Goal: Answer question/provide support: Share knowledge or assist other users

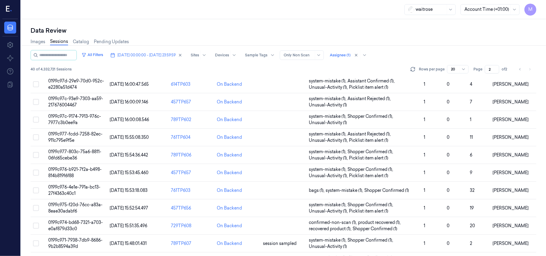
scroll to position [80, 0]
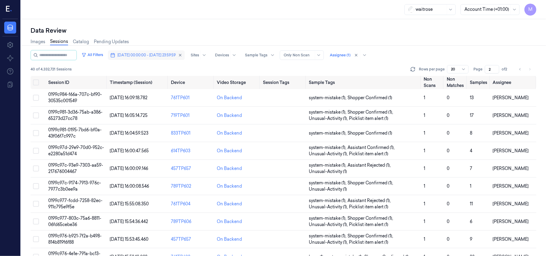
click at [162, 55] on span "[DATE] 00:00:00 - [DATE] 23:59:59" at bounding box center [147, 54] width 58 height 5
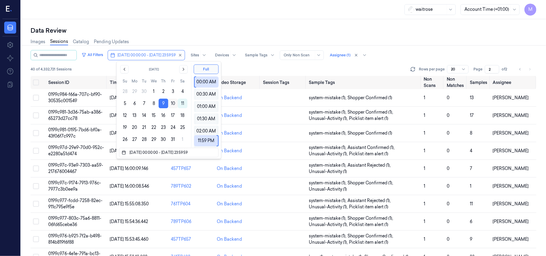
click at [174, 103] on button "10" at bounding box center [173, 104] width 10 height 10
type input "[DATE] 00:00:00 - [DATE] 23:59:59"
click at [255, 18] on div "waitrose Account Time (+01:00) M" at bounding box center [283, 9] width 525 height 19
type input "1"
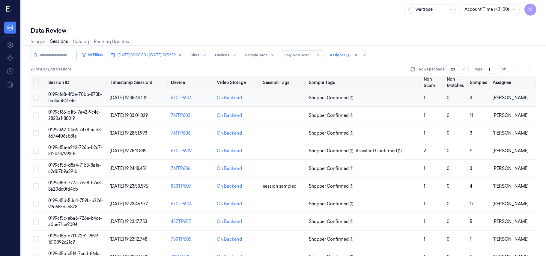
click at [68, 95] on span "0199cf68-4f0e-70bb-873b-fec4ab84174c" at bounding box center [75, 98] width 54 height 12
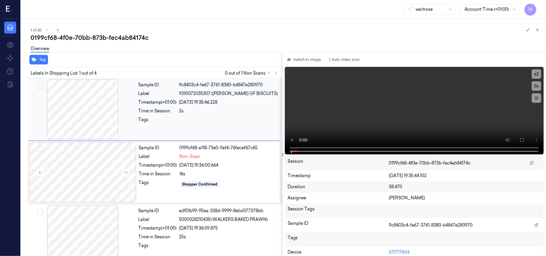
click at [101, 104] on div at bounding box center [82, 109] width 107 height 60
click at [522, 139] on button at bounding box center [522, 140] width 10 height 10
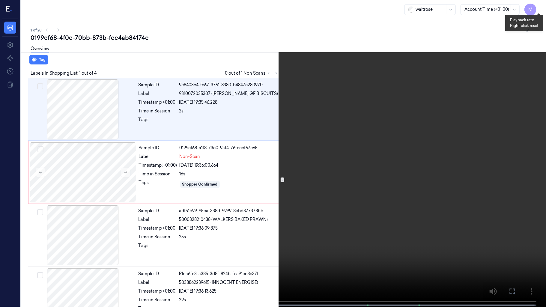
click at [536, 5] on button "x 2" at bounding box center [539, 7] width 10 height 10
click at [538, 5] on button "x 4" at bounding box center [539, 7] width 10 height 10
click at [450, 83] on video at bounding box center [273, 154] width 546 height 308
click at [536, 5] on button "x 1" at bounding box center [539, 7] width 10 height 10
click at [487, 70] on video at bounding box center [273, 154] width 546 height 308
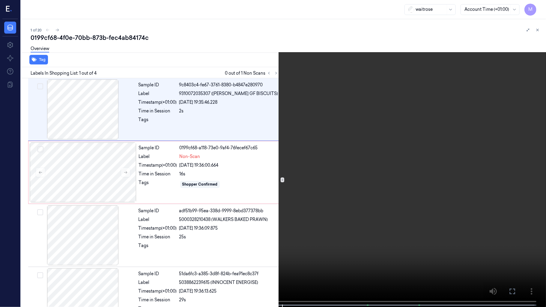
click at [0, 0] on icon at bounding box center [0, 0] width 0 height 0
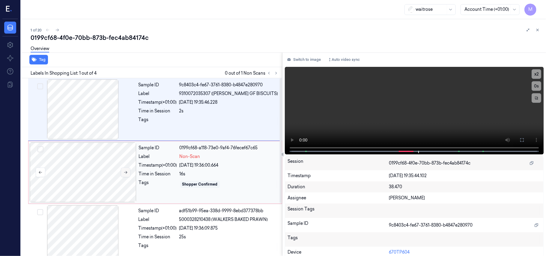
click at [125, 173] on icon at bounding box center [126, 172] width 4 height 4
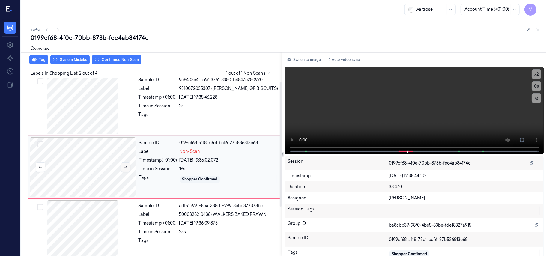
click at [126, 166] on icon at bounding box center [126, 167] width 4 height 4
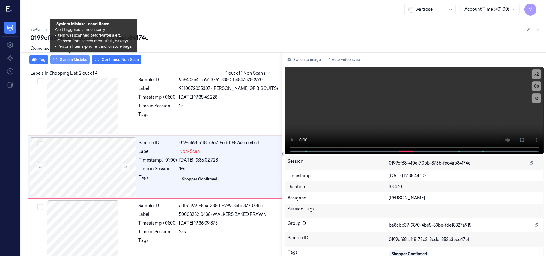
click at [70, 58] on button "System Mistake" at bounding box center [69, 60] width 39 height 10
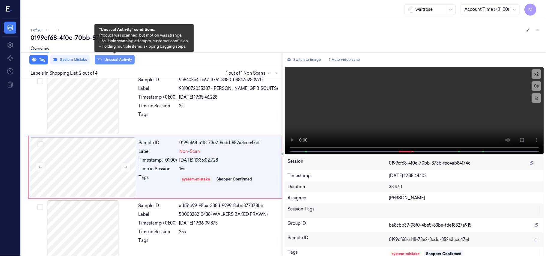
click at [121, 63] on button "Unusual Activity" at bounding box center [115, 60] width 40 height 10
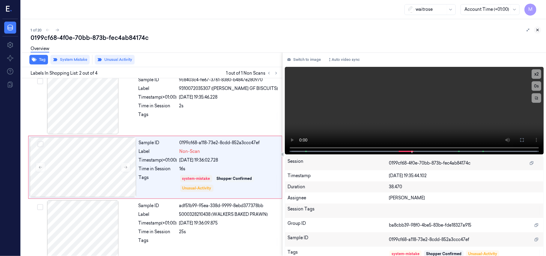
click at [539, 29] on icon at bounding box center [538, 30] width 4 height 4
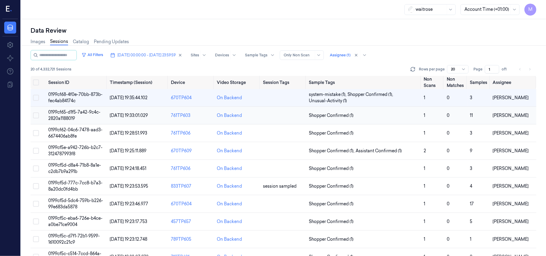
click at [62, 113] on span "0199cf65-d1f5-7a42-9c4c-2820a1188019" at bounding box center [74, 115] width 52 height 12
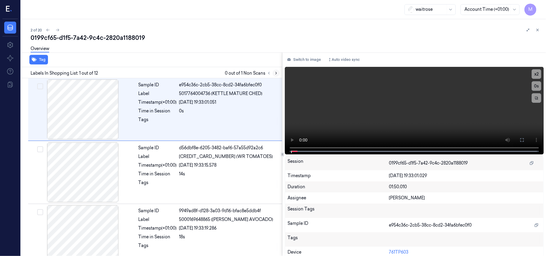
click at [276, 73] on icon at bounding box center [276, 73] width 4 height 4
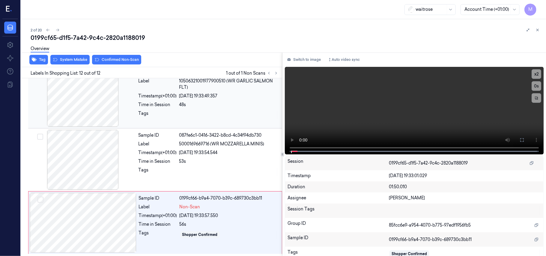
scroll to position [582, 0]
click at [210, 152] on div "[DATE] 19:33:54.544" at bounding box center [228, 153] width 99 height 6
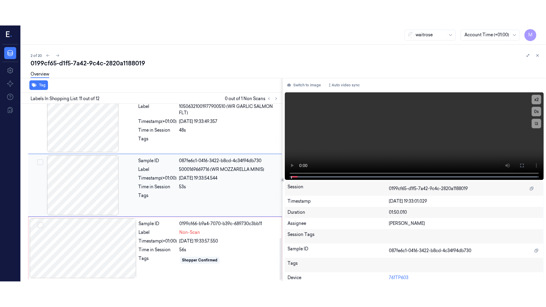
scroll to position [574, 0]
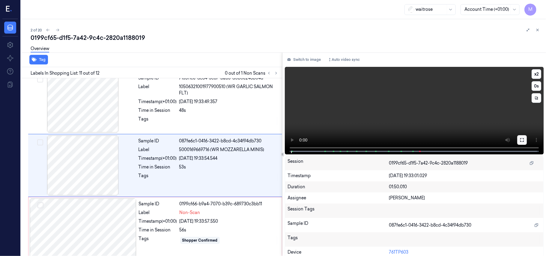
click at [521, 141] on icon at bounding box center [522, 140] width 5 height 5
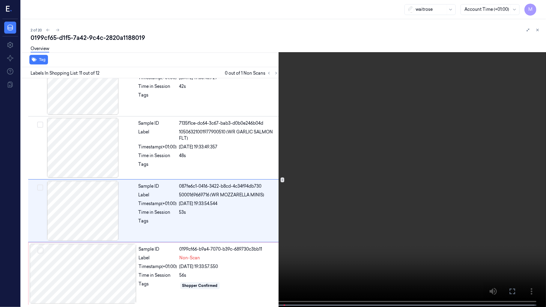
click at [302, 126] on video at bounding box center [273, 154] width 546 height 308
click at [328, 128] on video at bounding box center [273, 154] width 546 height 308
click at [0, 0] on icon at bounding box center [0, 0] width 0 height 0
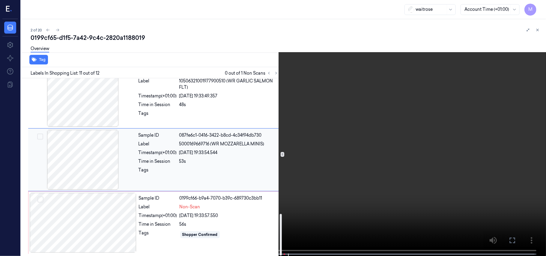
scroll to position [582, 0]
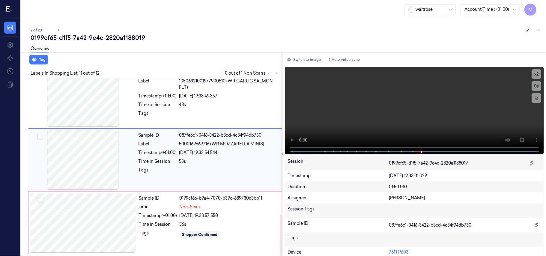
click at [222, 154] on div "[DATE] 19:33:54.544" at bounding box center [228, 153] width 99 height 6
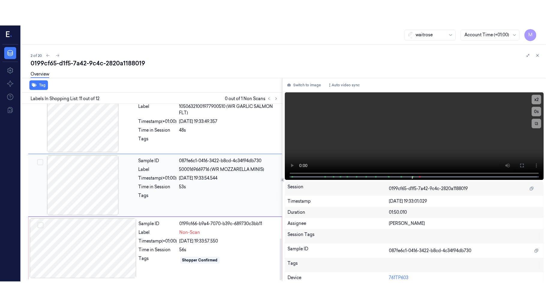
scroll to position [574, 0]
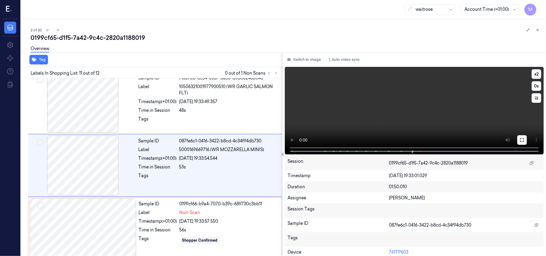
click at [520, 141] on icon at bounding box center [522, 140] width 5 height 5
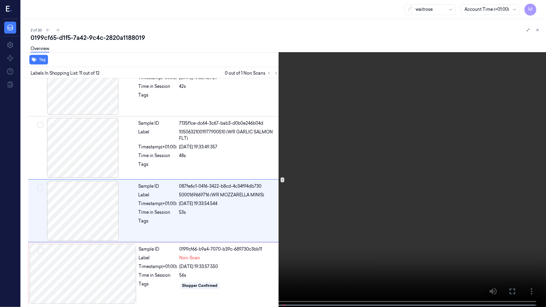
click at [258, 223] on video at bounding box center [273, 154] width 546 height 308
click at [0, 0] on button at bounding box center [0, 0] width 0 height 0
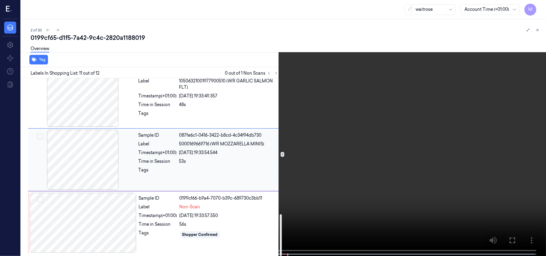
scroll to position [582, 0]
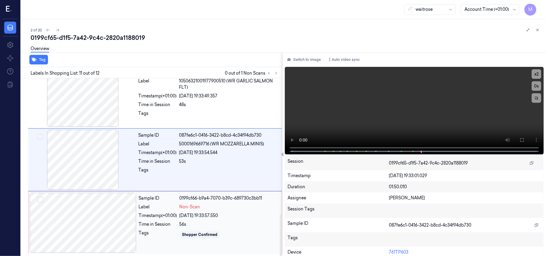
click at [180, 195] on div "Sample ID 0199cf66-b9a4-7070-b39c-689730c3bb11" at bounding box center [208, 198] width 139 height 6
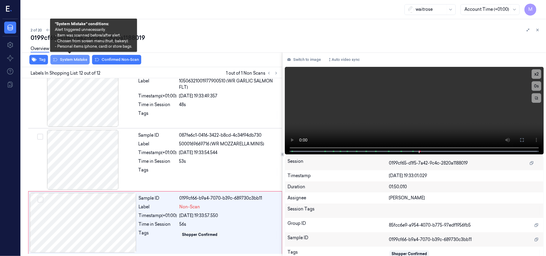
click at [68, 59] on button "System Mistake" at bounding box center [69, 60] width 39 height 10
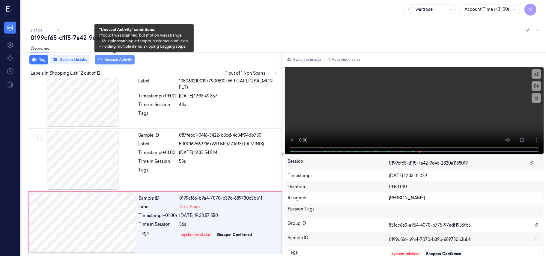
click at [111, 60] on button "Unusual Activity" at bounding box center [115, 60] width 40 height 10
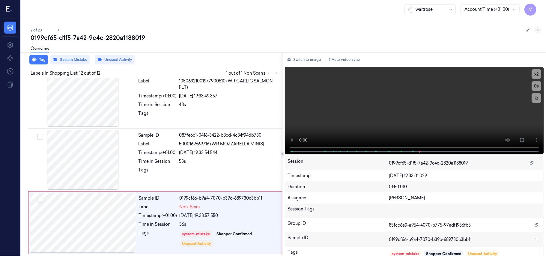
click at [536, 29] on icon at bounding box center [538, 30] width 4 height 4
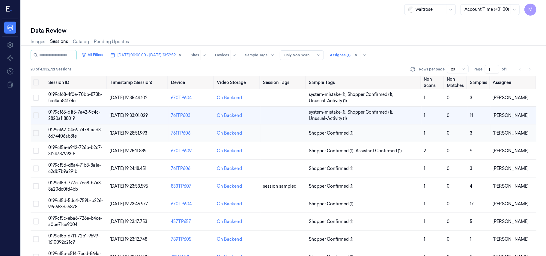
click at [79, 133] on td "0199cf62-04c6-7478-aad3-6674406ab8fe" at bounding box center [76, 133] width 61 height 18
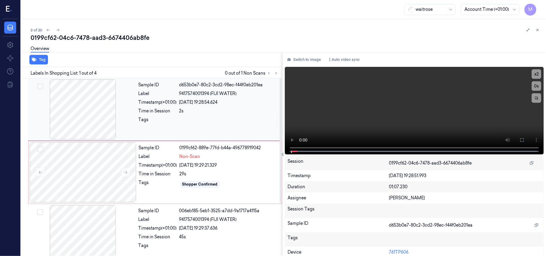
click at [198, 107] on div "Sample ID d653b0e7-80c2-3cd2-98ec-f44f0eb201ea Label 9417574001394 (FIJI WATER)…" at bounding box center [208, 109] width 145 height 60
click at [517, 137] on button at bounding box center [522, 140] width 10 height 10
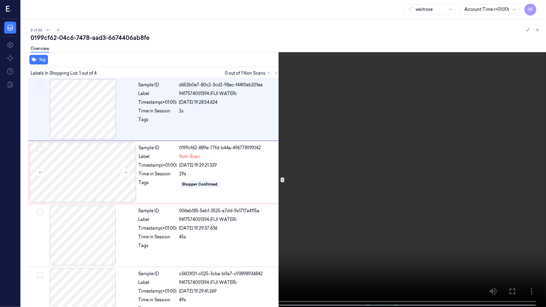
click at [358, 130] on video at bounding box center [273, 154] width 546 height 308
click at [333, 151] on video at bounding box center [273, 154] width 546 height 308
click at [441, 190] on video at bounding box center [273, 154] width 546 height 308
click at [0, 0] on icon at bounding box center [0, 0] width 0 height 0
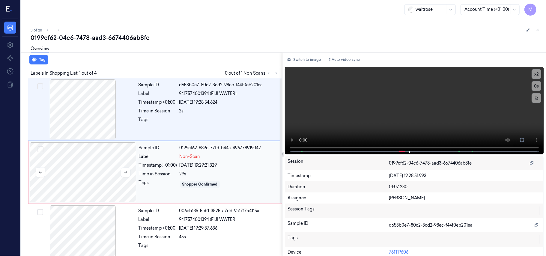
click at [97, 167] on div at bounding box center [83, 172] width 107 height 60
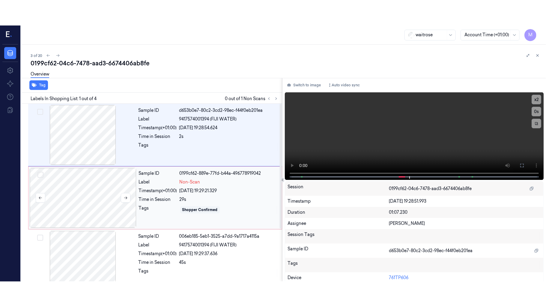
scroll to position [5, 0]
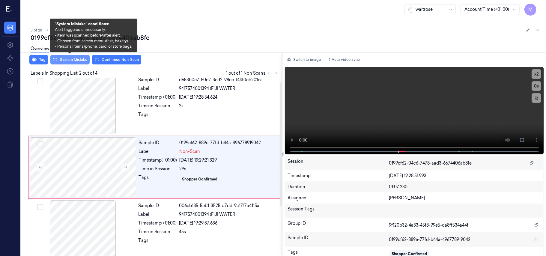
click at [73, 60] on button "System Mistake" at bounding box center [69, 60] width 39 height 10
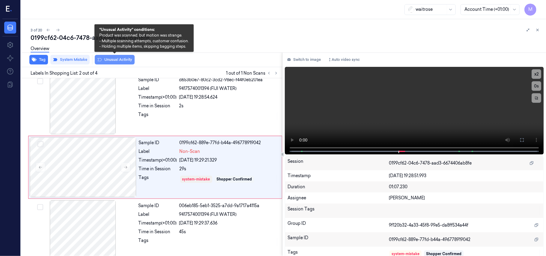
click at [109, 58] on button "Unusual Activity" at bounding box center [115, 60] width 40 height 10
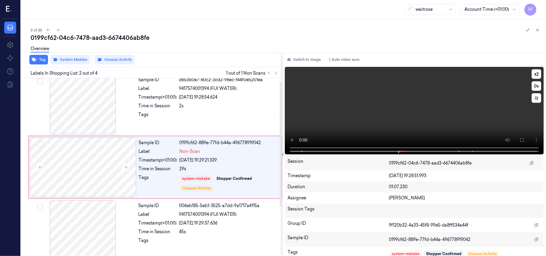
click at [423, 92] on video at bounding box center [414, 111] width 259 height 88
click at [520, 141] on icon at bounding box center [522, 140] width 5 height 5
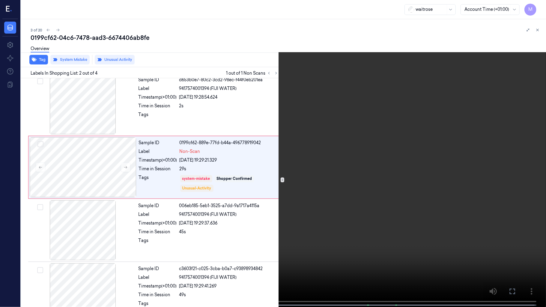
click at [106, 217] on video at bounding box center [273, 154] width 546 height 308
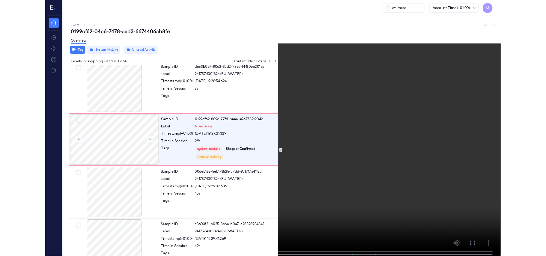
scroll to position [0, 0]
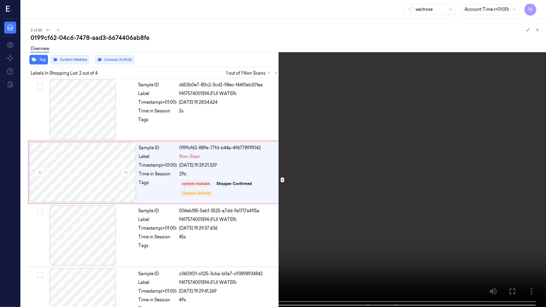
click at [125, 220] on video at bounding box center [273, 154] width 546 height 308
click at [0, 0] on icon at bounding box center [0, 0] width 0 height 0
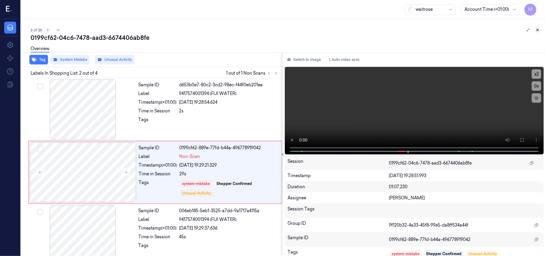
click at [538, 30] on icon at bounding box center [538, 30] width 2 height 2
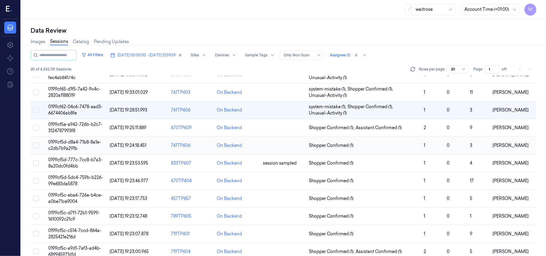
scroll to position [40, 0]
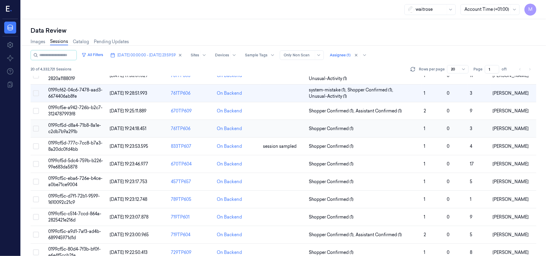
click at [76, 128] on td "0199cf5d-d8a4-71b8-8a1e-c2db7b9a291b" at bounding box center [76, 129] width 61 height 18
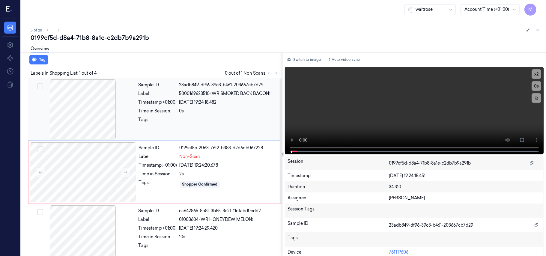
click at [186, 105] on div "[DATE] 19:24:18.482" at bounding box center [228, 102] width 99 height 6
click at [520, 141] on icon at bounding box center [522, 140] width 5 height 5
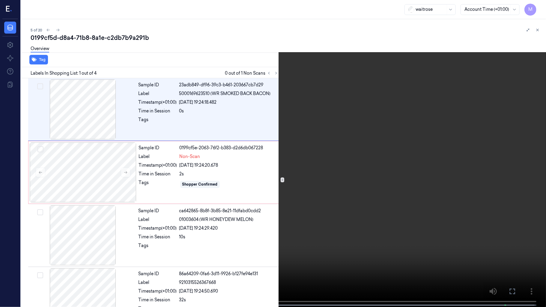
click at [401, 148] on video at bounding box center [273, 154] width 546 height 308
click at [458, 169] on video at bounding box center [273, 154] width 546 height 308
click at [0, 0] on icon at bounding box center [0, 0] width 0 height 0
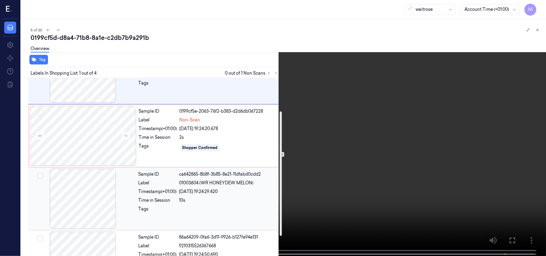
scroll to position [76, 0]
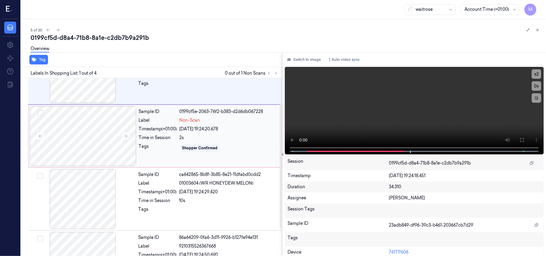
click at [197, 139] on div "2s" at bounding box center [229, 138] width 99 height 6
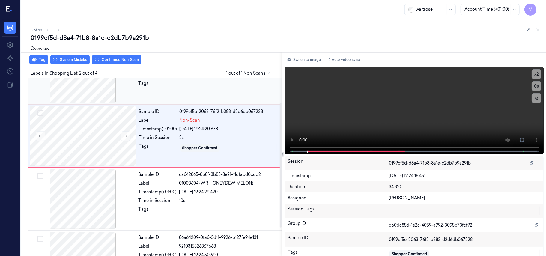
scroll to position [5, 0]
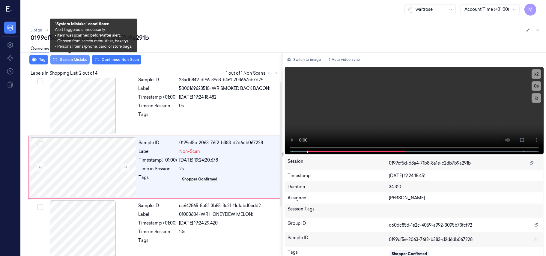
click at [70, 58] on button "System Mistake" at bounding box center [69, 60] width 39 height 10
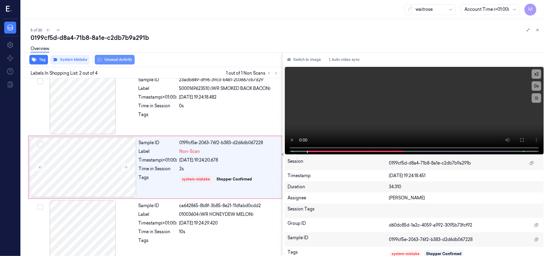
click at [114, 59] on button "Unusual Activity" at bounding box center [115, 60] width 40 height 10
click at [37, 58] on button "Tag" at bounding box center [38, 60] width 19 height 10
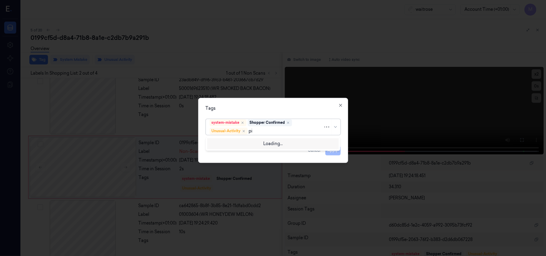
type input "pic"
click at [230, 143] on div "Picklist item alert" at bounding box center [227, 143] width 34 height 6
click at [269, 107] on div "Tags" at bounding box center [273, 109] width 135 height 6
drag, startPoint x: 335, startPoint y: 148, endPoint x: 332, endPoint y: 154, distance: 6.2
click at [335, 148] on button "Apply" at bounding box center [332, 151] width 15 height 10
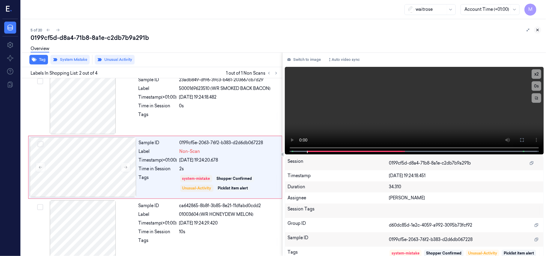
click at [539, 29] on icon at bounding box center [538, 30] width 4 height 4
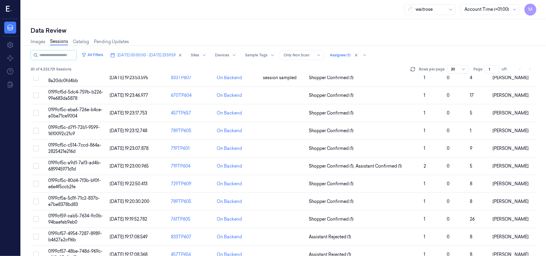
scroll to position [3, 0]
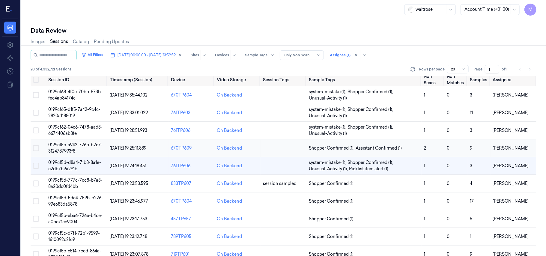
click at [76, 144] on span "0199cf5e-a942-726b-b2c7-3124787993f8" at bounding box center [75, 148] width 54 height 12
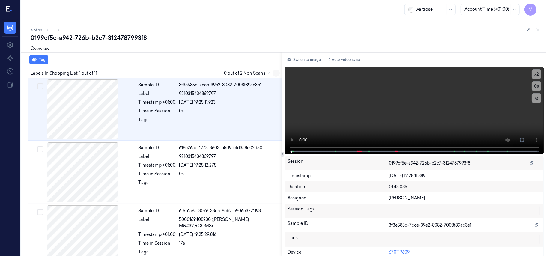
click at [277, 74] on icon at bounding box center [276, 73] width 4 height 4
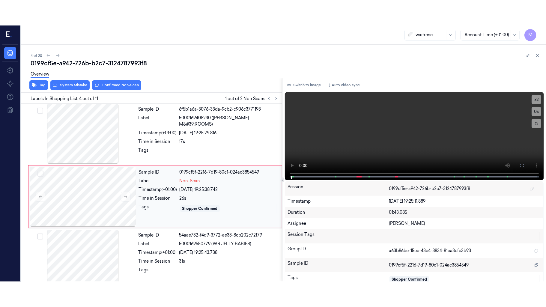
scroll to position [131, 0]
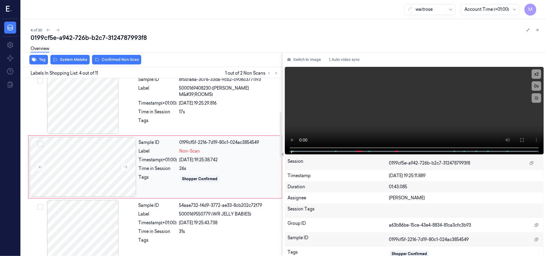
click at [205, 155] on div "Sample ID 0199cf5f-2216-7d19-80c1-024ac3854549 Label Non-Scan Timestamp (+01:00…" at bounding box center [208, 167] width 144 height 60
click at [523, 139] on button at bounding box center [522, 140] width 10 height 10
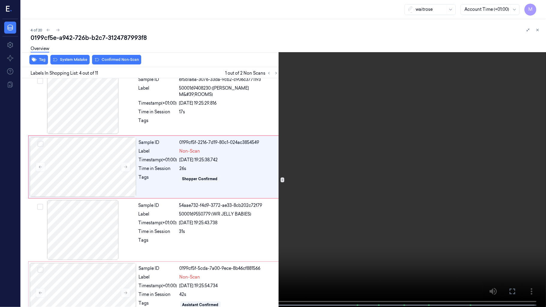
click at [327, 119] on video at bounding box center [273, 154] width 546 height 308
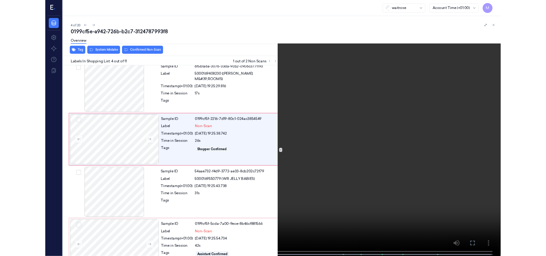
scroll to position [106, 0]
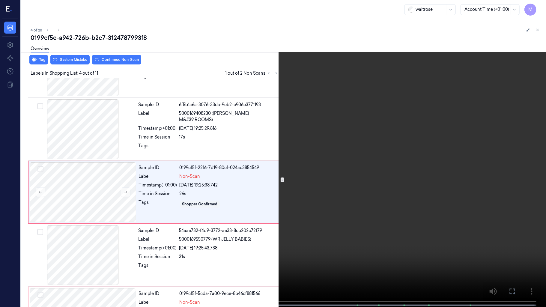
click at [344, 157] on video at bounding box center [273, 154] width 546 height 308
click at [249, 140] on video at bounding box center [273, 154] width 546 height 308
click at [306, 142] on video at bounding box center [273, 154] width 546 height 308
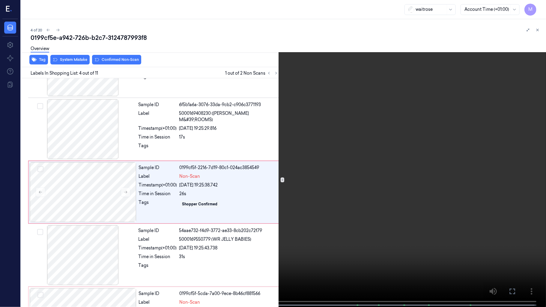
click at [181, 186] on video at bounding box center [273, 154] width 546 height 308
click at [171, 187] on video at bounding box center [273, 154] width 546 height 308
click at [0, 0] on icon at bounding box center [0, 0] width 0 height 0
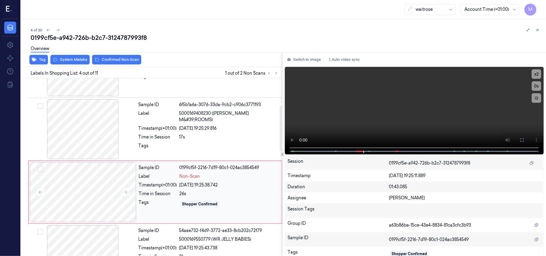
click at [160, 179] on div "Label" at bounding box center [158, 176] width 38 height 6
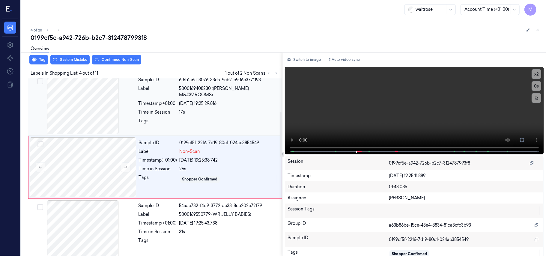
scroll to position [131, 0]
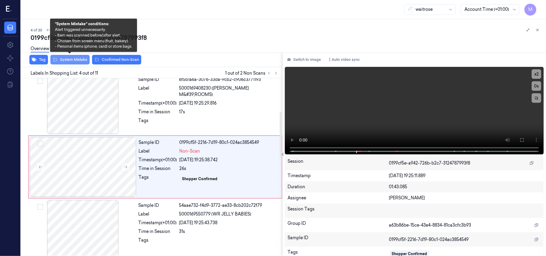
click at [81, 61] on button "System Mistake" at bounding box center [69, 60] width 39 height 10
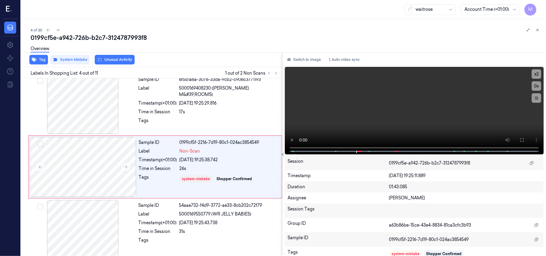
click at [120, 58] on button "Unusual Activity" at bounding box center [115, 60] width 40 height 10
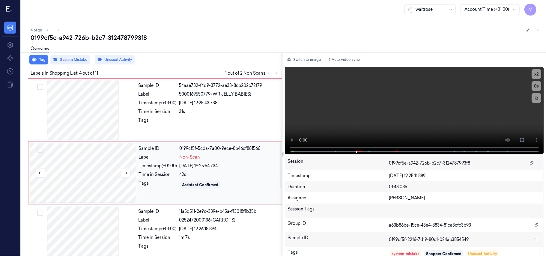
click at [89, 174] on div at bounding box center [83, 173] width 107 height 60
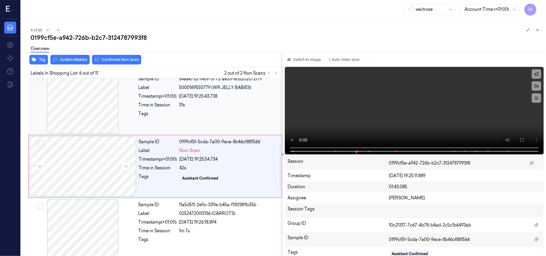
click at [208, 101] on div "Sample ID 54aae732-f4d9-3772-ae33-8cb202c72f79 Label 5000169550779 (WR JELLY BA…" at bounding box center [208, 103] width 145 height 60
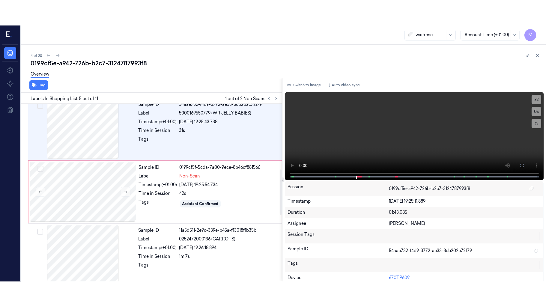
scroll to position [195, 0]
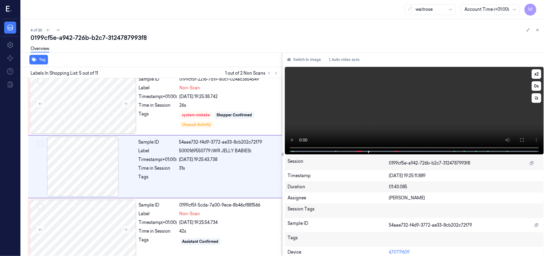
drag, startPoint x: 519, startPoint y: 137, endPoint x: 518, endPoint y: 174, distance: 36.6
click at [520, 138] on icon at bounding box center [522, 140] width 5 height 5
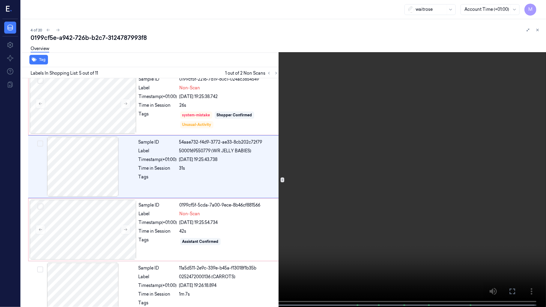
click at [367, 186] on video at bounding box center [273, 154] width 546 height 308
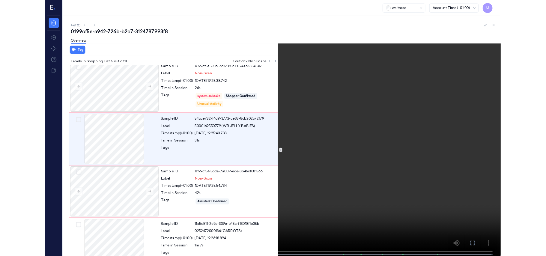
scroll to position [169, 0]
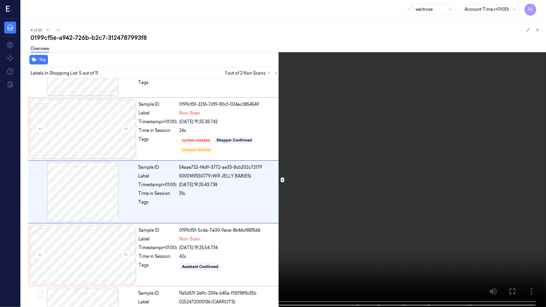
click at [367, 186] on video at bounding box center [273, 154] width 546 height 308
click at [363, 195] on video at bounding box center [273, 154] width 546 height 308
click at [383, 216] on video at bounding box center [273, 154] width 546 height 308
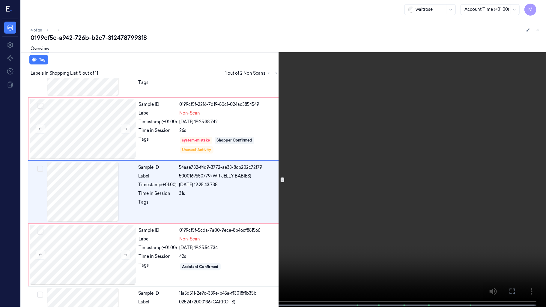
click at [0, 0] on icon at bounding box center [0, 0] width 0 height 0
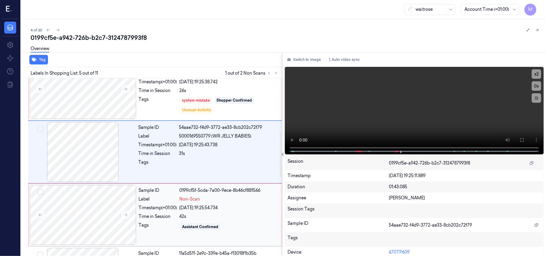
click at [191, 191] on div "0199cf5f-5cda-7a00-9ece-8b46cf881566" at bounding box center [229, 190] width 99 height 6
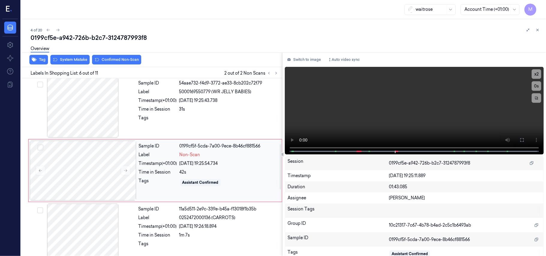
scroll to position [258, 0]
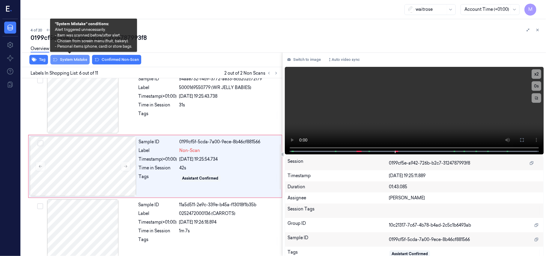
click at [71, 58] on button "System Mistake" at bounding box center [69, 60] width 39 height 10
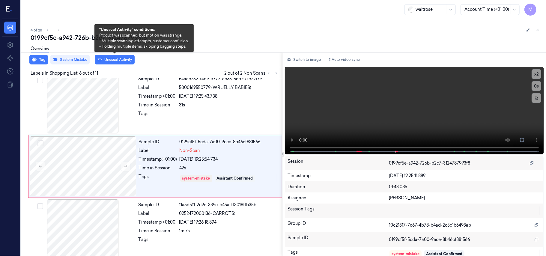
click at [124, 59] on button "Unusual Activity" at bounding box center [115, 60] width 40 height 10
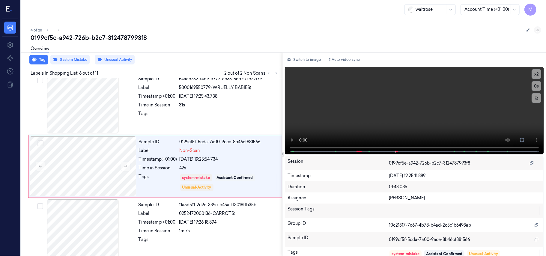
click at [537, 29] on icon at bounding box center [538, 30] width 4 height 4
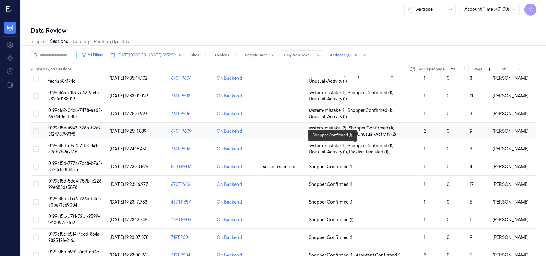
scroll to position [40, 0]
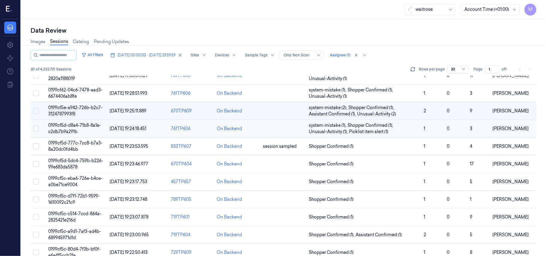
click at [76, 125] on span "0199cf5d-d8a4-71b8-8a1e-c2db7b9a291b" at bounding box center [74, 129] width 53 height 12
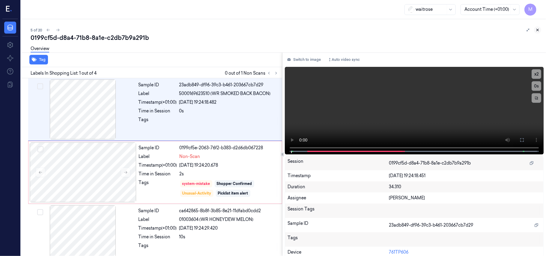
click at [539, 28] on icon at bounding box center [538, 30] width 4 height 4
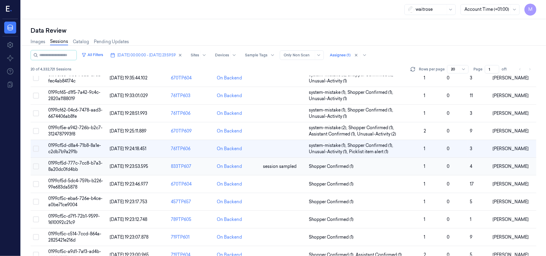
scroll to position [40, 0]
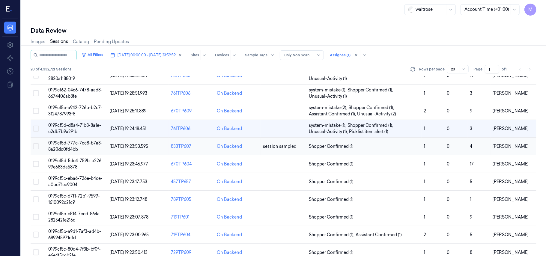
click at [68, 146] on span "0199cf5d-777c-7cc8-b7a3-8a20dc0fd4bb" at bounding box center [75, 146] width 54 height 12
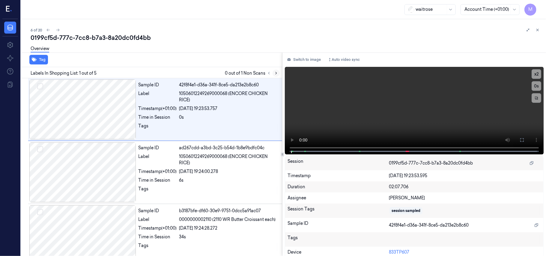
click at [277, 71] on icon at bounding box center [276, 73] width 4 height 4
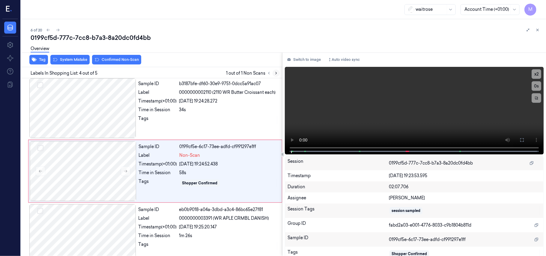
scroll to position [131, 0]
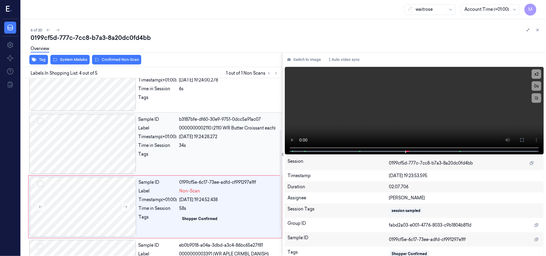
click at [209, 141] on div "Sample ID b3187bfe-df60-30e9-9751-0dcc5a91ac07 Label 0000000002110 (2110 WR But…" at bounding box center [208, 144] width 145 height 60
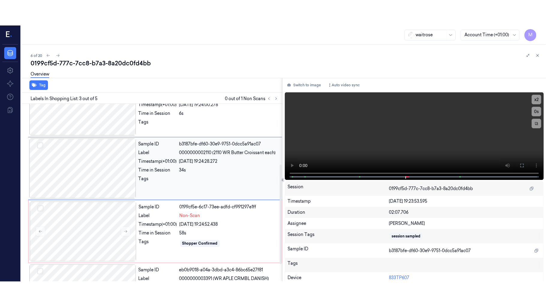
scroll to position [108, 0]
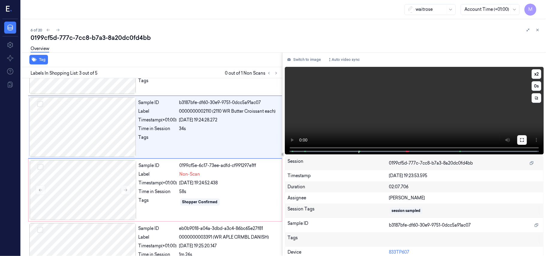
click at [522, 142] on button at bounding box center [522, 140] width 10 height 10
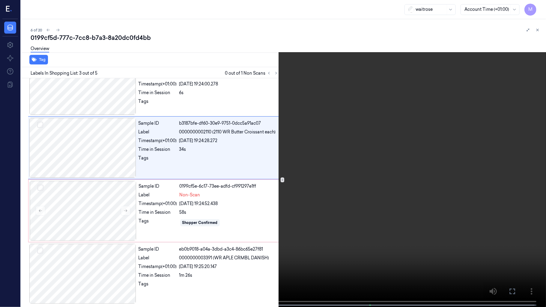
click at [371, 140] on video at bounding box center [273, 154] width 546 height 308
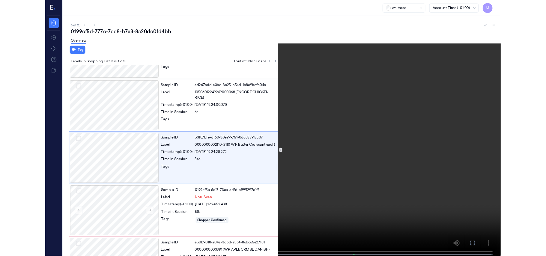
scroll to position [43, 0]
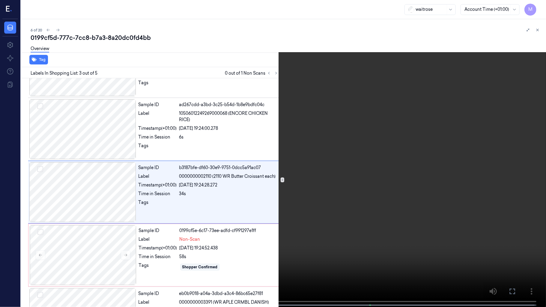
click at [518, 86] on video at bounding box center [273, 154] width 546 height 308
click at [0, 0] on icon at bounding box center [0, 0] width 0 height 0
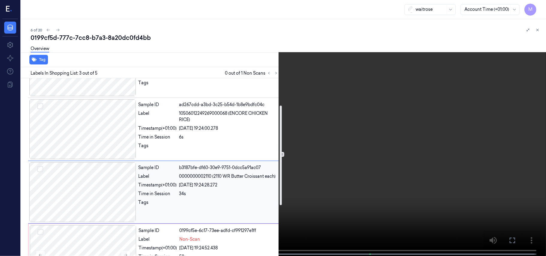
scroll to position [83, 0]
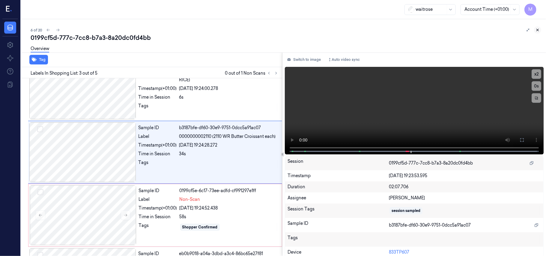
click at [537, 28] on icon at bounding box center [538, 30] width 4 height 4
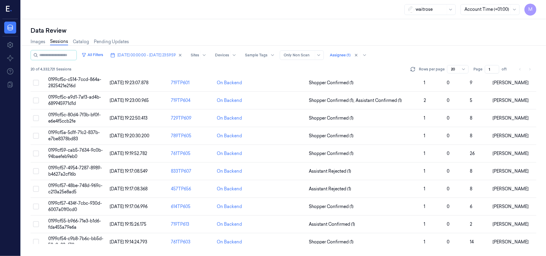
scroll to position [21, 0]
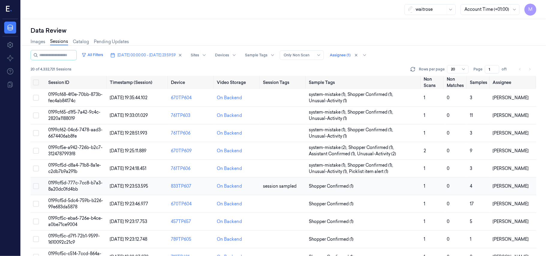
click at [360, 182] on td "Shopper Confirmed (1)" at bounding box center [363, 187] width 115 height 18
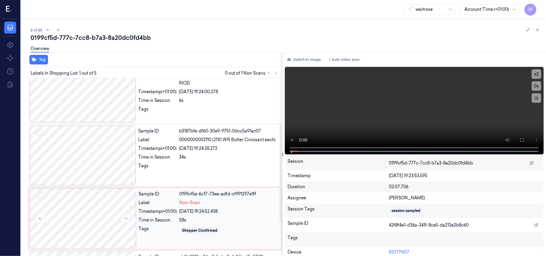
click at [205, 212] on div "[DATE] 19:24:52.438" at bounding box center [229, 211] width 99 height 6
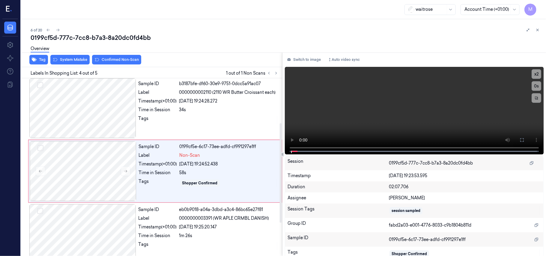
scroll to position [131, 0]
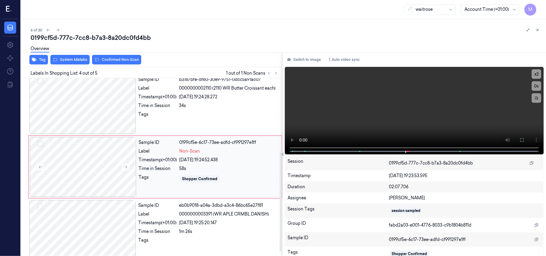
click at [206, 162] on div "[DATE] 19:24:52.438" at bounding box center [229, 160] width 99 height 6
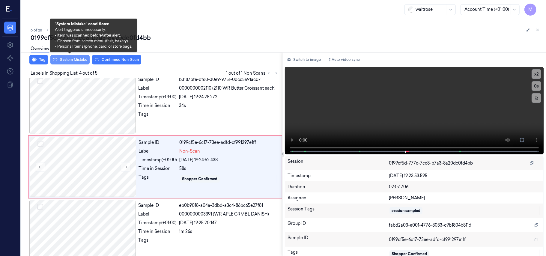
click at [77, 61] on button "System Mistake" at bounding box center [69, 60] width 39 height 10
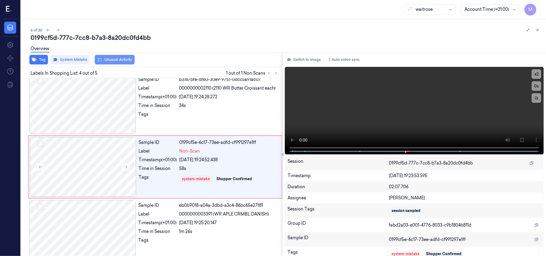
click at [121, 60] on button "Unusual Activity" at bounding box center [115, 60] width 40 height 10
click at [40, 58] on button "Tag" at bounding box center [38, 60] width 19 height 10
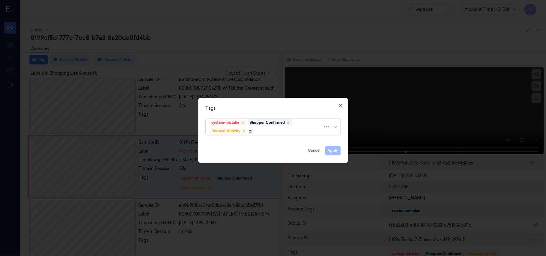
type input "pic"
click at [213, 143] on div "Picklist item alert" at bounding box center [227, 143] width 34 height 6
click at [250, 107] on div "Tags" at bounding box center [273, 109] width 135 height 6
click at [334, 150] on button "Apply" at bounding box center [332, 151] width 15 height 10
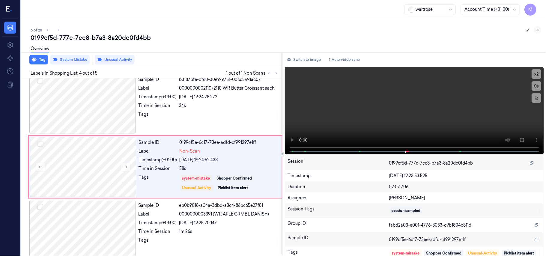
click at [537, 29] on icon at bounding box center [538, 30] width 4 height 4
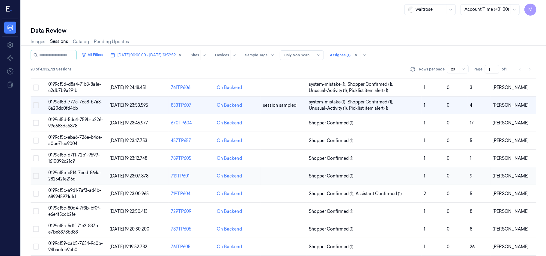
scroll to position [61, 0]
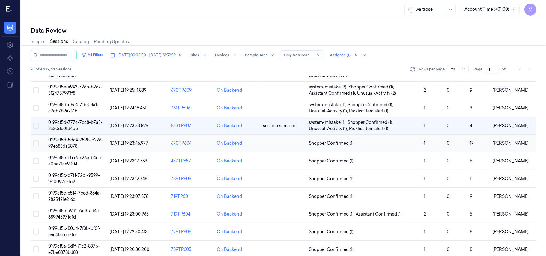
click at [65, 140] on span "0199cf5d-5dc4-759b-b226-99e683da5878" at bounding box center [75, 143] width 55 height 12
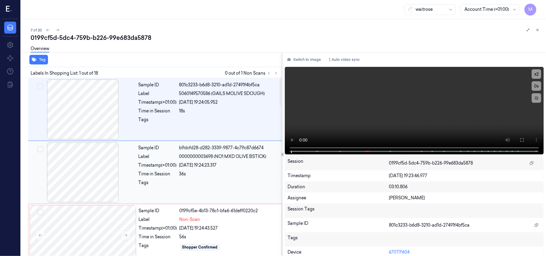
click at [219, 157] on span "0000000003698 (NO1 MXD OLIVE BSTICK)" at bounding box center [222, 157] width 87 height 6
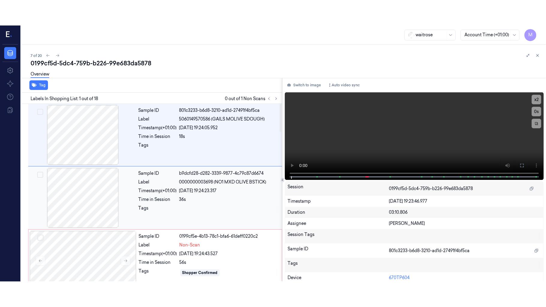
scroll to position [5, 0]
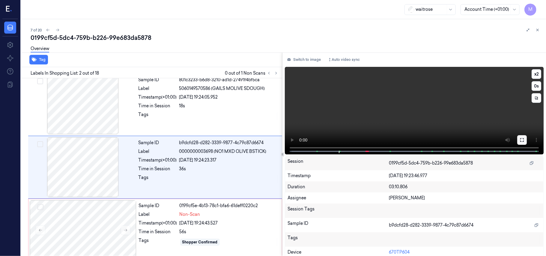
click at [520, 139] on icon at bounding box center [522, 140] width 5 height 5
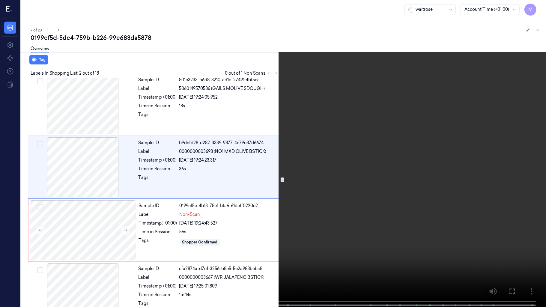
click at [413, 172] on video at bounding box center [273, 154] width 546 height 308
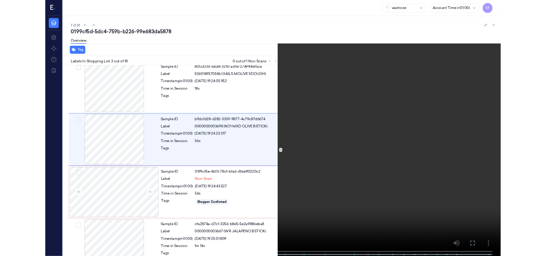
scroll to position [0, 0]
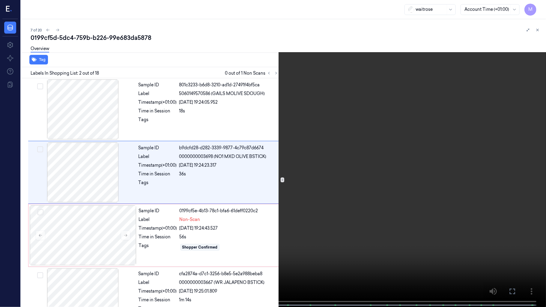
click at [406, 179] on video at bounding box center [273, 154] width 546 height 308
click at [0, 0] on button at bounding box center [0, 0] width 0 height 0
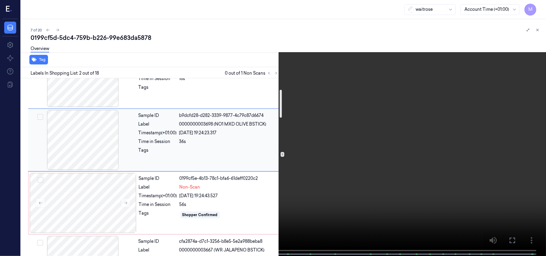
scroll to position [80, 0]
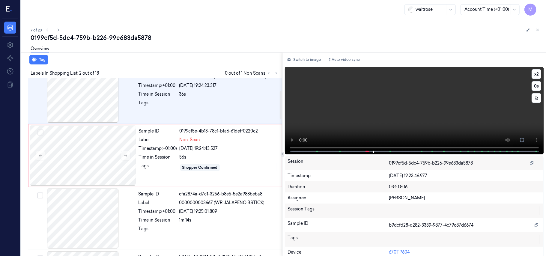
click at [413, 105] on video at bounding box center [414, 111] width 259 height 88
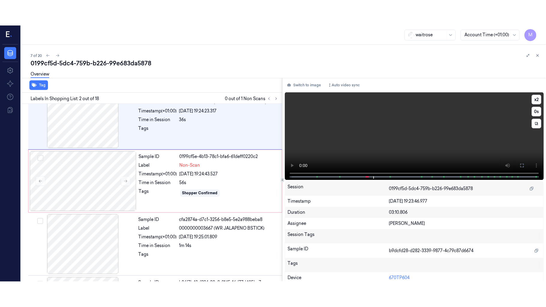
scroll to position [5, 0]
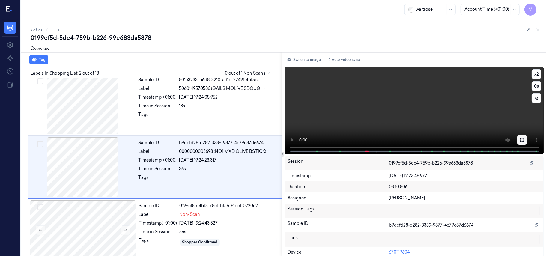
click at [521, 138] on icon at bounding box center [522, 140] width 4 height 4
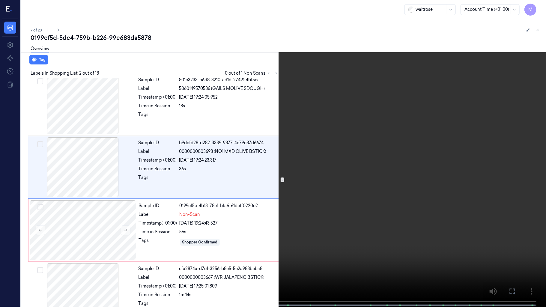
click at [410, 163] on video at bounding box center [273, 154] width 546 height 308
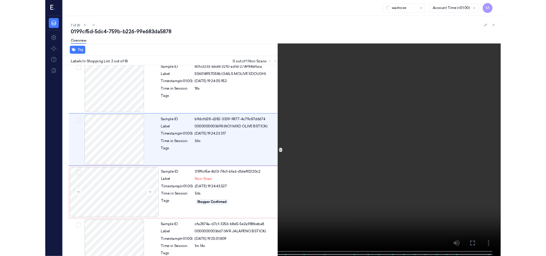
scroll to position [0, 0]
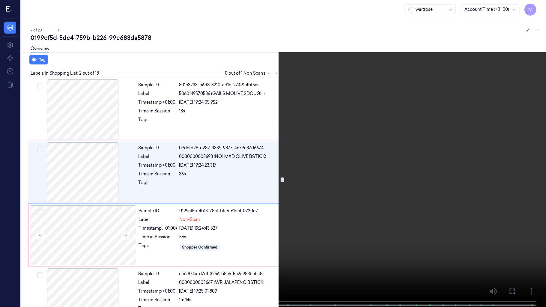
click at [412, 176] on video at bounding box center [273, 154] width 546 height 308
click at [0, 0] on icon at bounding box center [0, 0] width 0 height 0
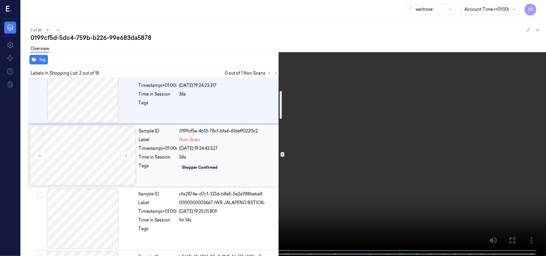
scroll to position [40, 0]
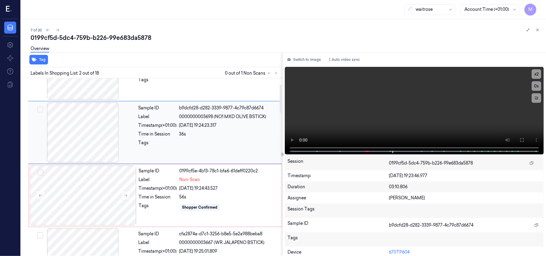
click at [230, 134] on div "36s" at bounding box center [228, 134] width 99 height 6
click at [206, 191] on div "[DATE] 19:24:43.527" at bounding box center [229, 188] width 99 height 6
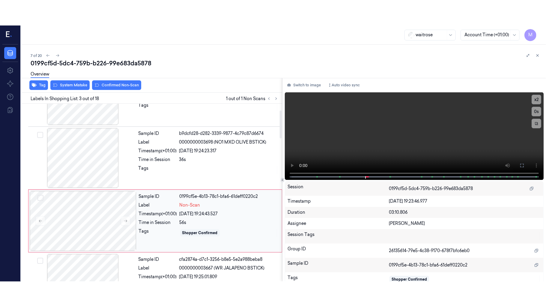
scroll to position [68, 0]
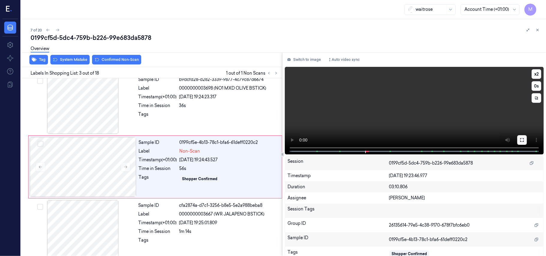
click at [522, 139] on button at bounding box center [522, 140] width 10 height 10
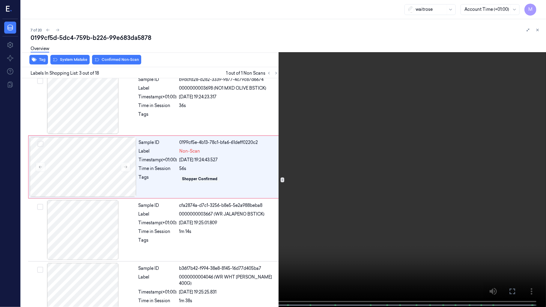
click at [370, 139] on video at bounding box center [273, 154] width 546 height 308
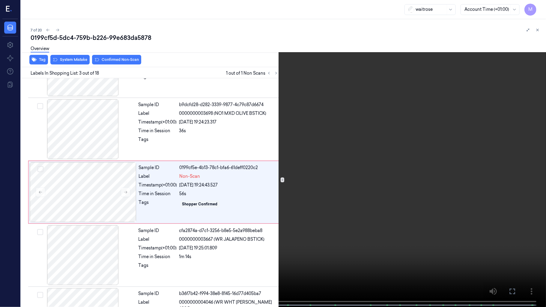
click at [351, 201] on video at bounding box center [273, 154] width 546 height 308
click at [113, 256] on video at bounding box center [273, 154] width 546 height 308
click at [114, 256] on span at bounding box center [114, 305] width 1 height 3
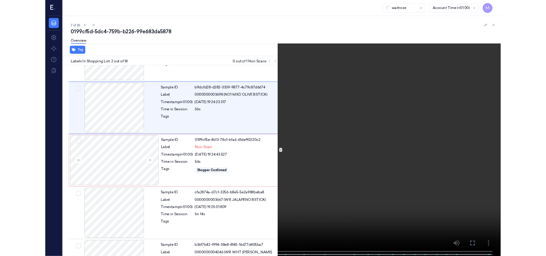
scroll to position [0, 0]
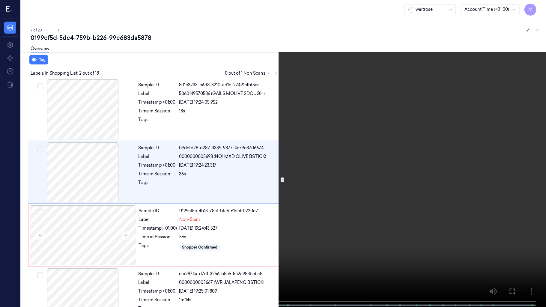
click at [282, 180] on video at bounding box center [273, 154] width 546 height 308
click at [0, 0] on icon at bounding box center [0, 0] width 0 height 0
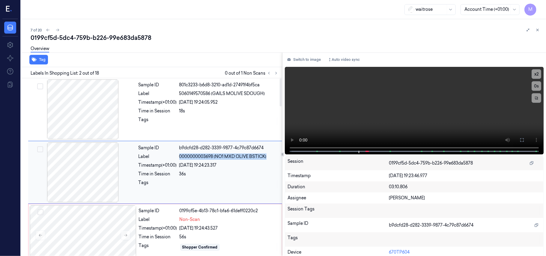
drag, startPoint x: 180, startPoint y: 154, endPoint x: 269, endPoint y: 158, distance: 88.9
click at [269, 158] on div "0000000003698 (NO1 MXD OLIVE BSTICK)" at bounding box center [228, 157] width 99 height 6
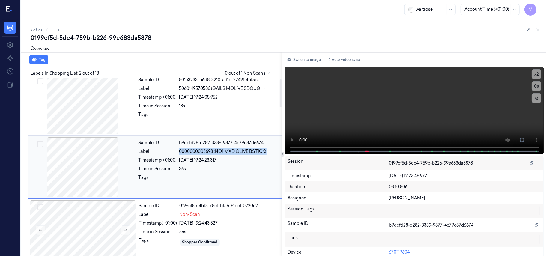
copy span "0000000003698 (NO1 MXD OLIVE BSTICK)"
click at [216, 172] on div "Sample ID b9dcfd28-d282-3339-9877-4c79c87d6674 Label 0000000003698 (NO1 MXD OLI…" at bounding box center [208, 167] width 145 height 60
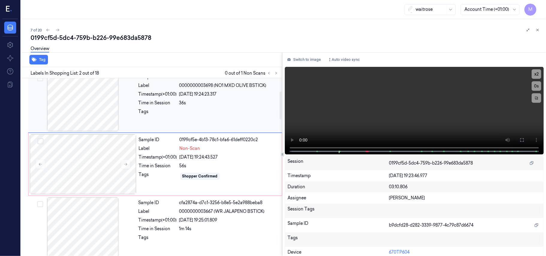
scroll to position [85, 0]
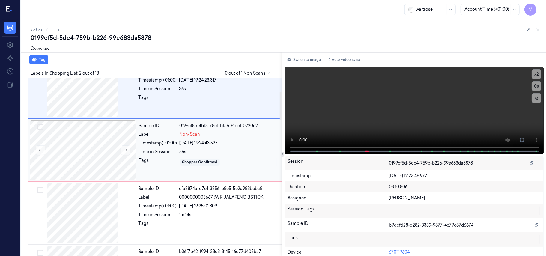
click at [230, 145] on div "[DATE] 19:24:43.527" at bounding box center [229, 143] width 99 height 6
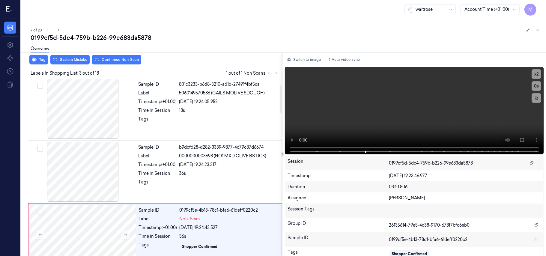
scroll to position [0, 0]
click at [221, 166] on div "[DATE] 19:24:23.317" at bounding box center [228, 165] width 99 height 6
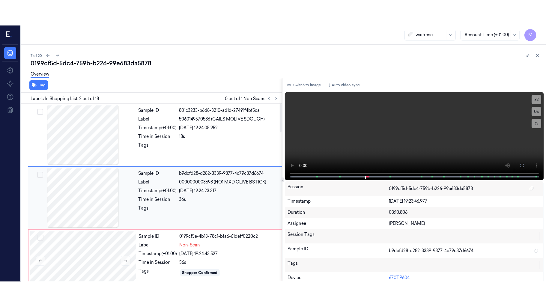
scroll to position [5, 0]
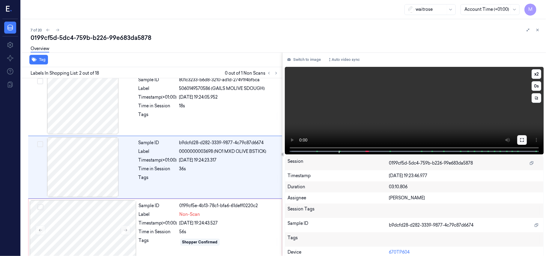
click at [523, 140] on button at bounding box center [522, 140] width 10 height 10
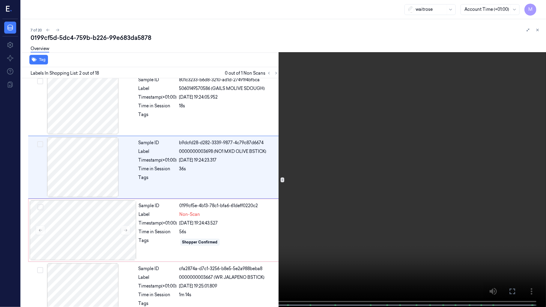
click at [365, 155] on video at bounding box center [273, 154] width 546 height 308
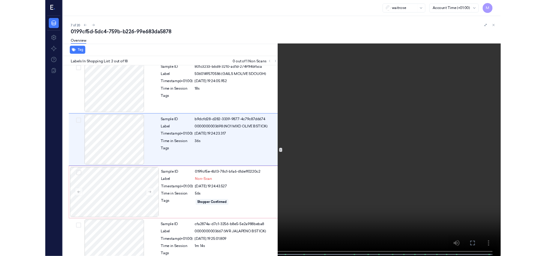
scroll to position [0, 0]
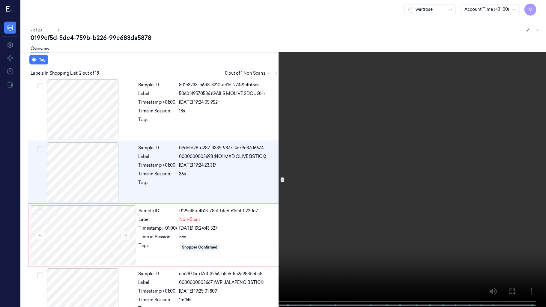
click at [355, 152] on video at bounding box center [273, 154] width 546 height 308
click at [0, 0] on icon at bounding box center [0, 0] width 0 height 0
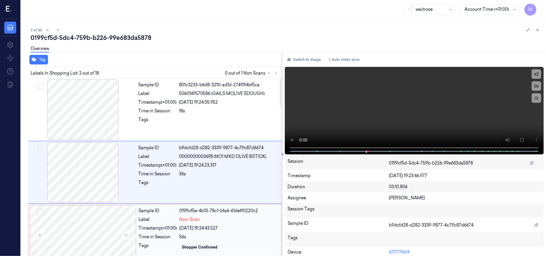
click at [196, 228] on div "[DATE] 19:24:43.527" at bounding box center [229, 228] width 99 height 6
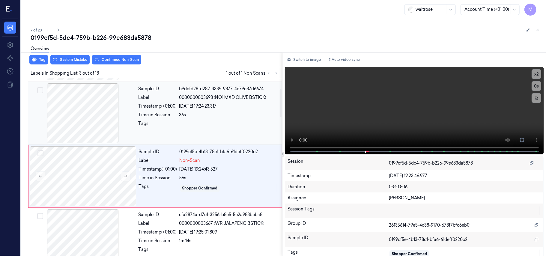
scroll to position [68, 0]
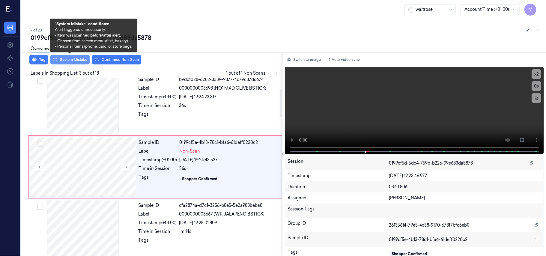
click at [80, 61] on button "System Mistake" at bounding box center [69, 60] width 39 height 10
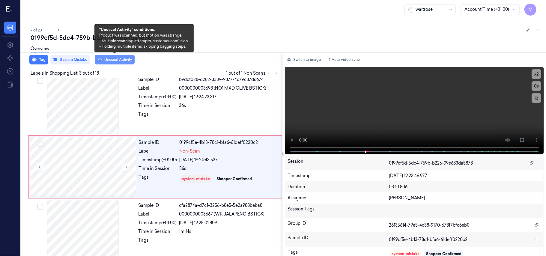
click at [112, 59] on button "Unusual Activity" at bounding box center [115, 60] width 40 height 10
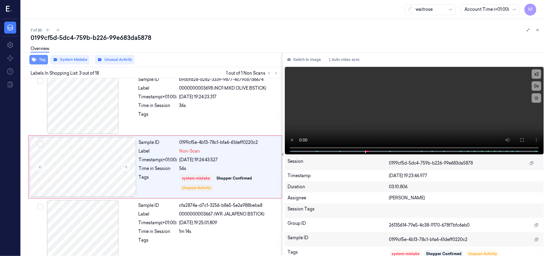
click at [41, 59] on button "Tag" at bounding box center [38, 60] width 19 height 10
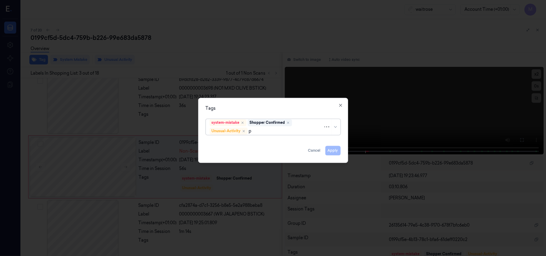
type input "pi"
click at [238, 139] on div "Picklist item alert" at bounding box center [273, 143] width 132 height 10
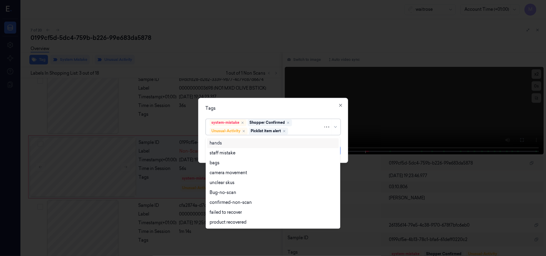
click at [256, 106] on div "Tags" at bounding box center [273, 109] width 135 height 6
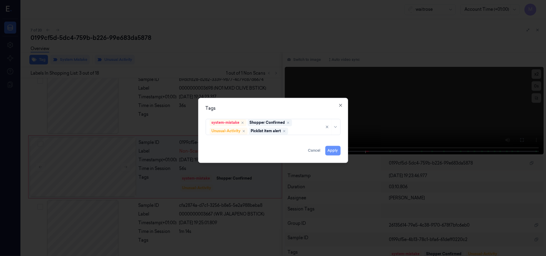
click at [333, 151] on button "Apply" at bounding box center [332, 151] width 15 height 10
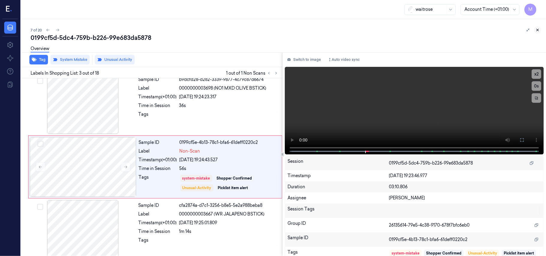
click at [538, 29] on icon at bounding box center [538, 30] width 4 height 4
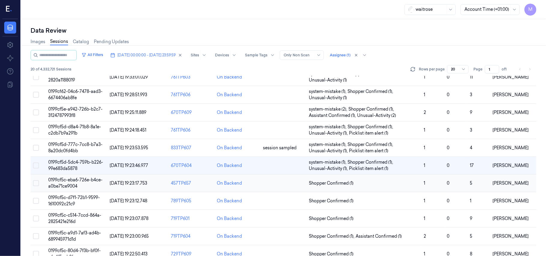
scroll to position [78, 0]
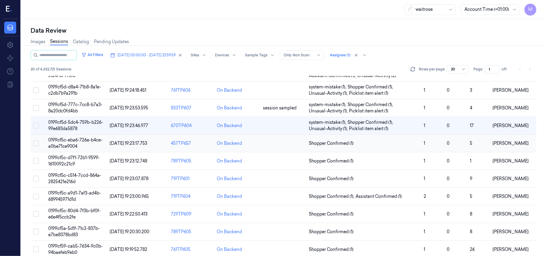
click at [83, 141] on span "0199cf5c-eba6-726e-b4ce-a0be71ce9004" at bounding box center [75, 143] width 54 height 12
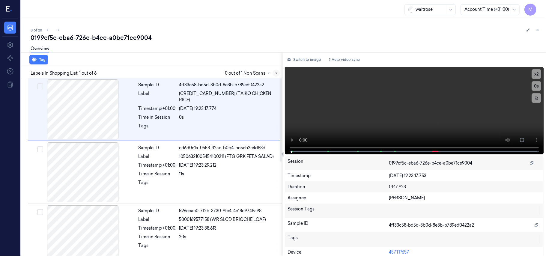
click at [275, 74] on icon at bounding box center [276, 73] width 4 height 4
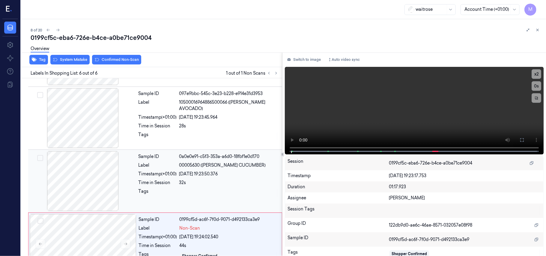
scroll to position [203, 0]
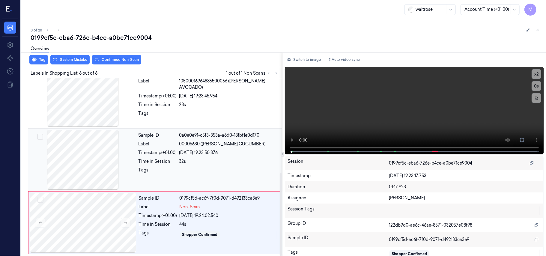
click at [227, 151] on div "[DATE] 19:23:50.376" at bounding box center [228, 153] width 99 height 6
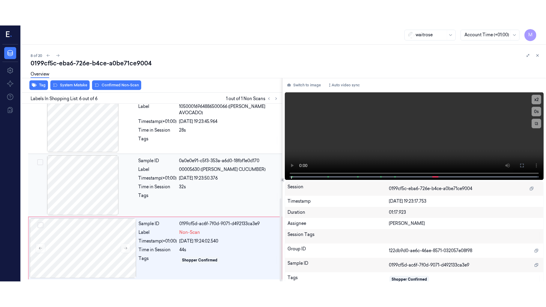
scroll to position [195, 0]
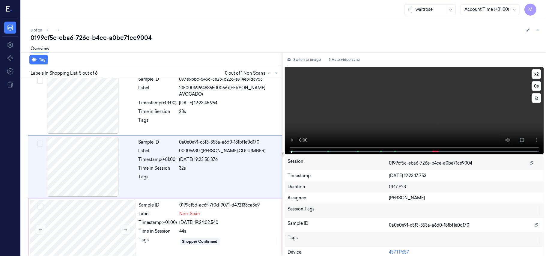
drag, startPoint x: 518, startPoint y: 139, endPoint x: 519, endPoint y: 174, distance: 34.8
click at [520, 139] on icon at bounding box center [522, 140] width 5 height 5
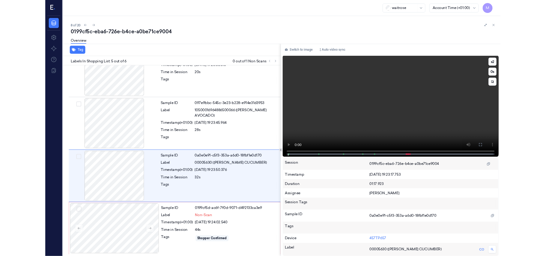
scroll to position [152, 0]
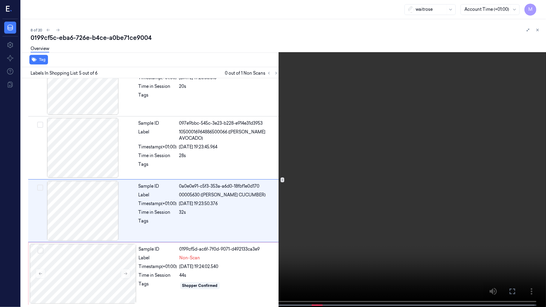
click at [425, 160] on video at bounding box center [273, 154] width 546 height 308
click at [413, 163] on video at bounding box center [273, 154] width 546 height 308
click at [0, 0] on button at bounding box center [0, 0] width 0 height 0
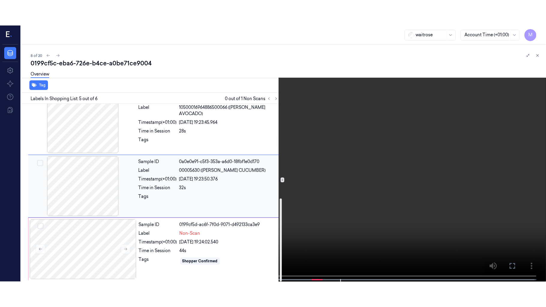
scroll to position [203, 0]
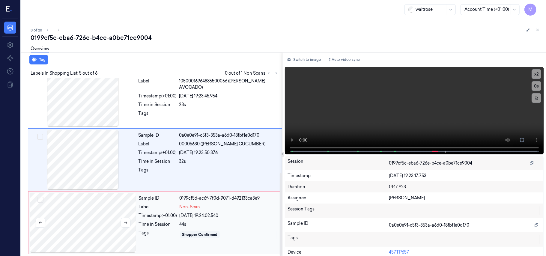
click at [102, 207] on div at bounding box center [83, 223] width 107 height 60
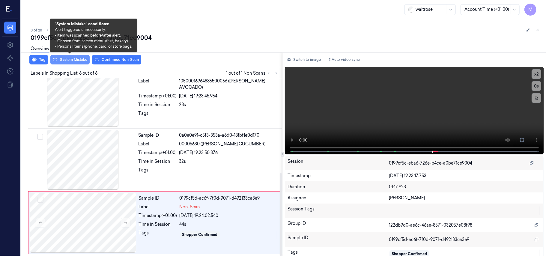
click at [72, 61] on button "System Mistake" at bounding box center [69, 60] width 39 height 10
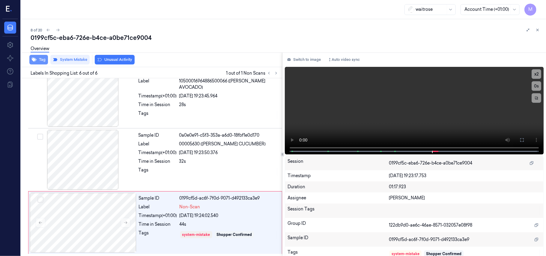
click at [40, 60] on button "Tag" at bounding box center [38, 60] width 19 height 10
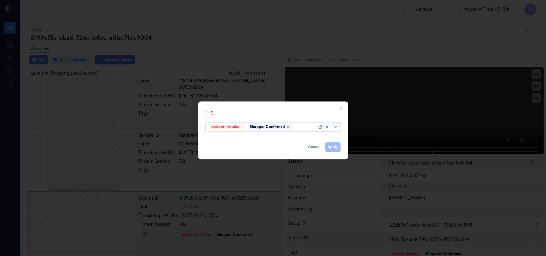
click at [303, 129] on div at bounding box center [305, 127] width 24 height 6
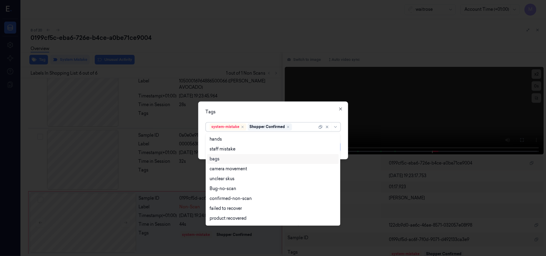
click at [221, 162] on div "bags" at bounding box center [273, 159] width 127 height 6
click at [265, 112] on div "Tags" at bounding box center [273, 112] width 135 height 6
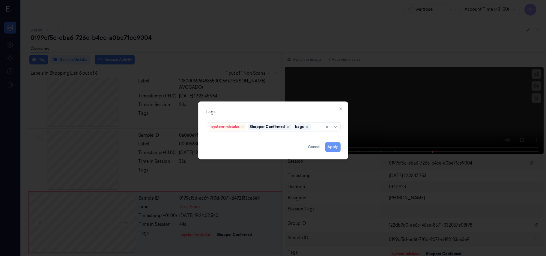
click at [334, 147] on button "Apply" at bounding box center [332, 147] width 15 height 10
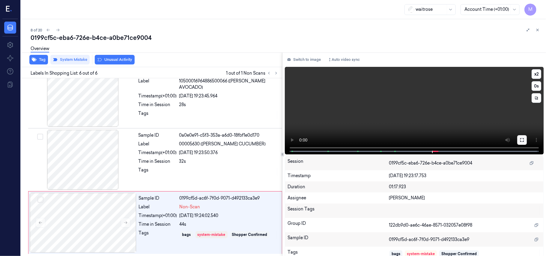
click at [521, 143] on button at bounding box center [522, 140] width 10 height 10
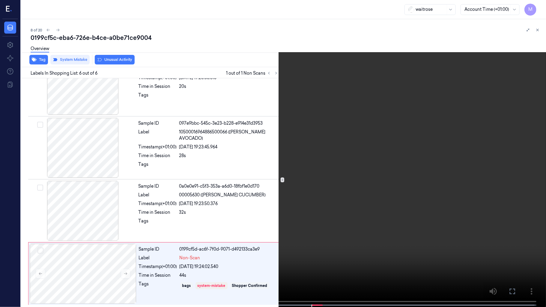
click at [282, 134] on video at bounding box center [273, 154] width 546 height 308
click at [339, 143] on video at bounding box center [273, 154] width 546 height 308
click at [0, 0] on icon at bounding box center [0, 0] width 0 height 0
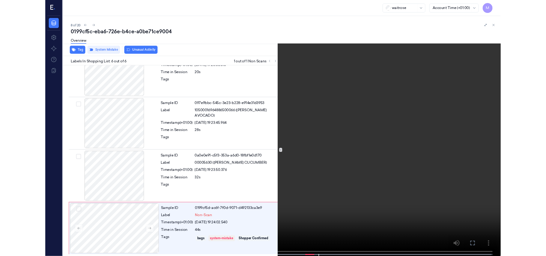
scroll to position [203, 0]
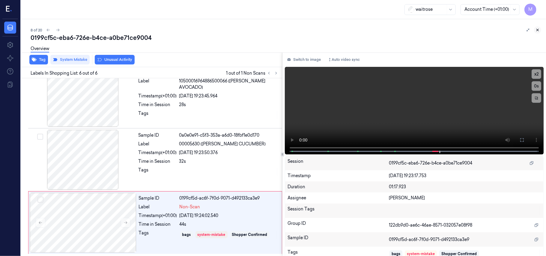
click at [540, 29] on icon at bounding box center [538, 30] width 4 height 4
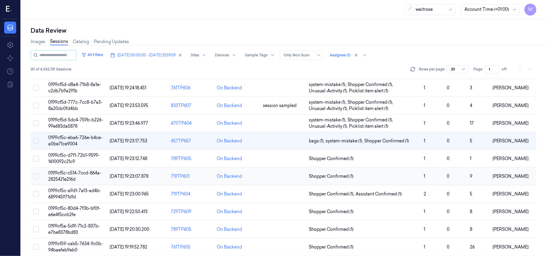
scroll to position [96, 0]
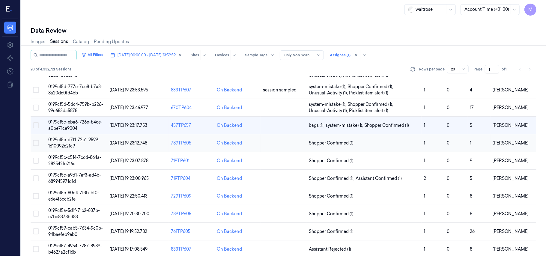
click at [64, 140] on span "0199cf5c-d7f1-72b1-9599-1610092c21c9" at bounding box center [74, 143] width 52 height 12
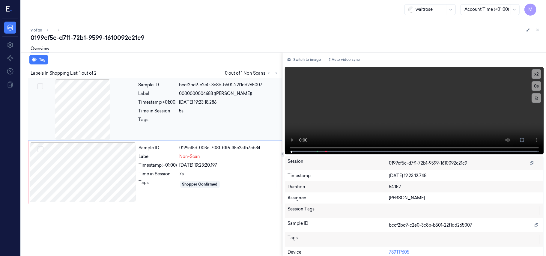
click at [203, 92] on span "0000000004688 ([PERSON_NAME])" at bounding box center [215, 94] width 73 height 6
click at [521, 138] on icon at bounding box center [522, 140] width 5 height 5
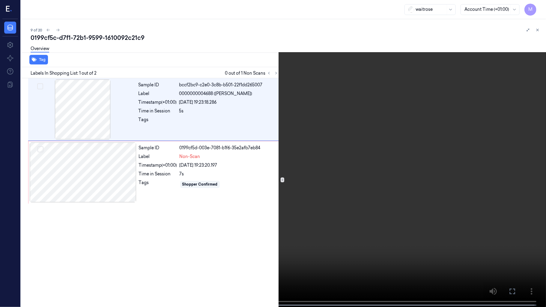
click at [363, 143] on video at bounding box center [273, 154] width 546 height 308
drag, startPoint x: 511, startPoint y: 291, endPoint x: 465, endPoint y: 248, distance: 62.6
click at [0, 0] on icon at bounding box center [0, 0] width 0 height 0
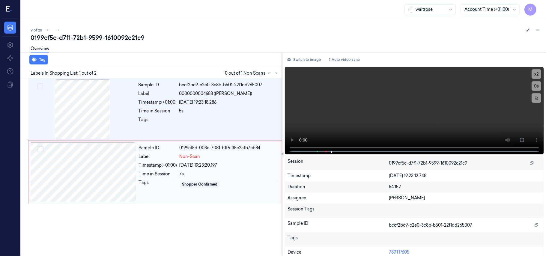
click at [90, 155] on div at bounding box center [83, 172] width 107 height 60
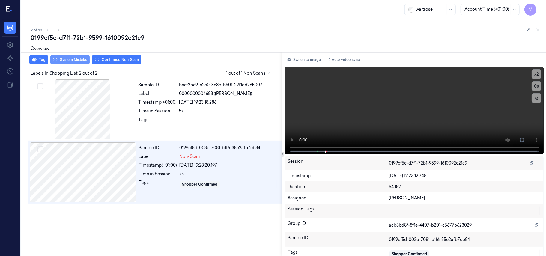
click at [69, 57] on button "System Mistake" at bounding box center [69, 60] width 39 height 10
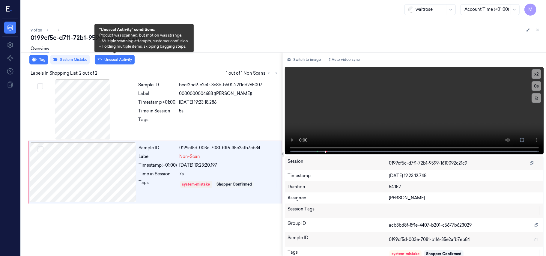
click at [118, 59] on button "Unusual Activity" at bounding box center [115, 60] width 40 height 10
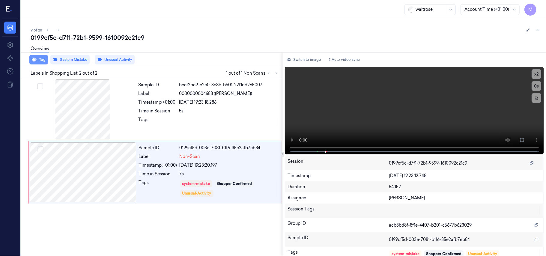
click at [40, 59] on button "Tag" at bounding box center [38, 60] width 19 height 10
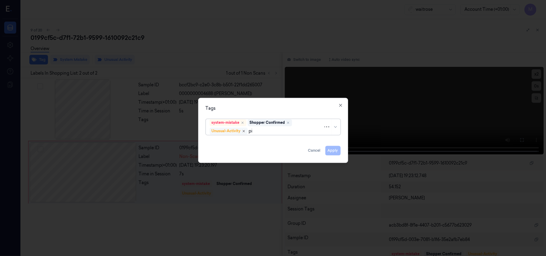
type input "pic"
click at [237, 142] on div "Picklist item alert" at bounding box center [227, 143] width 34 height 6
click at [266, 104] on div "Tags system-mistake Shopper Confirmed Unusual-Activity Picklist item alert Appl…" at bounding box center [273, 130] width 150 height 65
click at [332, 151] on button "Apply" at bounding box center [332, 151] width 15 height 10
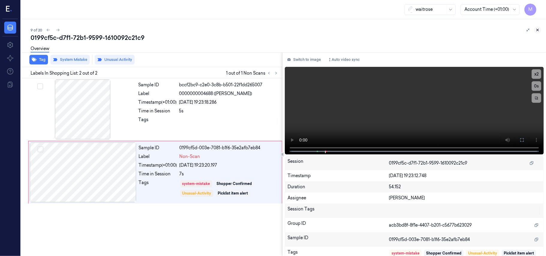
click at [539, 29] on icon at bounding box center [538, 30] width 4 height 4
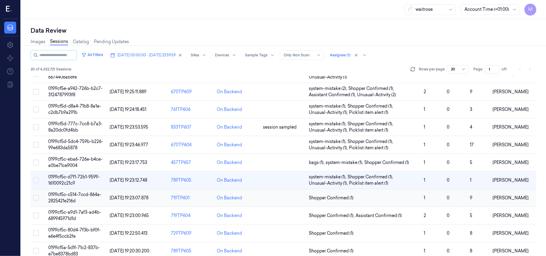
scroll to position [80, 0]
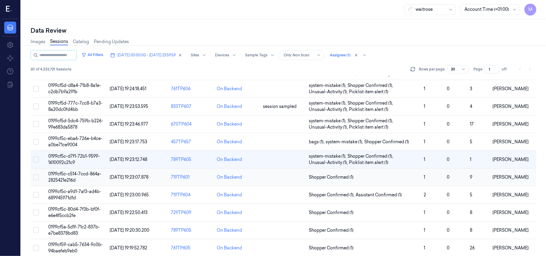
click at [67, 177] on span "0199cf5c-c514-7ccd-864a-2825421e216d" at bounding box center [74, 177] width 53 height 12
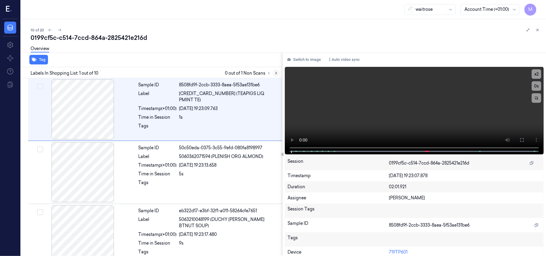
click at [276, 73] on icon at bounding box center [276, 73] width 4 height 4
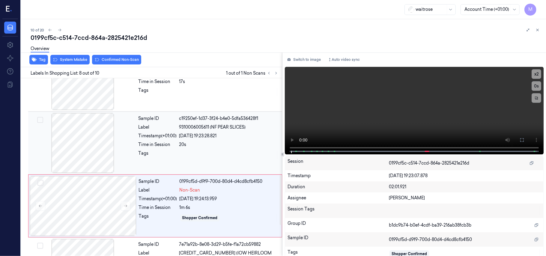
click at [213, 148] on div "20s" at bounding box center [228, 145] width 99 height 6
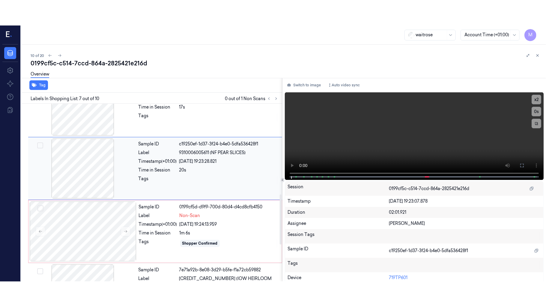
scroll to position [321, 0]
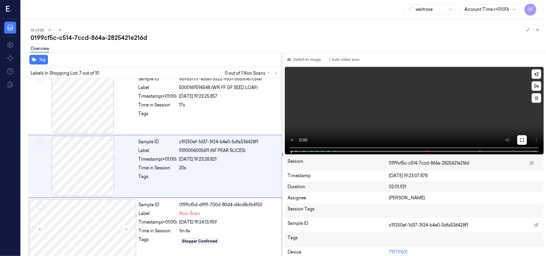
click at [522, 139] on icon at bounding box center [522, 140] width 4 height 4
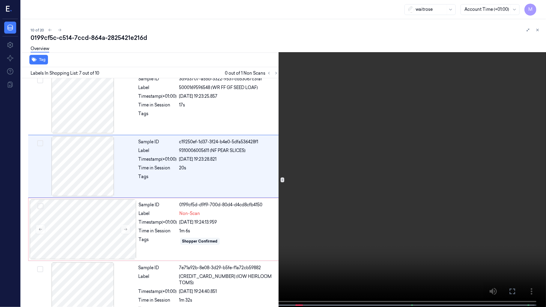
click at [363, 122] on video at bounding box center [273, 154] width 546 height 308
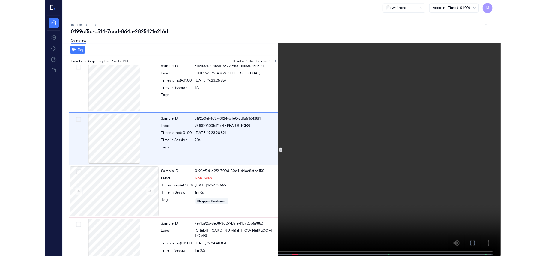
scroll to position [296, 0]
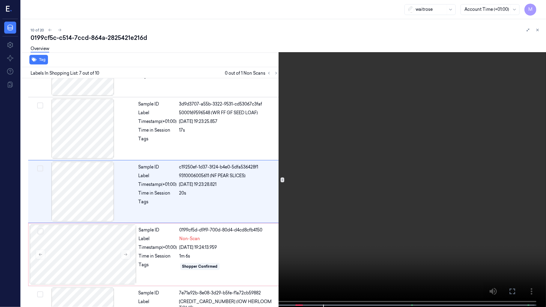
click at [363, 122] on video at bounding box center [273, 154] width 546 height 308
click at [0, 0] on icon at bounding box center [0, 0] width 0 height 0
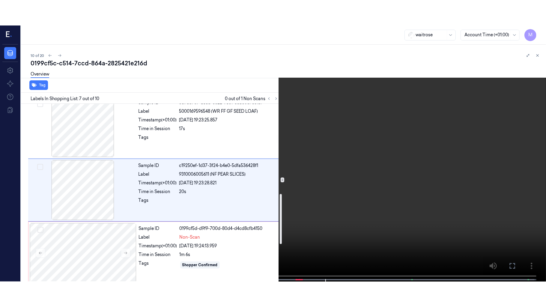
scroll to position [321, 0]
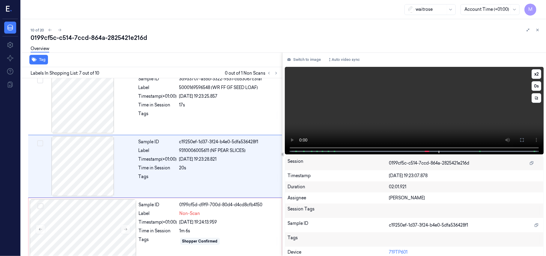
click at [417, 152] on div "x 2 0 s" at bounding box center [414, 110] width 259 height 86
click at [522, 139] on icon at bounding box center [522, 140] width 5 height 5
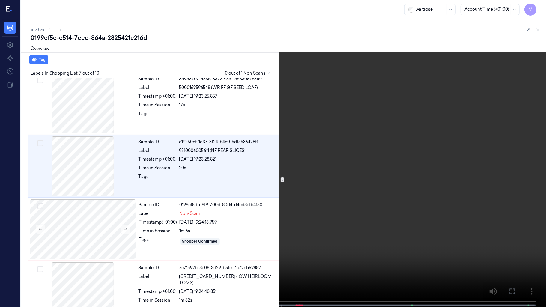
click at [400, 145] on video at bounding box center [273, 154] width 546 height 308
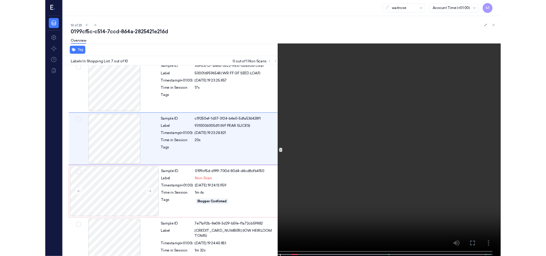
scroll to position [296, 0]
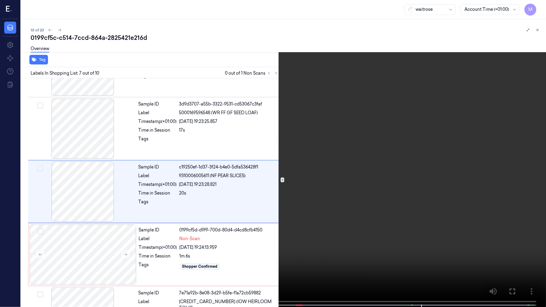
click at [414, 138] on video at bounding box center [273, 154] width 546 height 308
click at [0, 0] on button at bounding box center [0, 0] width 0 height 0
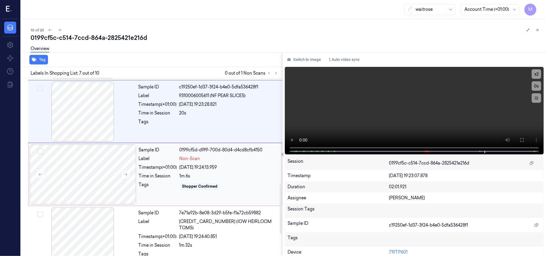
click at [206, 182] on div "Sample ID 0199cf5d-d9f9-700d-80d4-d4cd8cfb4150 Label Non-Scan Timestamp (+01:00…" at bounding box center [208, 175] width 144 height 60
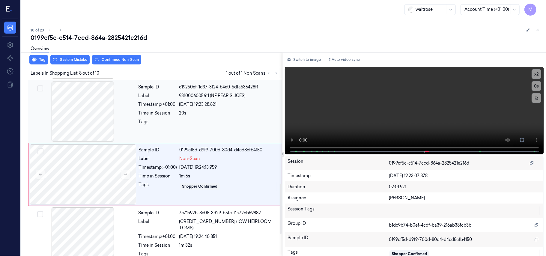
scroll to position [384, 0]
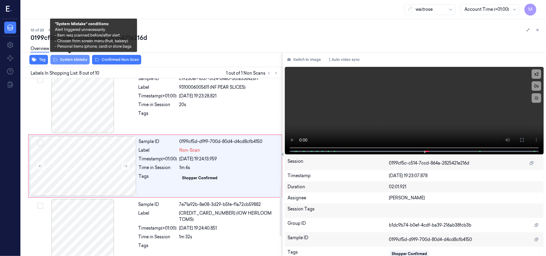
click at [78, 61] on button "System Mistake" at bounding box center [69, 60] width 39 height 10
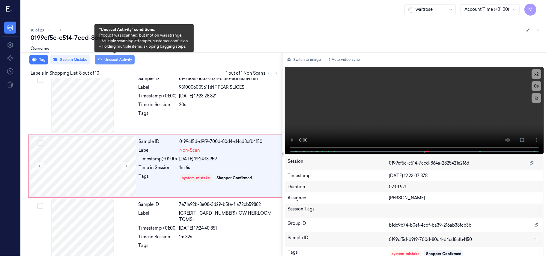
click at [114, 60] on button "Unusual Activity" at bounding box center [115, 60] width 40 height 10
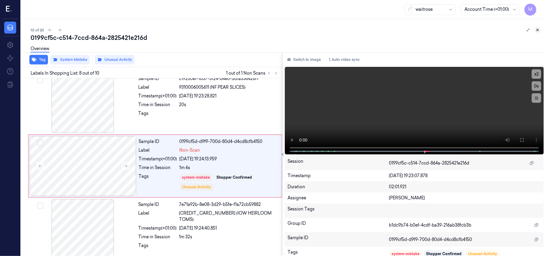
click at [539, 30] on icon at bounding box center [538, 30] width 4 height 4
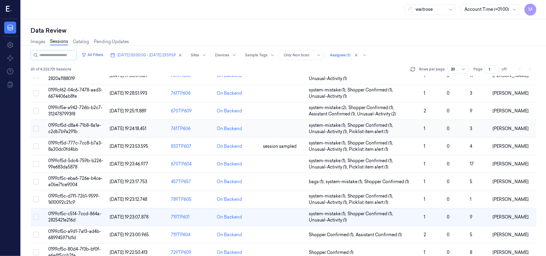
scroll to position [80, 0]
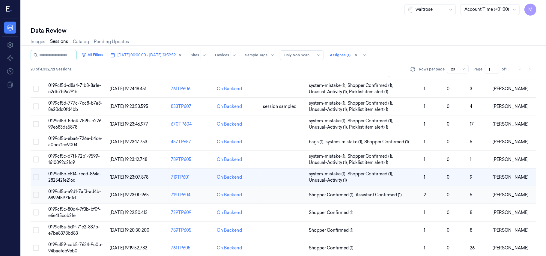
click at [65, 192] on span "0199cf5c-a9d1-7af3-ad4b-689945971d1d" at bounding box center [74, 195] width 53 height 12
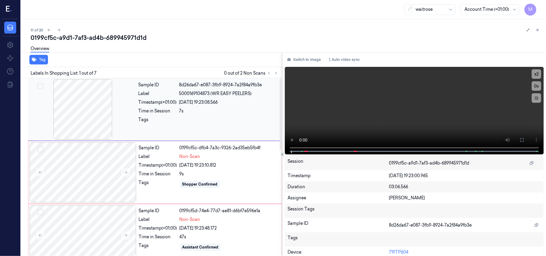
click at [191, 102] on div "[DATE] 19:23:08.566" at bounding box center [228, 102] width 99 height 6
click at [522, 140] on icon at bounding box center [522, 140] width 5 height 5
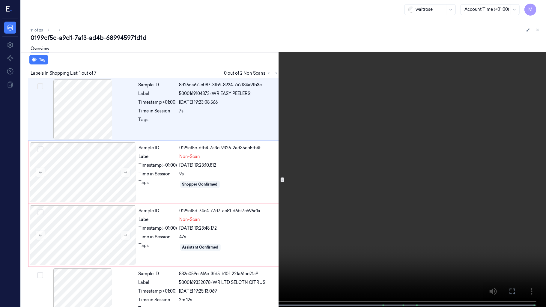
click at [351, 144] on video at bounding box center [273, 154] width 546 height 308
click at [332, 179] on video at bounding box center [273, 154] width 546 height 308
click at [224, 210] on video at bounding box center [273, 154] width 546 height 308
click at [157, 231] on video at bounding box center [273, 154] width 546 height 308
click at [0, 0] on icon at bounding box center [0, 0] width 0 height 0
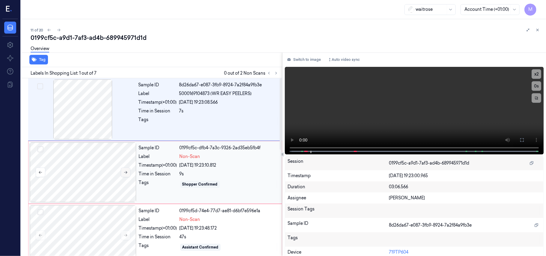
click at [126, 170] on icon at bounding box center [126, 172] width 4 height 4
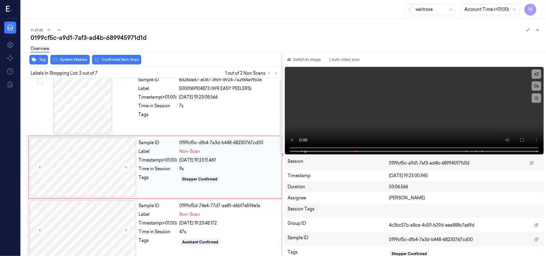
click at [208, 161] on div "[DATE] 19:23:11.469" at bounding box center [229, 160] width 99 height 6
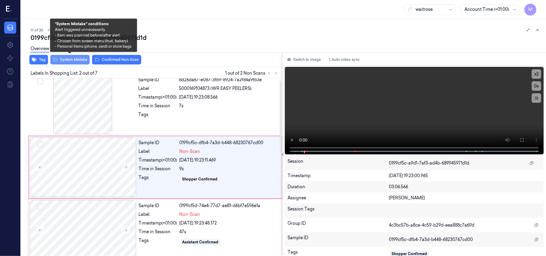
click at [79, 61] on button "System Mistake" at bounding box center [69, 60] width 39 height 10
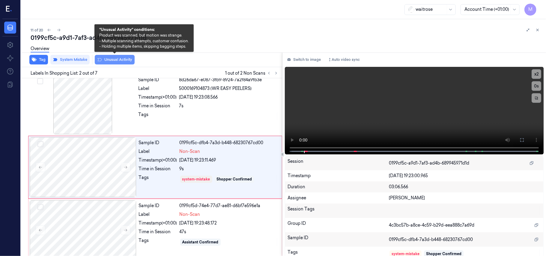
click at [112, 59] on button "Unusual Activity" at bounding box center [115, 60] width 40 height 10
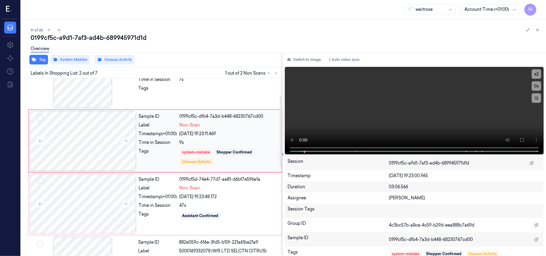
scroll to position [45, 0]
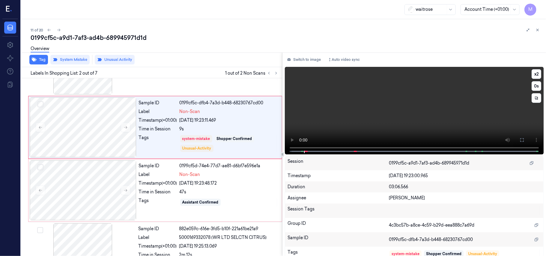
drag, startPoint x: 418, startPoint y: 105, endPoint x: 444, endPoint y: 111, distance: 27.1
click at [419, 105] on video at bounding box center [414, 111] width 259 height 88
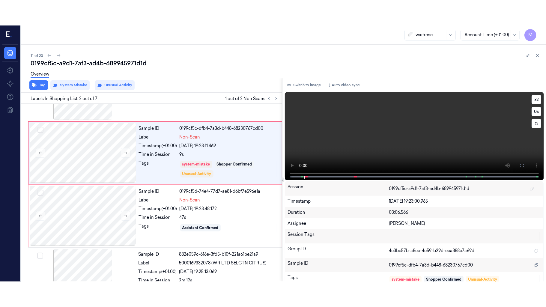
scroll to position [5, 0]
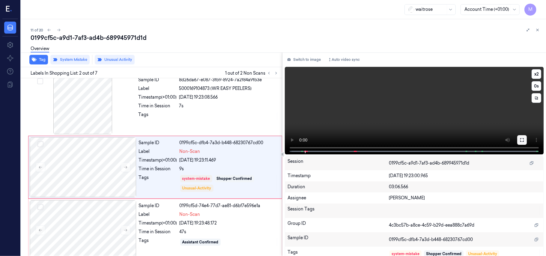
click at [520, 135] on button at bounding box center [522, 140] width 10 height 10
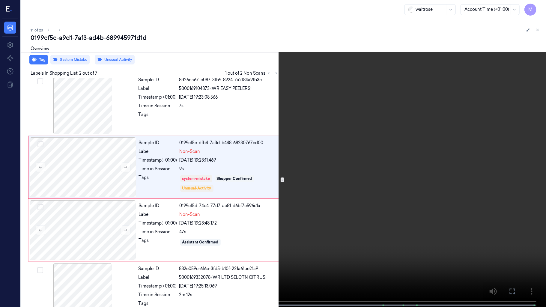
click at [378, 159] on video at bounding box center [273, 154] width 546 height 308
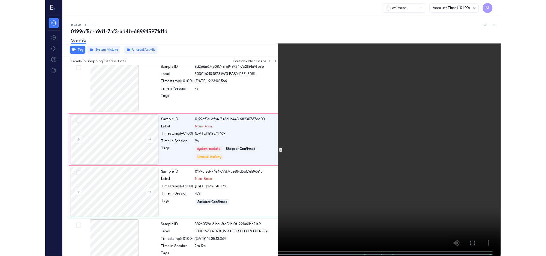
scroll to position [0, 0]
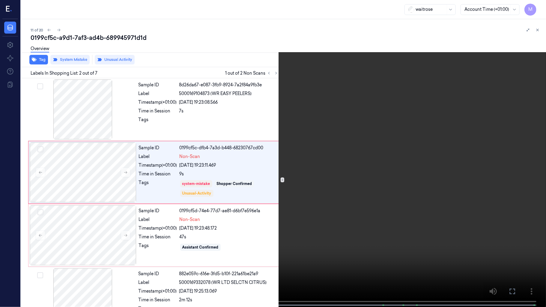
click at [0, 0] on icon at bounding box center [0, 0] width 0 height 0
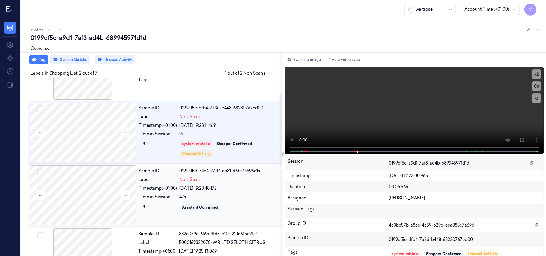
click at [80, 190] on div at bounding box center [83, 196] width 107 height 60
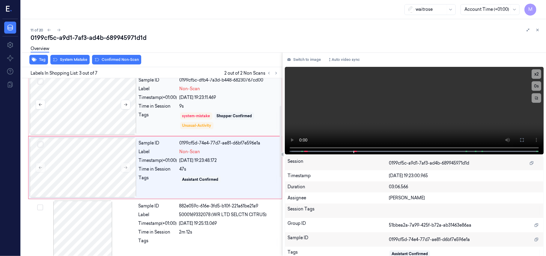
scroll to position [68, 0]
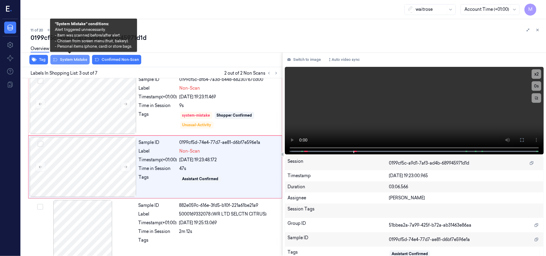
click at [74, 60] on button "System Mistake" at bounding box center [69, 60] width 39 height 10
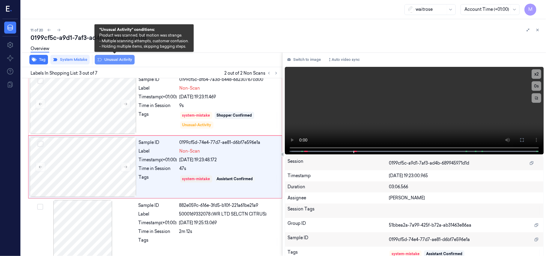
click at [115, 58] on button "Unusual Activity" at bounding box center [115, 60] width 40 height 10
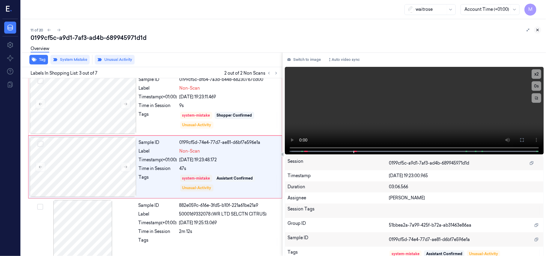
click at [539, 29] on icon at bounding box center [538, 30] width 4 height 4
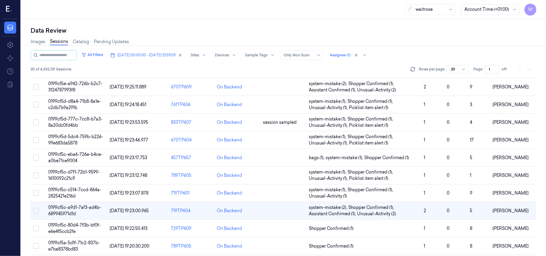
scroll to position [80, 0]
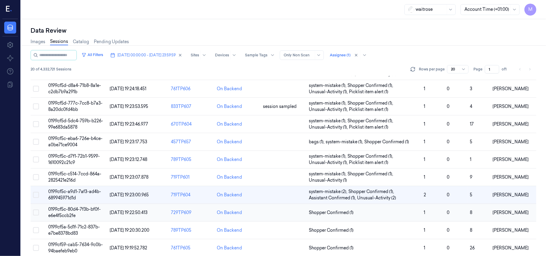
click at [69, 212] on span "0199cf5c-80d4-7f3b-bf0f-e6e4f5ccb2fe" at bounding box center [74, 213] width 52 height 12
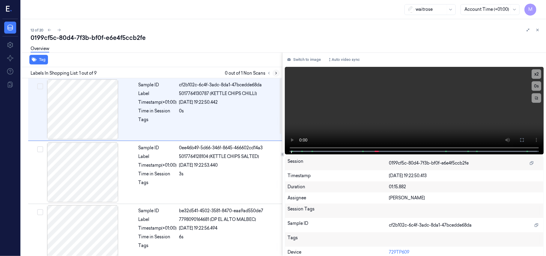
click at [277, 73] on icon at bounding box center [276, 73] width 4 height 4
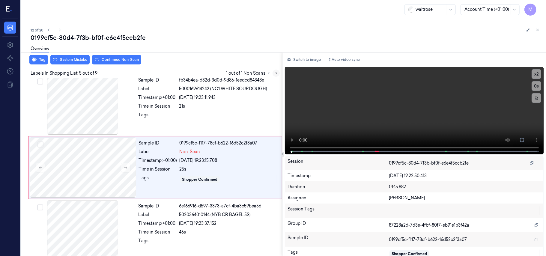
scroll to position [195, 0]
click at [223, 103] on div "21s" at bounding box center [228, 105] width 99 height 6
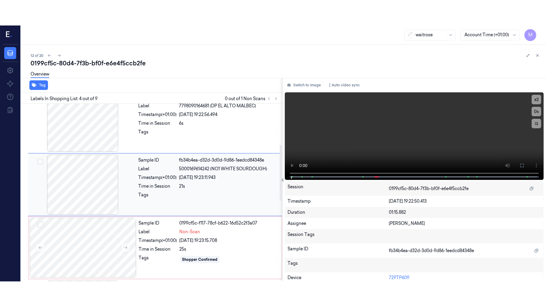
scroll to position [131, 0]
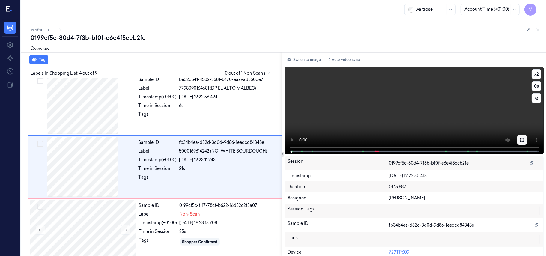
click at [520, 138] on icon at bounding box center [522, 140] width 4 height 4
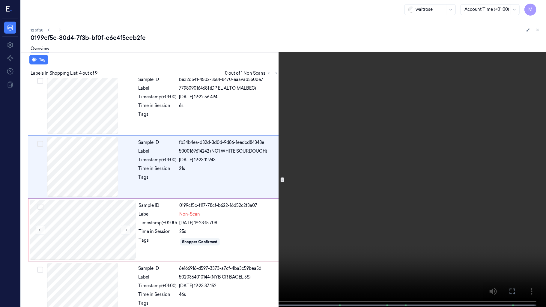
click at [301, 173] on video at bounding box center [273, 154] width 546 height 308
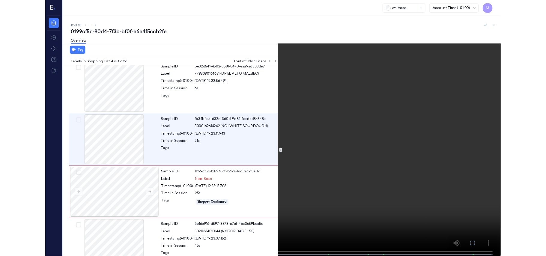
scroll to position [106, 0]
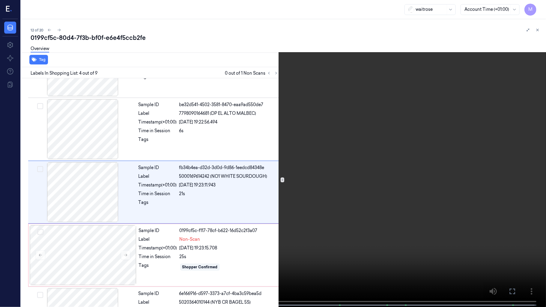
click at [357, 178] on video at bounding box center [273, 154] width 546 height 308
click at [0, 0] on icon at bounding box center [0, 0] width 0 height 0
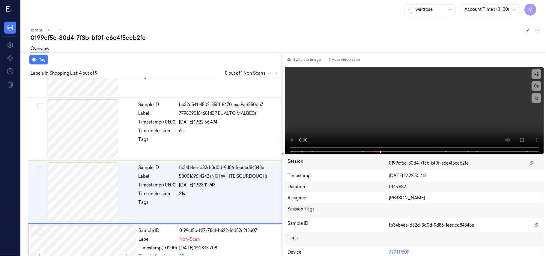
click at [537, 30] on icon at bounding box center [538, 30] width 4 height 4
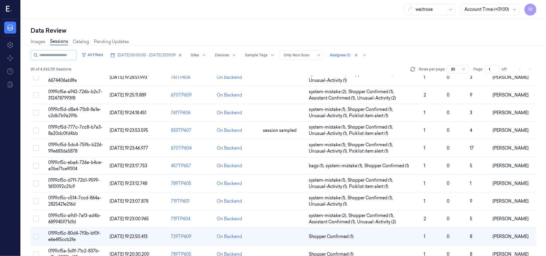
scroll to position [127, 0]
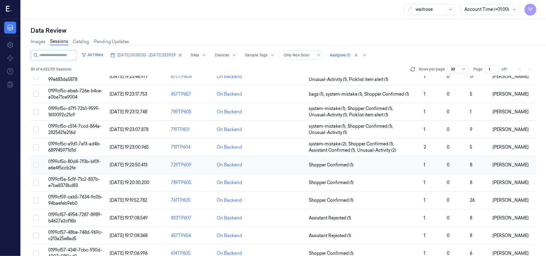
click at [92, 165] on span "0199cf5c-80d4-7f3b-bf0f-e6e4f5ccb2fe" at bounding box center [74, 165] width 52 height 12
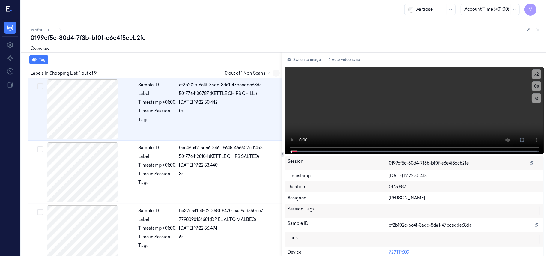
click at [275, 75] on icon at bounding box center [276, 73] width 4 height 4
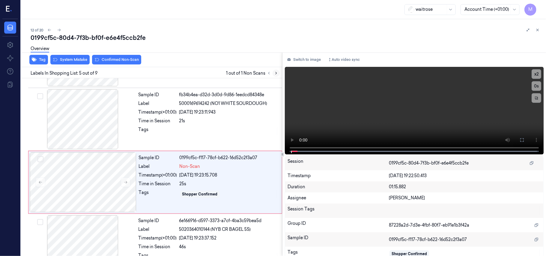
scroll to position [195, 0]
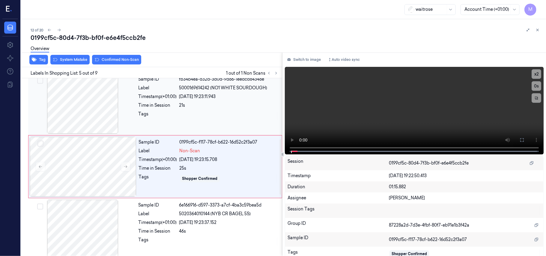
click at [222, 107] on div "21s" at bounding box center [228, 105] width 99 height 6
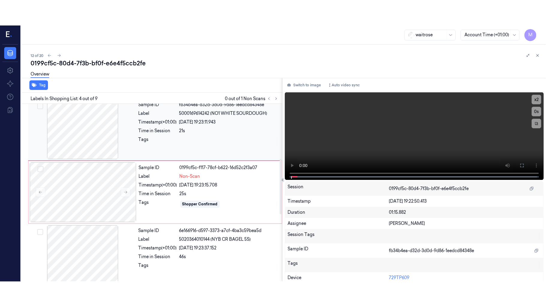
scroll to position [131, 0]
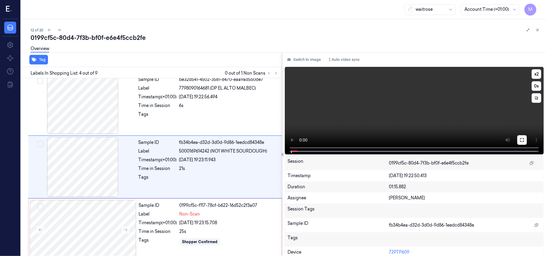
click at [520, 138] on icon at bounding box center [522, 140] width 5 height 5
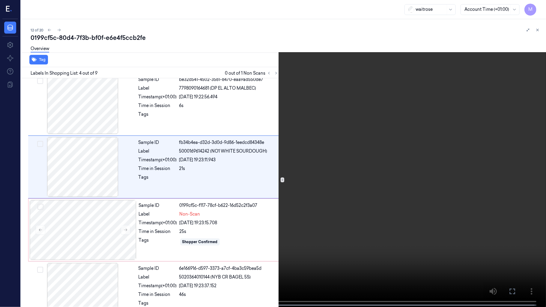
click at [373, 133] on video at bounding box center [273, 154] width 546 height 308
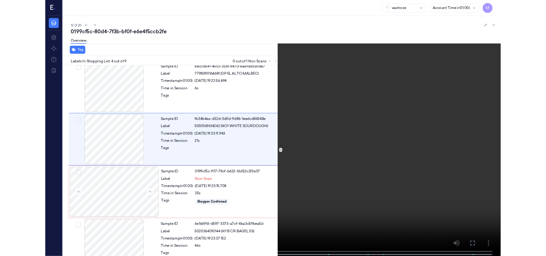
scroll to position [106, 0]
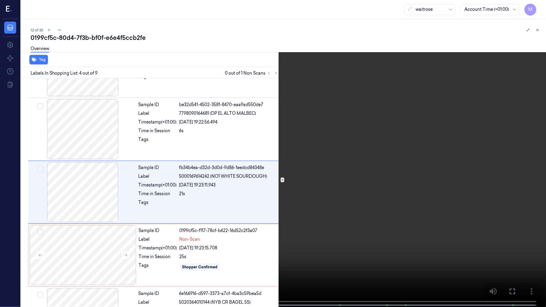
click at [373, 133] on video at bounding box center [273, 154] width 546 height 308
click at [314, 129] on video at bounding box center [273, 154] width 546 height 308
click at [343, 142] on video at bounding box center [273, 154] width 546 height 308
click at [393, 224] on video at bounding box center [273, 154] width 546 height 308
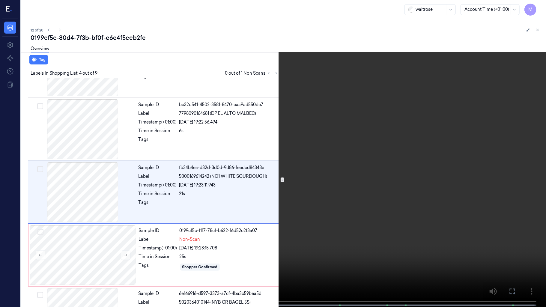
click at [0, 0] on button at bounding box center [0, 0] width 0 height 0
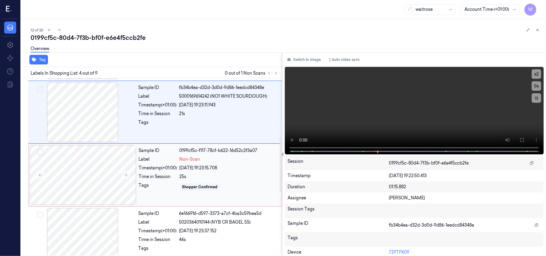
click at [178, 172] on div "Sample ID 0199cf5c-f117-78cf-b622-16d52c2f3a07 Label Non-Scan Timestamp (+01:00…" at bounding box center [208, 175] width 144 height 60
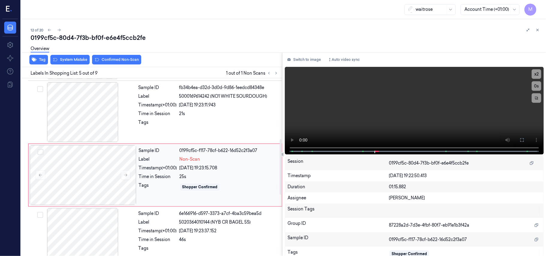
scroll to position [195, 0]
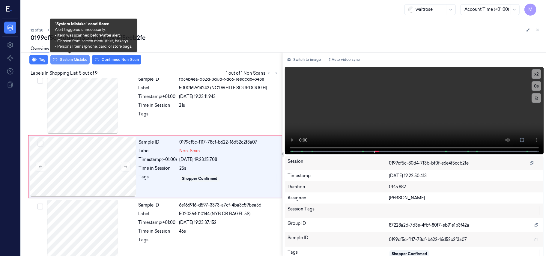
click at [71, 58] on button "System Mistake" at bounding box center [69, 60] width 39 height 10
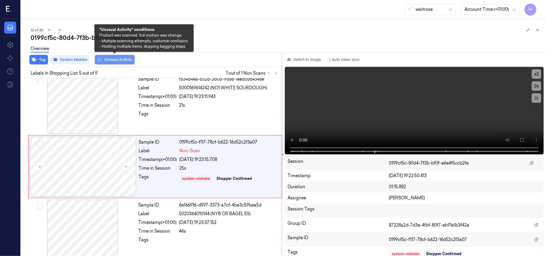
click at [115, 60] on button "Unusual Activity" at bounding box center [115, 60] width 40 height 10
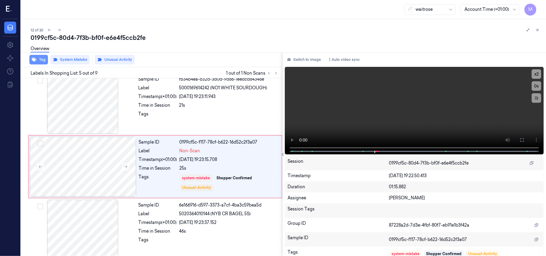
click at [44, 60] on button "Tag" at bounding box center [38, 60] width 19 height 10
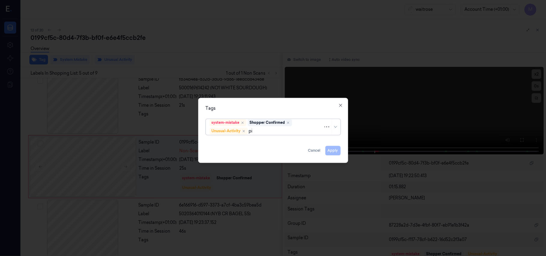
type input "pic"
click at [234, 144] on div "Picklist item alert" at bounding box center [227, 143] width 34 height 6
click at [252, 107] on div "Tags" at bounding box center [273, 109] width 135 height 6
click at [332, 149] on button "Apply" at bounding box center [332, 151] width 15 height 10
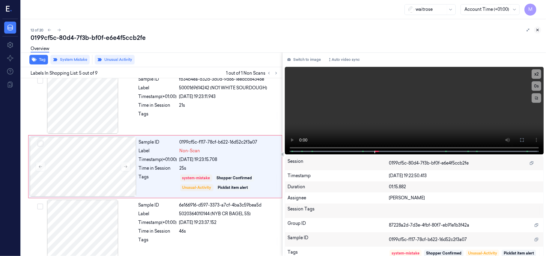
click at [537, 30] on icon at bounding box center [538, 30] width 4 height 4
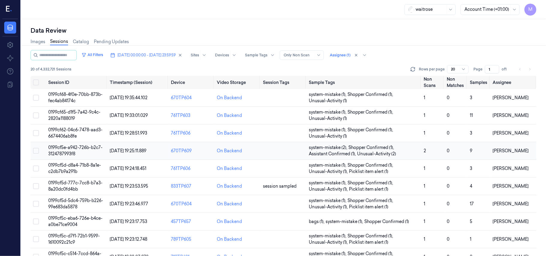
scroll to position [120, 0]
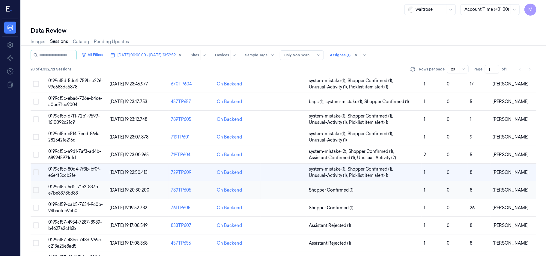
click at [72, 188] on span "0199cf5a-5d1f-71c2-837b-e7be8378bd83" at bounding box center [74, 190] width 52 height 12
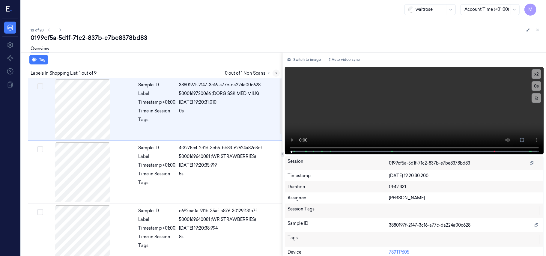
click at [275, 74] on icon at bounding box center [276, 73] width 4 height 4
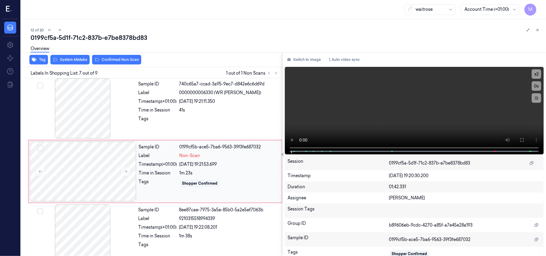
scroll to position [321, 0]
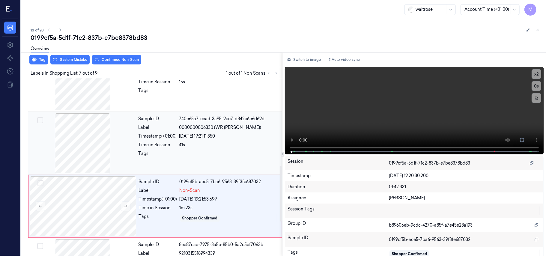
click at [234, 150] on div "Sample ID 740c65a7-ccad-3a95-9ec7-d842e6c6d69d Label 0000000006330 (WR SAN [PER…" at bounding box center [208, 143] width 145 height 60
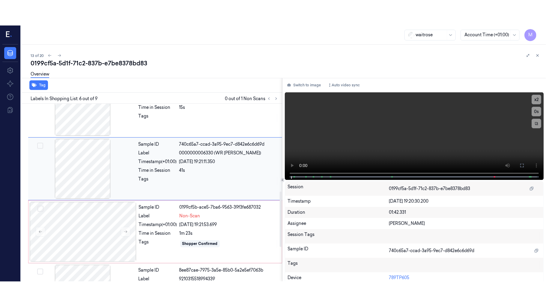
scroll to position [258, 0]
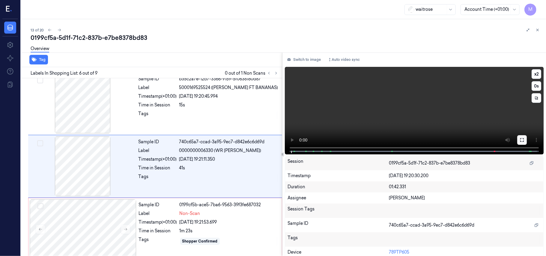
click at [517, 139] on button at bounding box center [522, 140] width 10 height 10
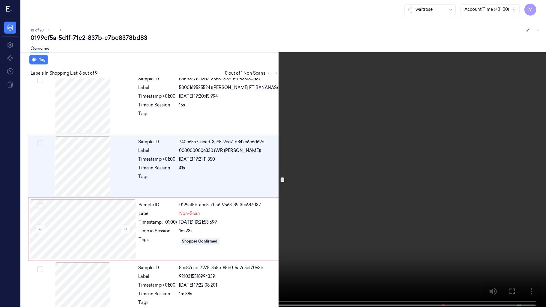
click at [381, 166] on video at bounding box center [273, 154] width 546 height 308
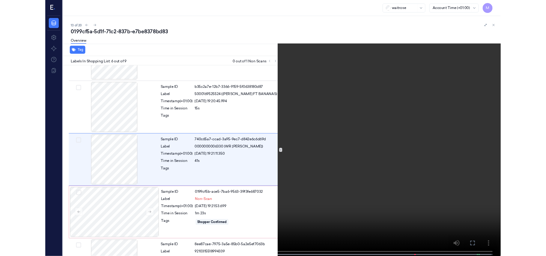
scroll to position [233, 0]
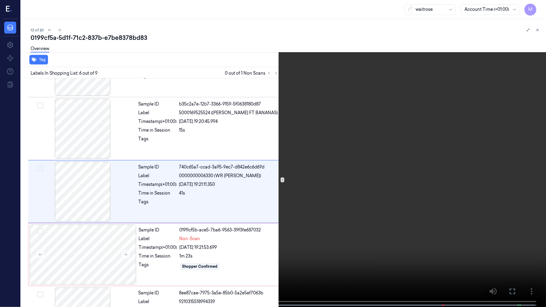
click at [345, 159] on video at bounding box center [273, 154] width 546 height 308
click at [396, 221] on video at bounding box center [273, 154] width 546 height 308
click at [392, 195] on video at bounding box center [273, 154] width 546 height 308
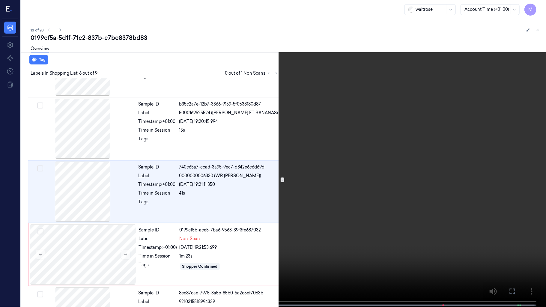
click at [0, 0] on icon at bounding box center [0, 0] width 0 height 0
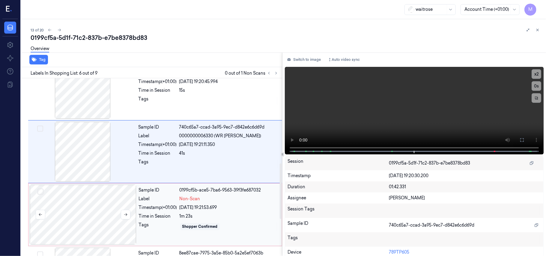
click at [94, 195] on div at bounding box center [83, 215] width 107 height 60
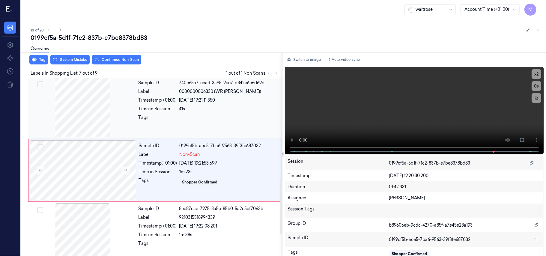
scroll to position [321, 0]
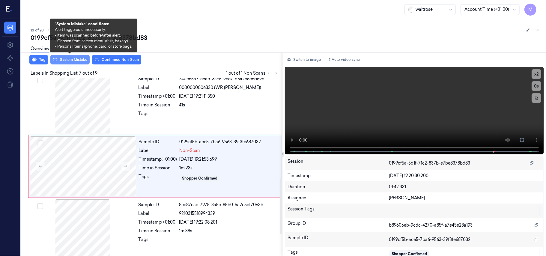
click at [72, 61] on button "System Mistake" at bounding box center [69, 60] width 39 height 10
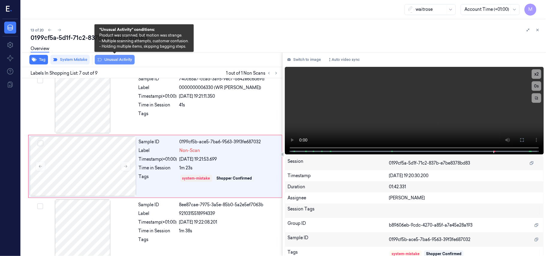
click at [124, 61] on button "Unusual Activity" at bounding box center [115, 60] width 40 height 10
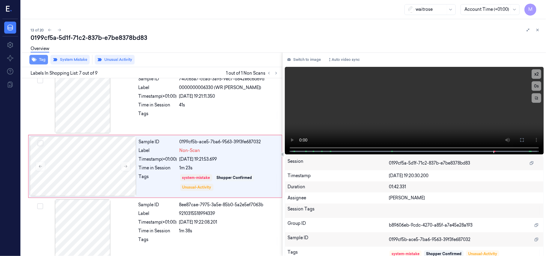
click at [44, 59] on button "Tag" at bounding box center [38, 60] width 19 height 10
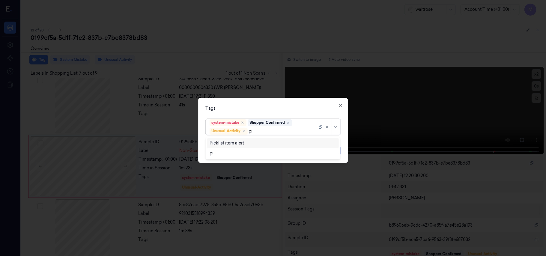
type input "pic"
click at [238, 142] on div "Picklist item alert" at bounding box center [227, 143] width 34 height 6
click at [267, 103] on div "Tags system-mistake Shopper Confirmed Unusual-Activity Picklist item alert Appl…" at bounding box center [273, 130] width 150 height 65
click at [333, 149] on button "Apply" at bounding box center [332, 151] width 15 height 10
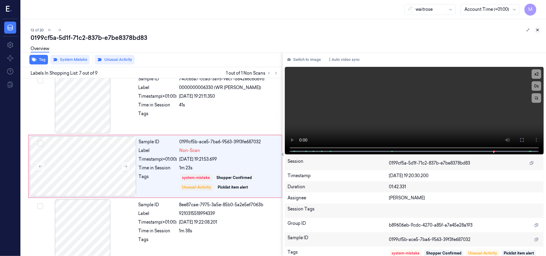
click at [539, 29] on icon at bounding box center [538, 30] width 4 height 4
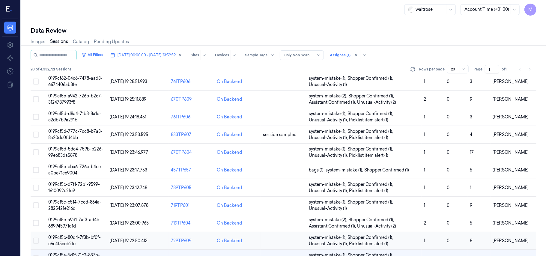
scroll to position [145, 0]
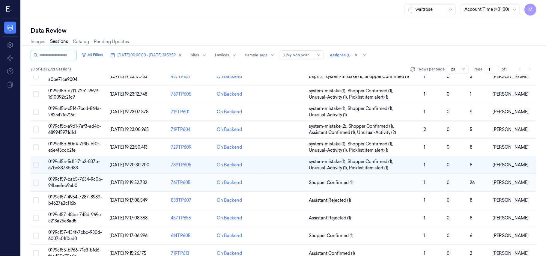
click at [70, 185] on span "0199cf59-cab5-7634-9c0b-94baefeb9eb0" at bounding box center [75, 183] width 55 height 12
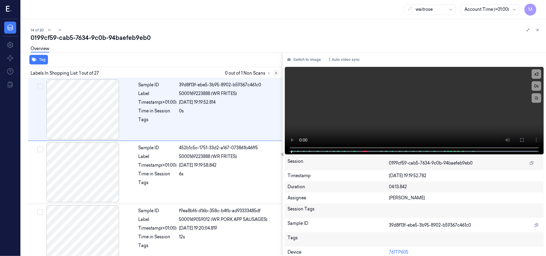
click at [276, 71] on icon at bounding box center [276, 73] width 4 height 4
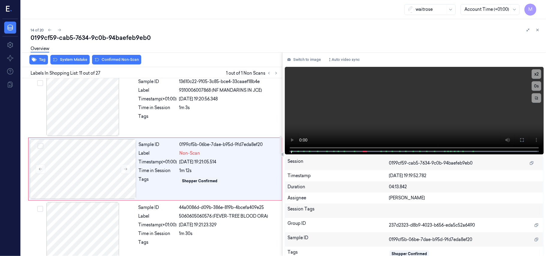
scroll to position [574, 0]
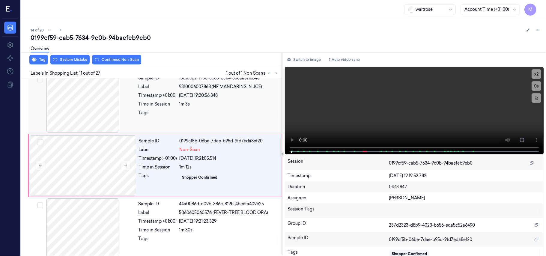
click at [226, 105] on div "1m 3s" at bounding box center [228, 104] width 99 height 6
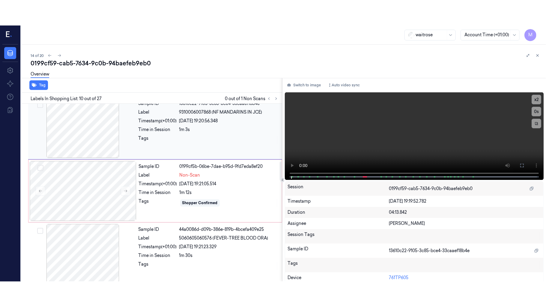
scroll to position [510, 0]
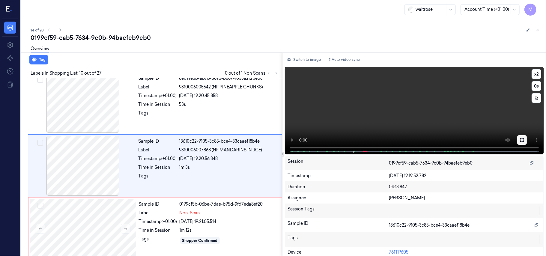
click at [522, 139] on icon at bounding box center [522, 140] width 4 height 4
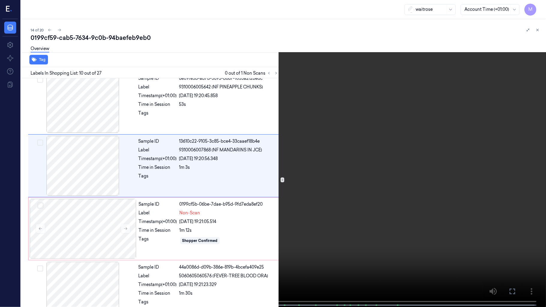
click at [347, 185] on video at bounding box center [273, 154] width 546 height 308
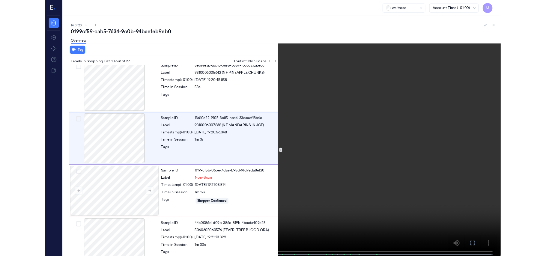
scroll to position [485, 0]
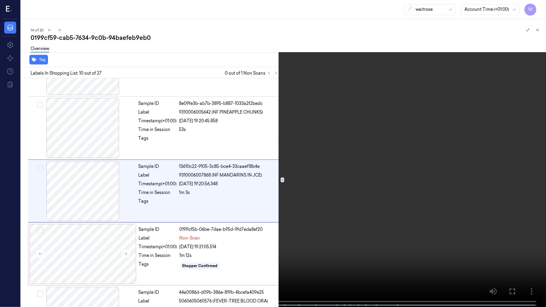
click at [394, 203] on video at bounding box center [273, 154] width 546 height 308
click at [0, 0] on icon at bounding box center [0, 0] width 0 height 0
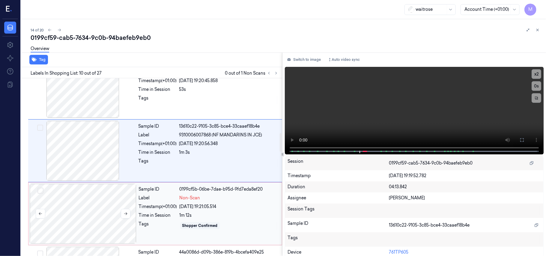
click at [93, 202] on div at bounding box center [83, 214] width 107 height 60
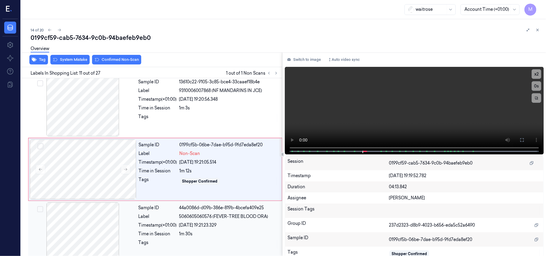
scroll to position [574, 0]
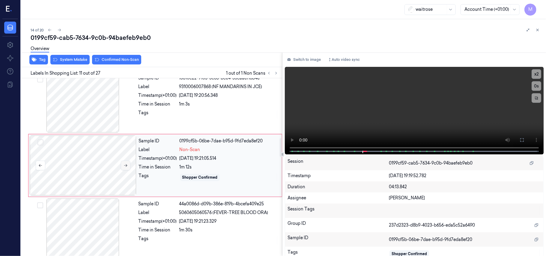
click at [126, 165] on icon at bounding box center [126, 165] width 4 height 4
click at [308, 59] on button "Switch to image" at bounding box center [304, 60] width 38 height 10
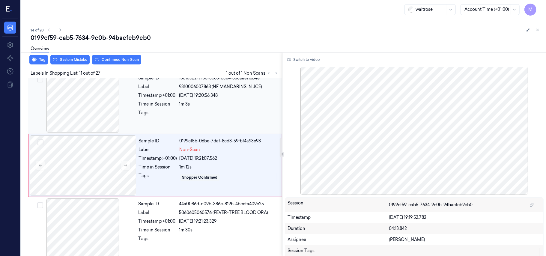
click at [203, 111] on div "Sample ID 13610c22-9105-3c85-bce4-33caaef18b4e Label 9310006007868 (NF MANDARIN…" at bounding box center [208, 103] width 145 height 60
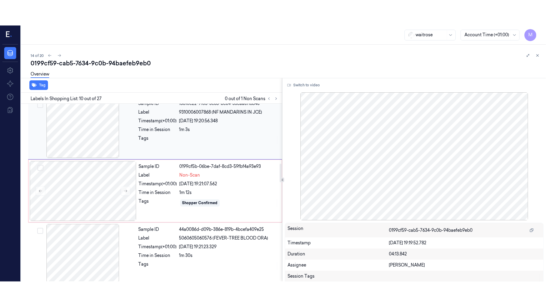
scroll to position [510, 0]
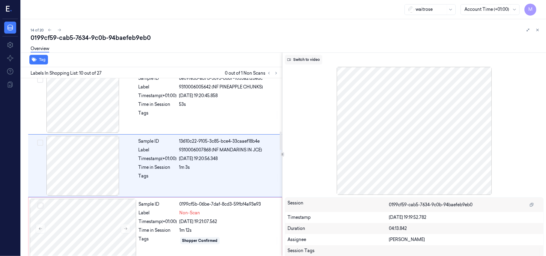
click at [307, 58] on button "Switch to video" at bounding box center [303, 60] width 37 height 10
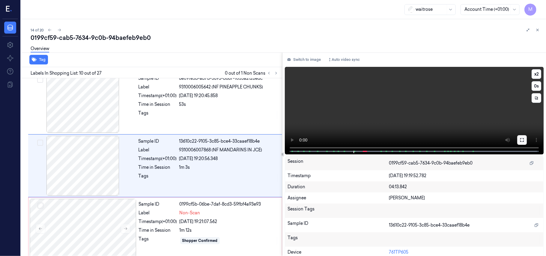
click at [520, 141] on icon at bounding box center [522, 140] width 5 height 5
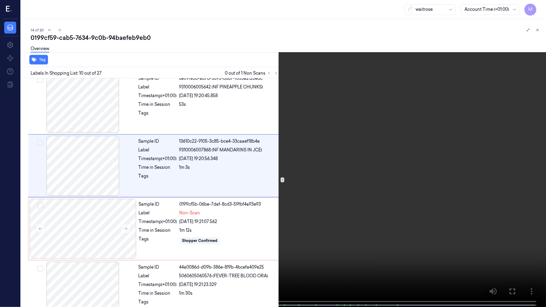
click at [420, 162] on video at bounding box center [273, 154] width 546 height 308
click at [369, 183] on video at bounding box center [273, 154] width 546 height 308
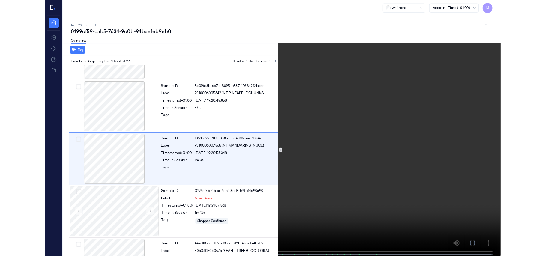
scroll to position [485, 0]
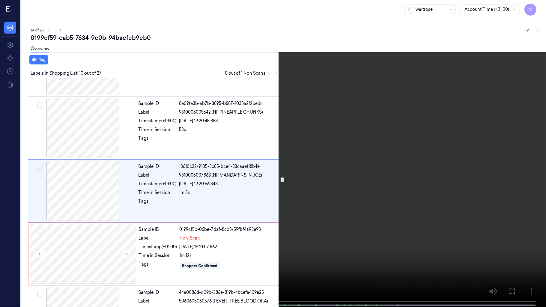
click at [0, 0] on button at bounding box center [0, 0] width 0 height 0
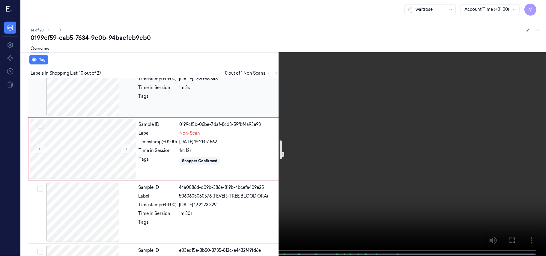
scroll to position [605, 0]
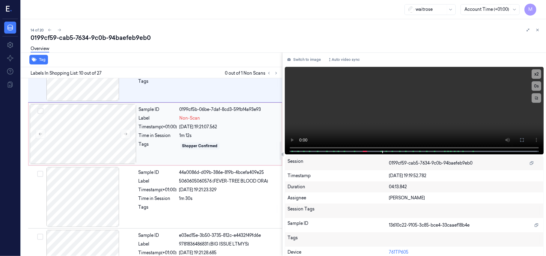
click at [217, 130] on div "[DATE] 19:21:07.562" at bounding box center [229, 127] width 99 height 6
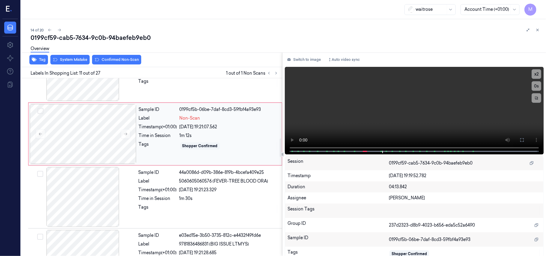
scroll to position [574, 0]
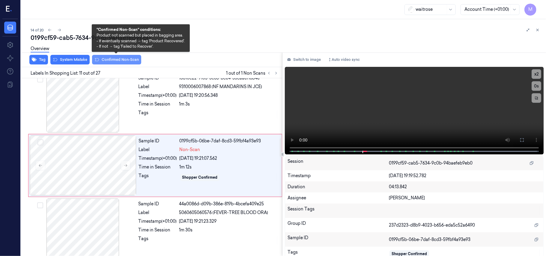
click at [121, 60] on button "Confirmed Non-Scan" at bounding box center [116, 60] width 49 height 10
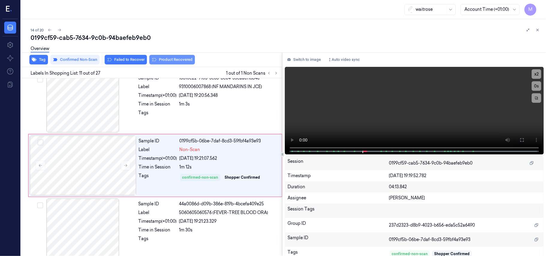
click at [171, 61] on button "Product Recovered" at bounding box center [172, 60] width 46 height 10
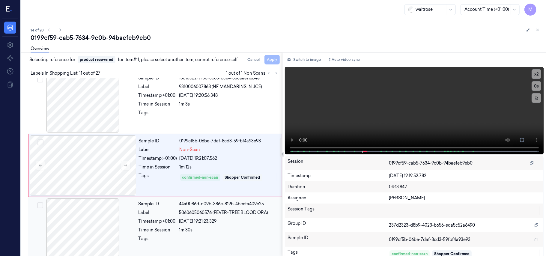
click at [212, 215] on span "5060605060576 (FEVER-TREE BLOOD ORA)" at bounding box center [223, 213] width 89 height 6
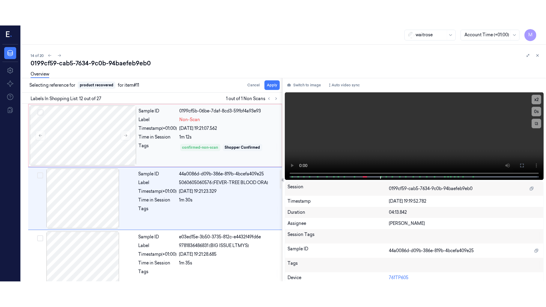
scroll to position [637, 0]
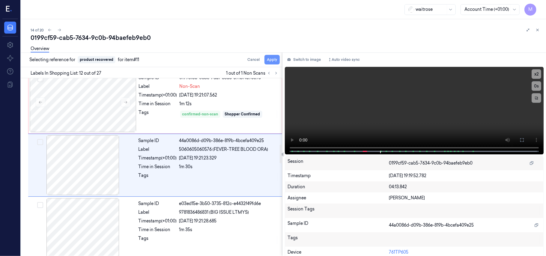
click at [271, 61] on button "Apply" at bounding box center [271, 60] width 15 height 10
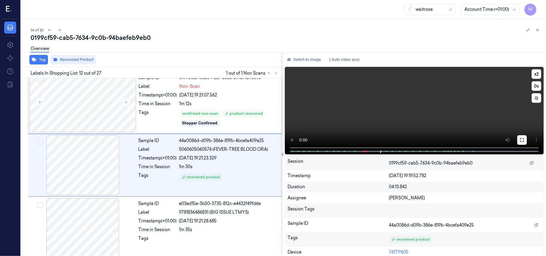
click at [520, 140] on icon at bounding box center [522, 140] width 5 height 5
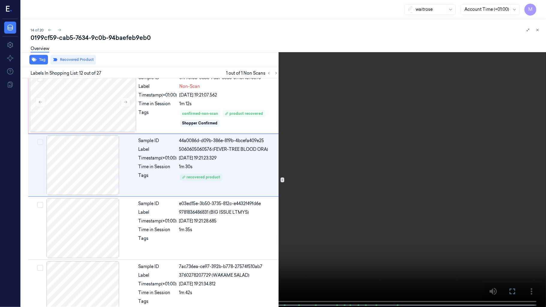
click at [369, 148] on video at bounding box center [273, 154] width 546 height 308
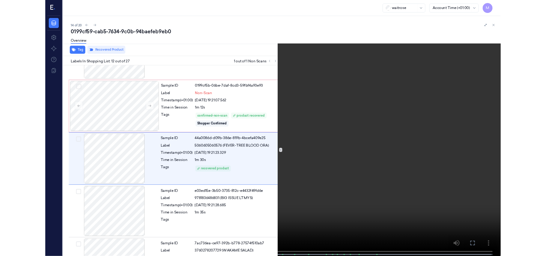
scroll to position [612, 0]
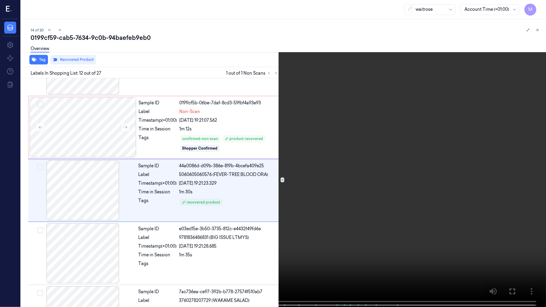
click at [369, 148] on video at bounding box center [273, 154] width 546 height 308
click at [0, 0] on icon at bounding box center [0, 0] width 0 height 0
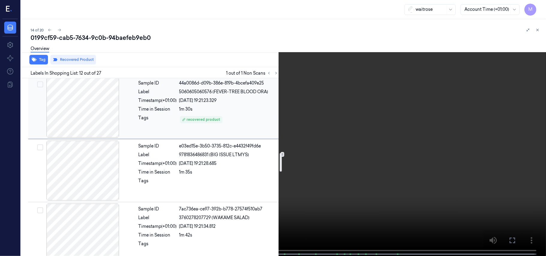
scroll to position [717, 0]
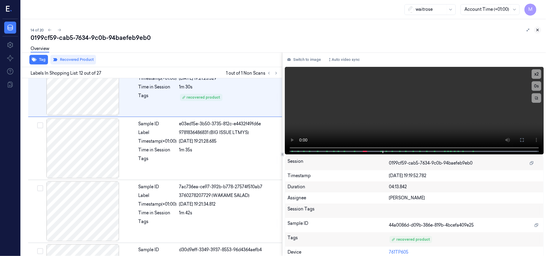
click at [539, 29] on icon at bounding box center [538, 30] width 4 height 4
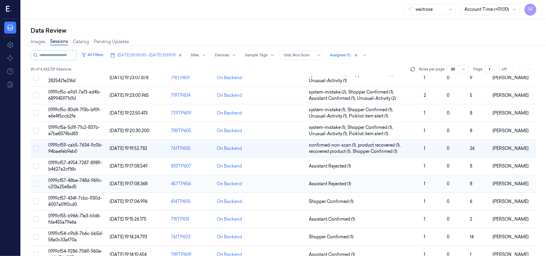
scroll to position [193, 0]
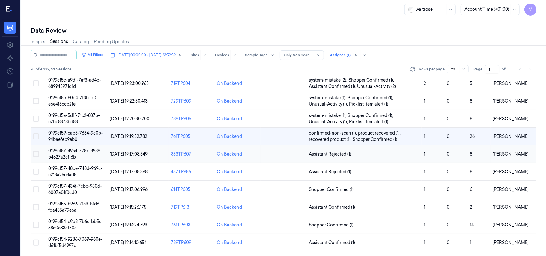
click at [67, 151] on span "0199cf57-4954-7287-8989-b4627a2cf16b" at bounding box center [75, 154] width 54 height 12
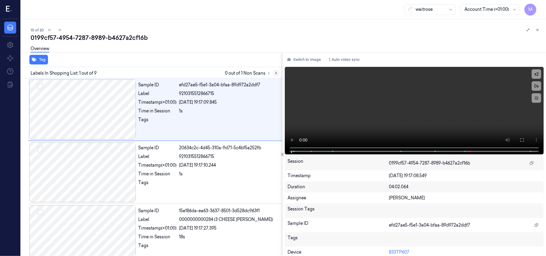
click at [275, 71] on icon at bounding box center [276, 73] width 4 height 4
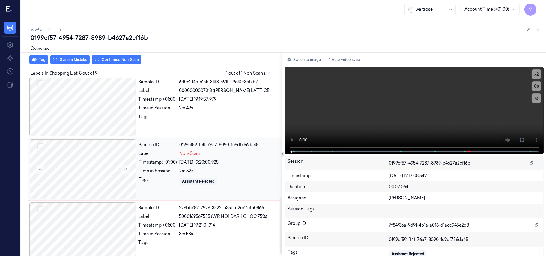
scroll to position [384, 0]
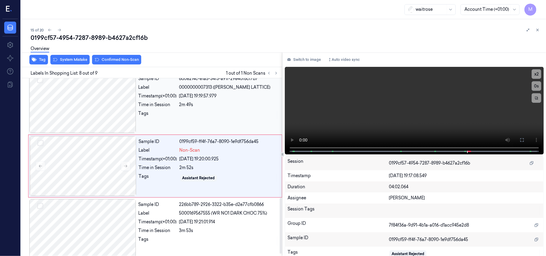
click at [208, 101] on div "Sample ID 6d0e214c-e1a5-34f3-a91f-29e40f8cf7b7 Label 0000000007313 ([PERSON_NAM…" at bounding box center [208, 103] width 145 height 60
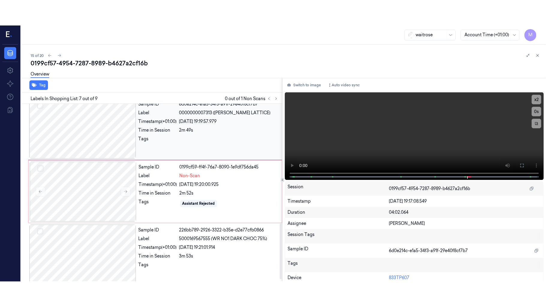
scroll to position [321, 0]
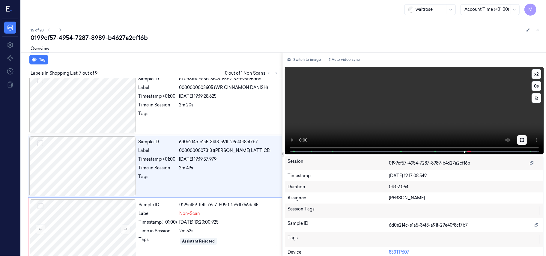
click at [521, 138] on icon at bounding box center [522, 140] width 5 height 5
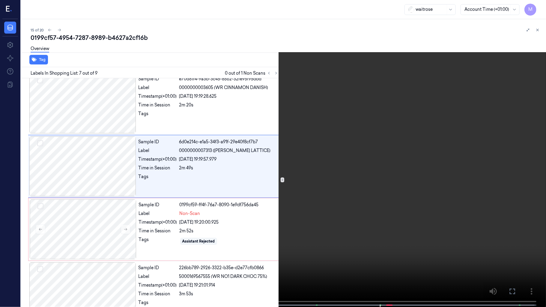
click at [419, 165] on video at bounding box center [273, 154] width 546 height 308
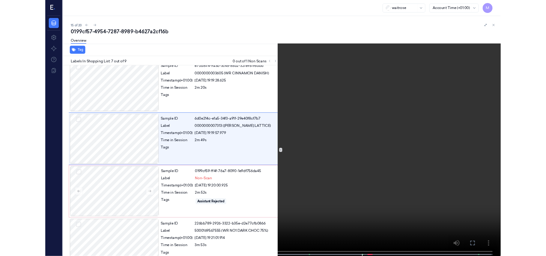
scroll to position [296, 0]
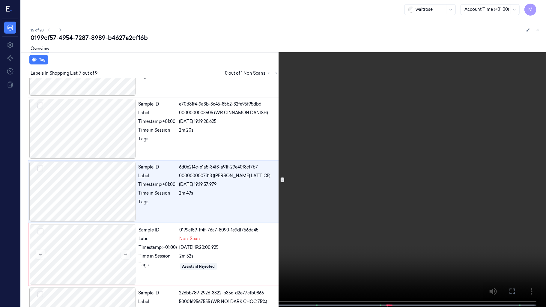
click at [400, 172] on video at bounding box center [273, 154] width 546 height 308
drag, startPoint x: 512, startPoint y: 288, endPoint x: 511, endPoint y: 254, distance: 34.5
click at [0, 0] on icon at bounding box center [0, 0] width 0 height 0
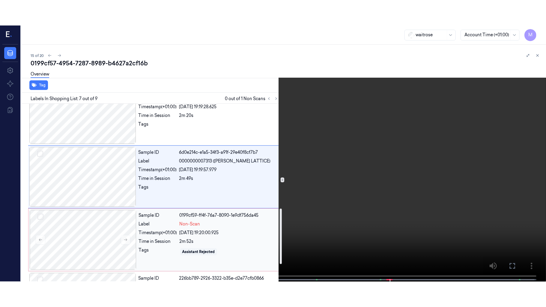
scroll to position [376, 0]
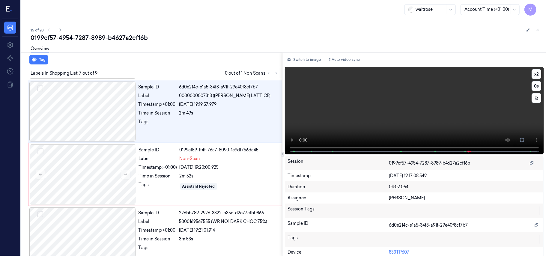
drag, startPoint x: 519, startPoint y: 140, endPoint x: 520, endPoint y: 175, distance: 34.8
click at [520, 140] on icon at bounding box center [522, 140] width 5 height 5
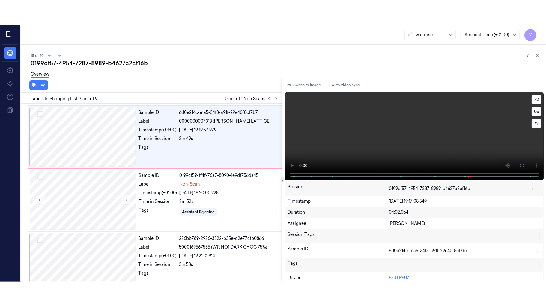
scroll to position [341, 0]
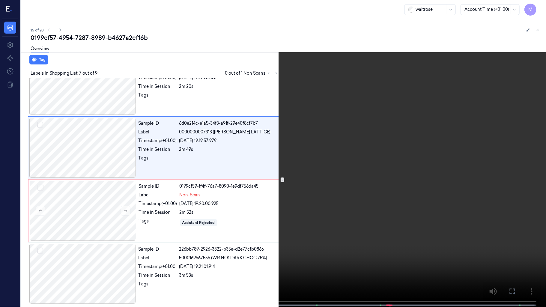
click at [374, 187] on video at bounding box center [273, 154] width 546 height 308
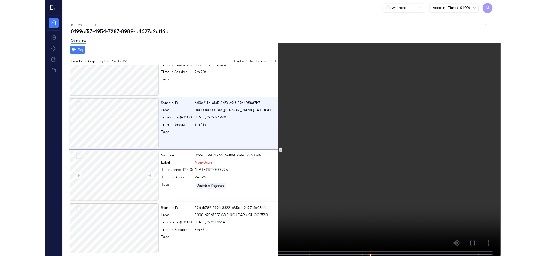
scroll to position [296, 0]
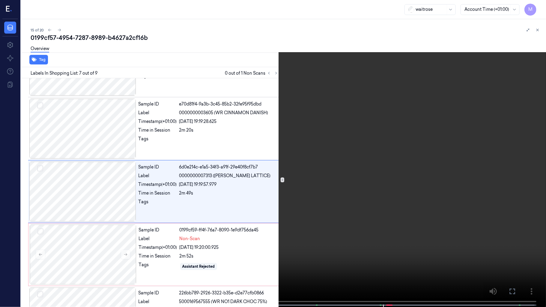
click at [396, 202] on video at bounding box center [273, 154] width 546 height 308
click at [0, 0] on icon at bounding box center [0, 0] width 0 height 0
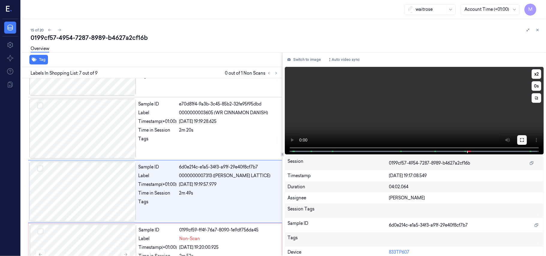
click at [521, 139] on icon at bounding box center [522, 140] width 5 height 5
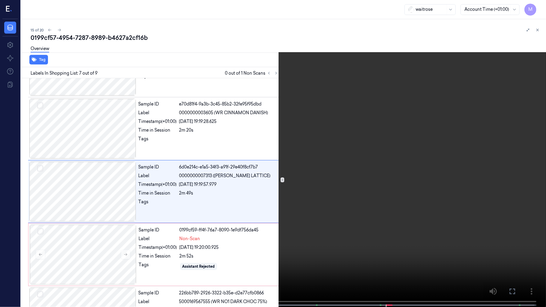
click at [375, 215] on video at bounding box center [273, 154] width 546 height 308
click at [430, 114] on video at bounding box center [273, 154] width 546 height 308
click at [0, 0] on icon at bounding box center [0, 0] width 0 height 0
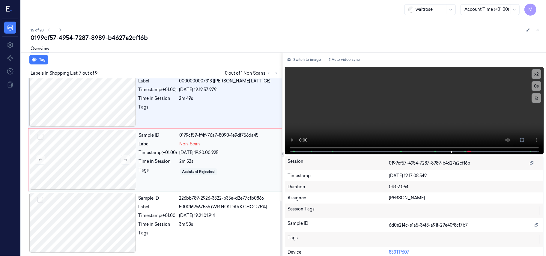
click at [197, 170] on div "Assistant Rejected" at bounding box center [198, 171] width 33 height 5
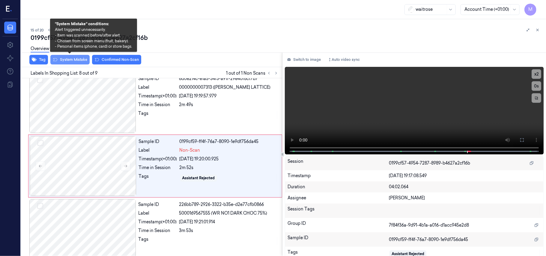
click at [76, 62] on button "System Mistake" at bounding box center [69, 60] width 39 height 10
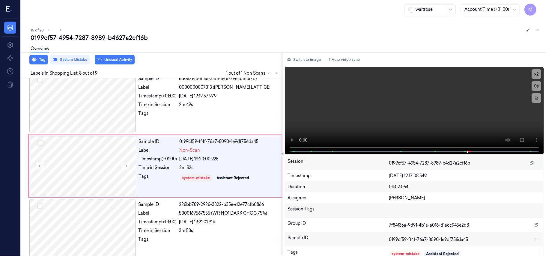
click at [119, 59] on button "Unusual Activity" at bounding box center [115, 60] width 40 height 10
click at [40, 60] on button "Tag" at bounding box center [38, 60] width 19 height 10
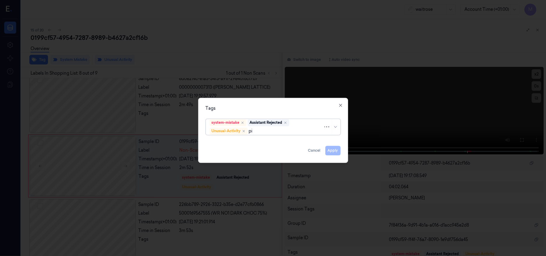
type input "pic"
click at [227, 142] on div "Picklist item alert" at bounding box center [227, 143] width 34 height 6
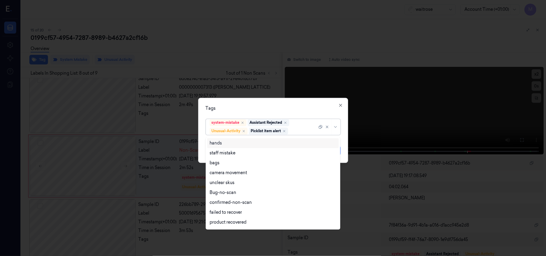
click at [263, 102] on div "Tags option Picklist item alert, selected. 16 results available. Use Up and Dow…" at bounding box center [273, 130] width 150 height 65
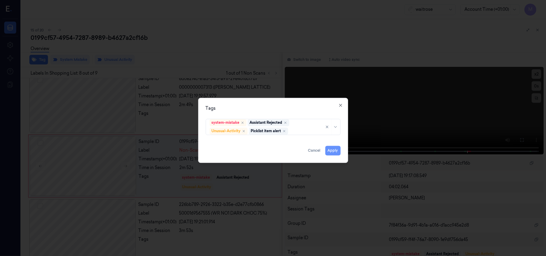
click at [332, 149] on button "Apply" at bounding box center [332, 151] width 15 height 10
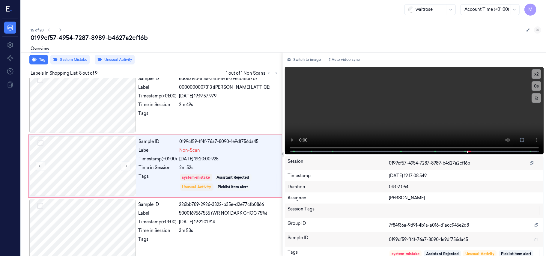
click at [539, 28] on icon at bounding box center [538, 30] width 4 height 4
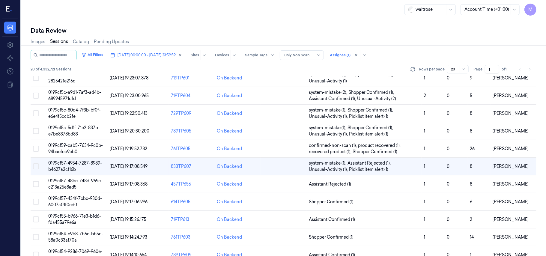
scroll to position [193, 0]
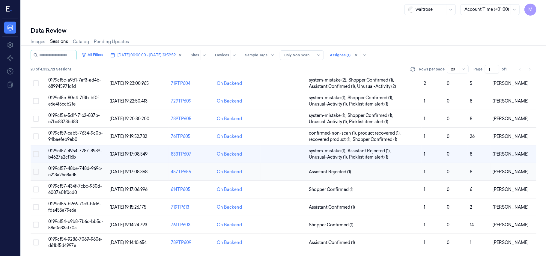
click at [56, 168] on span "0199cf57-48be-748d-969c-c213a25e8ad5" at bounding box center [75, 172] width 54 height 12
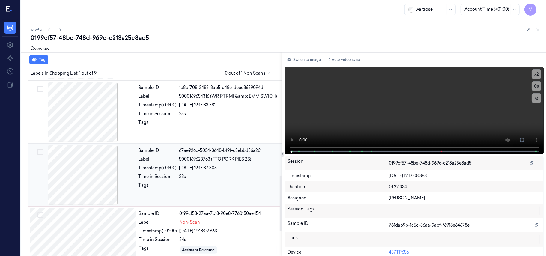
click at [214, 162] on span "5000169623763 (FTG PORK PIES 2S)" at bounding box center [215, 159] width 72 height 6
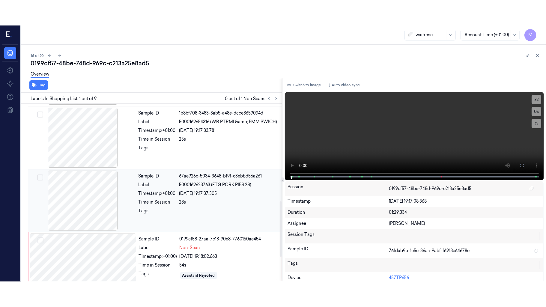
scroll to position [321, 0]
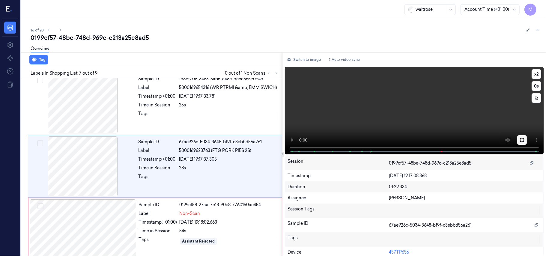
click at [521, 140] on icon at bounding box center [522, 140] width 5 height 5
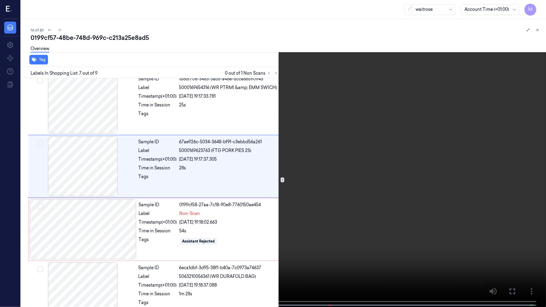
click at [350, 182] on video at bounding box center [273, 154] width 546 height 308
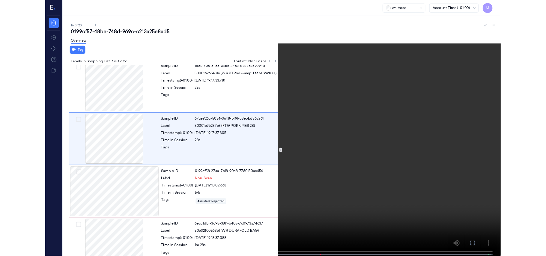
scroll to position [296, 0]
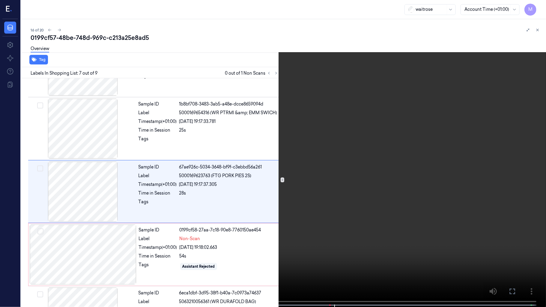
click at [347, 220] on video at bounding box center [273, 154] width 546 height 308
click at [0, 0] on button at bounding box center [0, 0] width 0 height 0
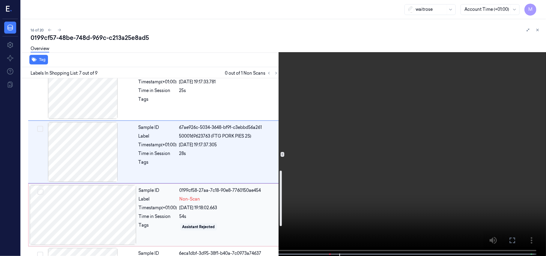
scroll to position [376, 0]
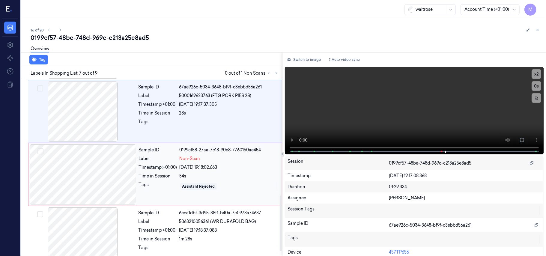
click at [101, 168] on div at bounding box center [83, 175] width 107 height 60
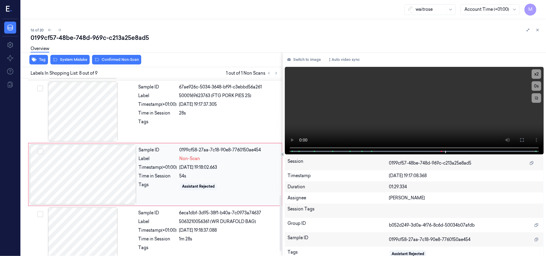
scroll to position [384, 0]
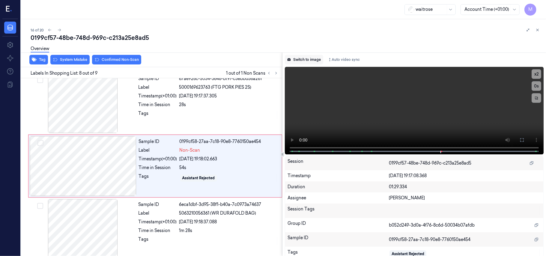
click at [309, 59] on button "Switch to image" at bounding box center [304, 60] width 38 height 10
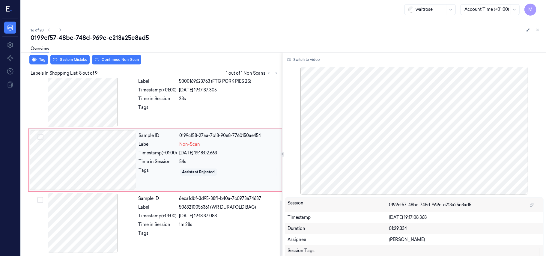
scroll to position [392, 0]
click at [306, 59] on button "Switch to video" at bounding box center [303, 60] width 37 height 10
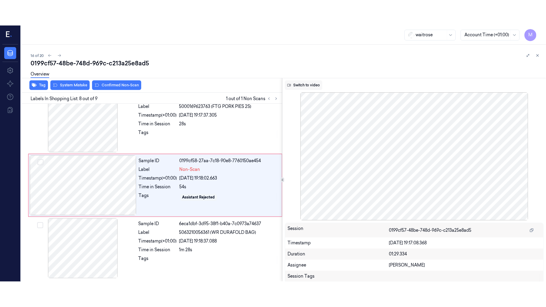
scroll to position [384, 0]
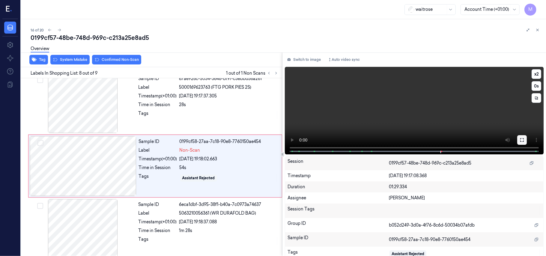
click at [520, 138] on icon at bounding box center [522, 140] width 5 height 5
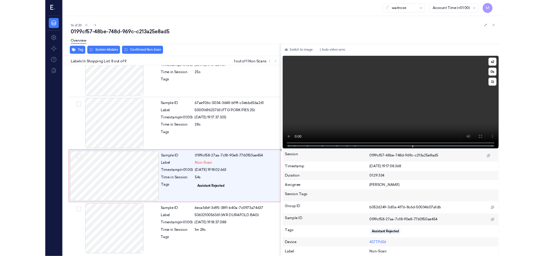
scroll to position [341, 0]
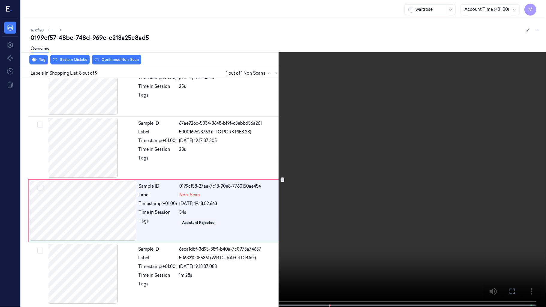
click at [301, 169] on video at bounding box center [273, 154] width 546 height 308
drag, startPoint x: 515, startPoint y: 289, endPoint x: 511, endPoint y: 255, distance: 34.7
click at [0, 0] on icon at bounding box center [0, 0] width 0 height 0
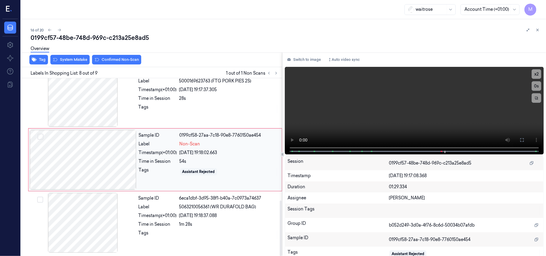
click at [139, 148] on div "Sample ID 0199cf58-27aa-7c18-90e8-7760150ae454 Label Non-Scan Timestamp (+01:00…" at bounding box center [208, 160] width 144 height 60
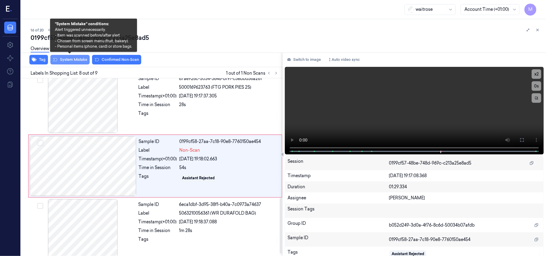
click at [80, 60] on button "System Mistake" at bounding box center [69, 60] width 39 height 10
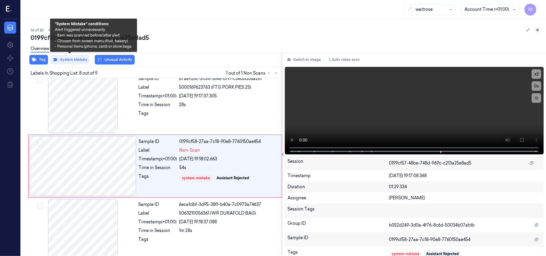
click at [540, 28] on icon at bounding box center [538, 30] width 4 height 4
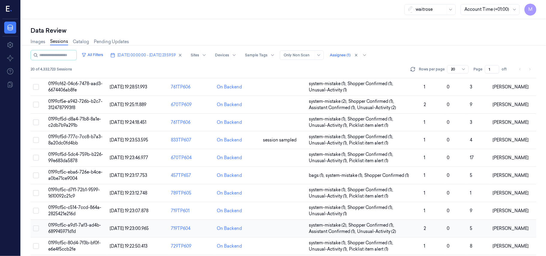
scroll to position [193, 0]
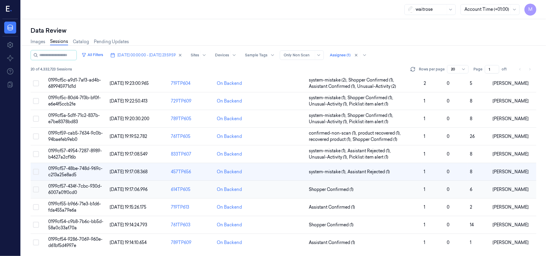
click at [68, 190] on span "0199cf57-434f-7cbc-930d-6007a01f0cd0" at bounding box center [75, 190] width 54 height 12
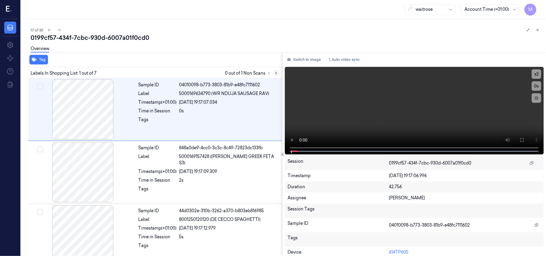
click at [278, 74] on icon at bounding box center [276, 73] width 4 height 4
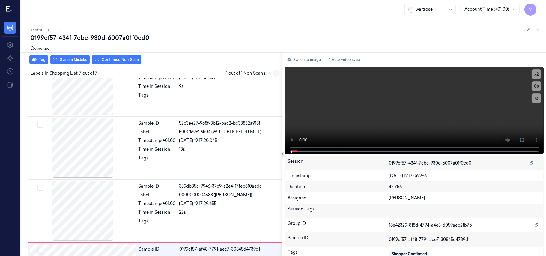
scroll to position [266, 0]
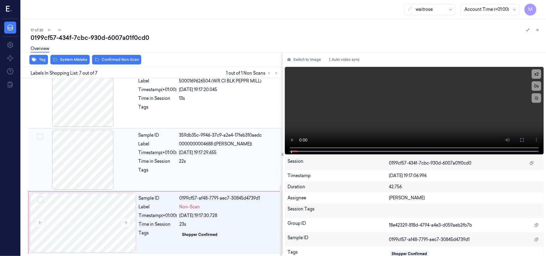
click at [225, 151] on div "[DATE] 19:17:29.655" at bounding box center [228, 153] width 99 height 6
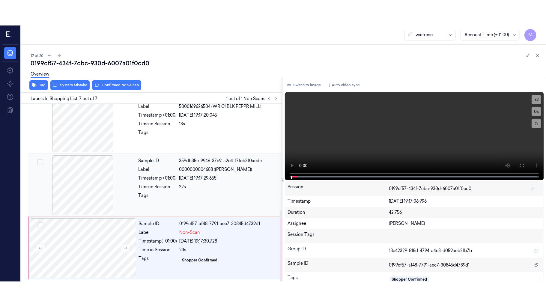
scroll to position [258, 0]
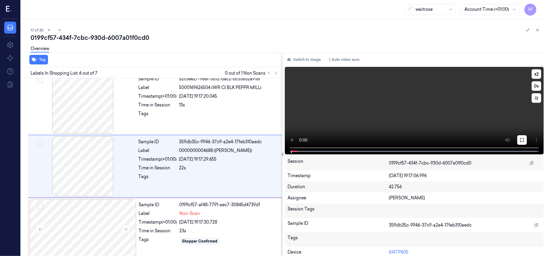
click at [520, 139] on icon at bounding box center [522, 140] width 5 height 5
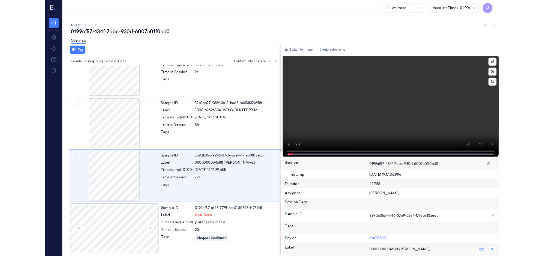
scroll to position [215, 0]
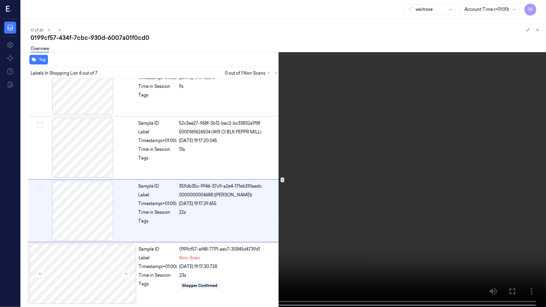
click at [417, 152] on video at bounding box center [273, 154] width 546 height 308
drag, startPoint x: 361, startPoint y: 189, endPoint x: 417, endPoint y: 248, distance: 80.4
click at [361, 189] on video at bounding box center [273, 154] width 546 height 308
click at [0, 0] on icon at bounding box center [0, 0] width 0 height 0
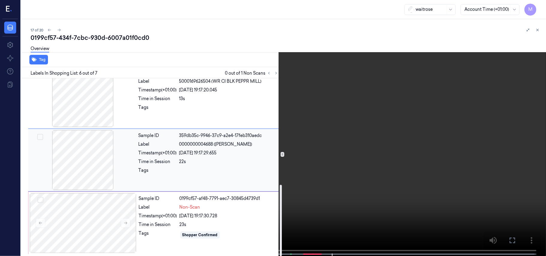
scroll to position [266, 0]
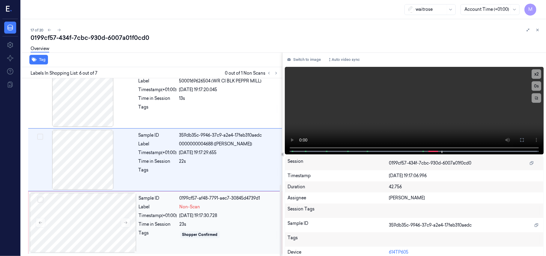
click at [228, 209] on div "Non-Scan" at bounding box center [229, 207] width 99 height 6
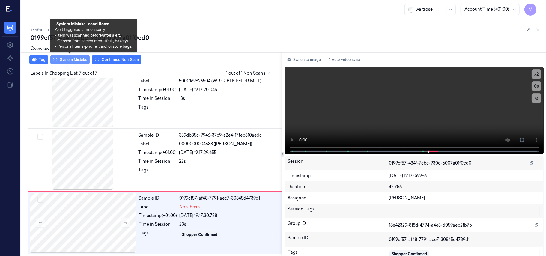
click at [73, 62] on button "System Mistake" at bounding box center [69, 60] width 39 height 10
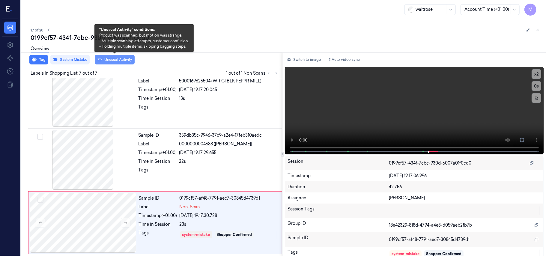
click at [115, 61] on button "Unusual Activity" at bounding box center [115, 60] width 40 height 10
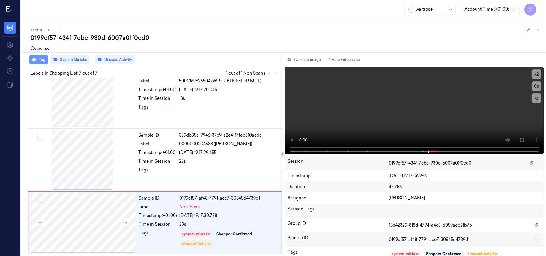
click at [43, 60] on button "Tag" at bounding box center [38, 60] width 19 height 10
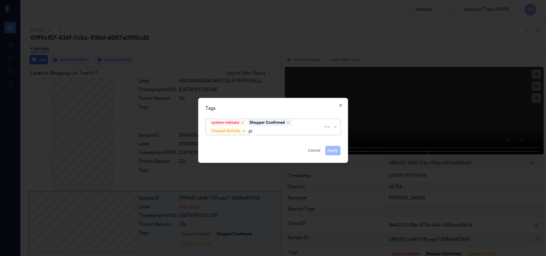
type input "pic"
click at [237, 144] on div "Picklist item alert" at bounding box center [227, 143] width 34 height 6
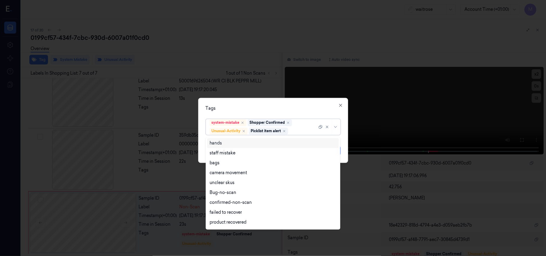
click at [263, 104] on div "Tags option Picklist item alert, selected. 16 results available. Use Up and Dow…" at bounding box center [273, 130] width 150 height 65
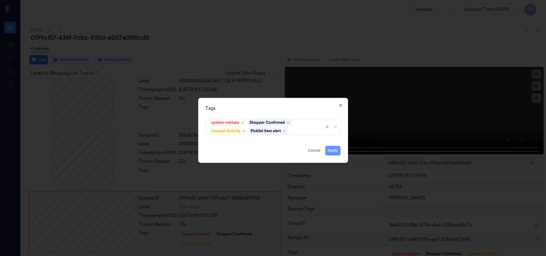
click at [337, 150] on button "Apply" at bounding box center [332, 151] width 15 height 10
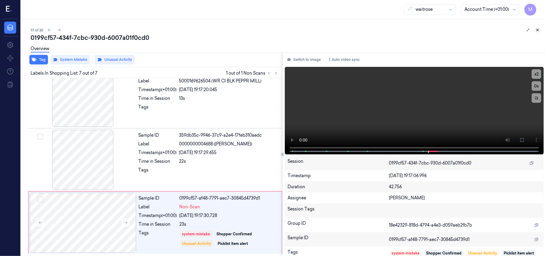
click at [539, 29] on icon at bounding box center [538, 30] width 4 height 4
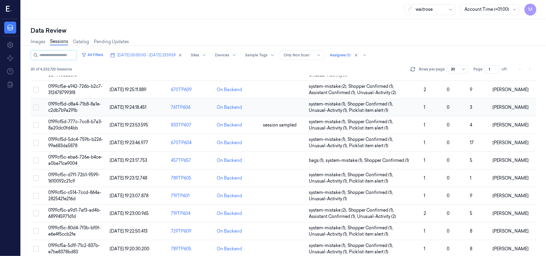
scroll to position [193, 0]
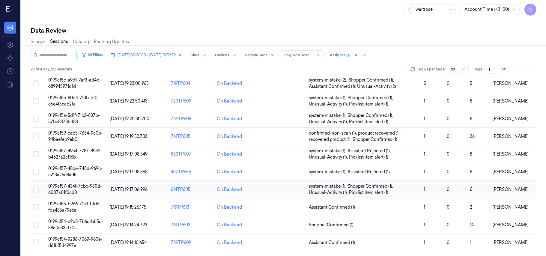
click at [56, 185] on span "0199cf57-434f-7cbc-930d-6007a01f0cd0" at bounding box center [75, 190] width 54 height 12
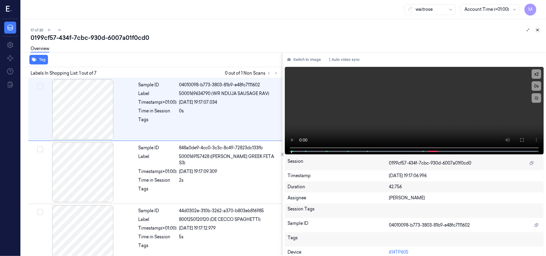
click at [540, 29] on button at bounding box center [537, 29] width 7 height 7
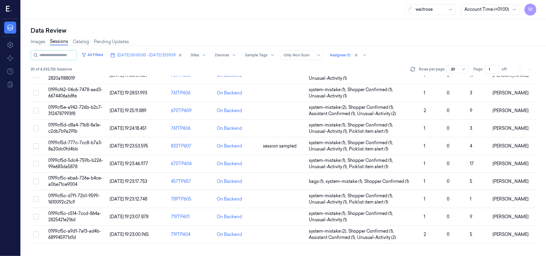
scroll to position [193, 0]
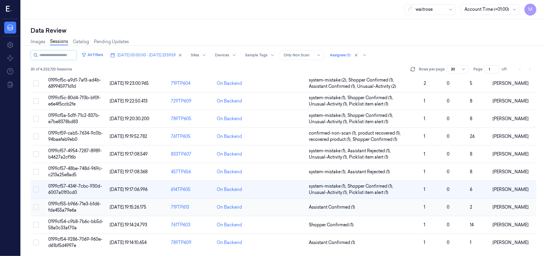
click at [75, 207] on td "0199cf55-b966-71e3-b1d6-fda455a79e6a" at bounding box center [76, 207] width 61 height 18
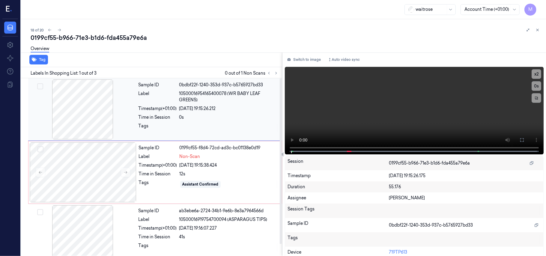
click at [221, 91] on span "10500016954165400078 (WR BABY LEAF GREENS)" at bounding box center [228, 97] width 99 height 13
click at [520, 138] on icon at bounding box center [522, 140] width 5 height 5
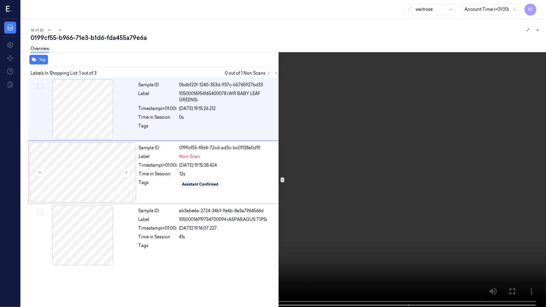
click at [351, 143] on video at bounding box center [273, 154] width 546 height 308
click at [313, 161] on video at bounding box center [273, 154] width 546 height 308
click at [0, 0] on icon at bounding box center [0, 0] width 0 height 0
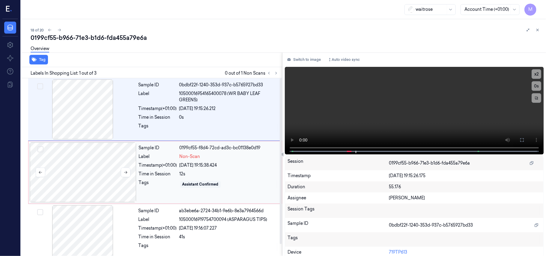
click at [97, 161] on div at bounding box center [83, 172] width 107 height 60
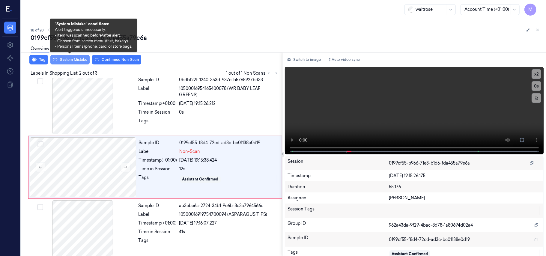
click at [71, 58] on button "System Mistake" at bounding box center [69, 60] width 39 height 10
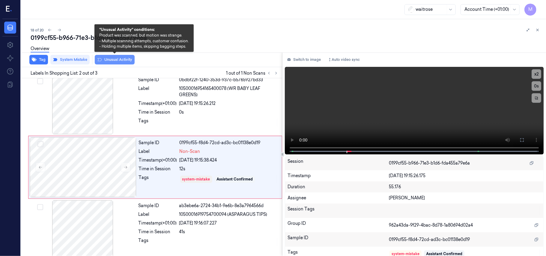
click at [120, 59] on button "Unusual Activity" at bounding box center [115, 60] width 40 height 10
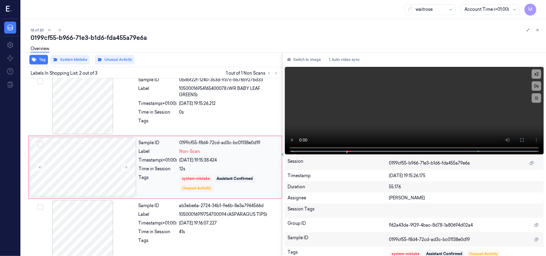
type button "on"
click at [542, 29] on div "18 of 20 0199cf55-b966-71e3-b1d6-fda455a79e6a Overview Tag System Mistake Unusu…" at bounding box center [283, 137] width 525 height 237
click at [539, 30] on icon at bounding box center [538, 30] width 4 height 4
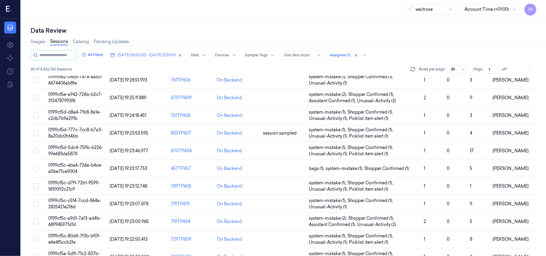
scroll to position [193, 0]
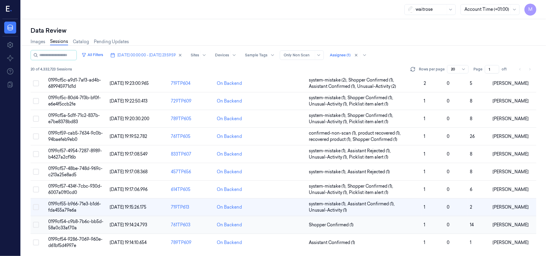
click at [71, 224] on span "0199cf54-c9b8-7b6c-bb5d-58a0c33af70a" at bounding box center [75, 225] width 55 height 12
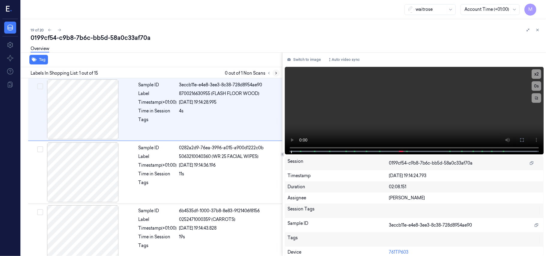
click at [276, 74] on icon at bounding box center [276, 73] width 4 height 4
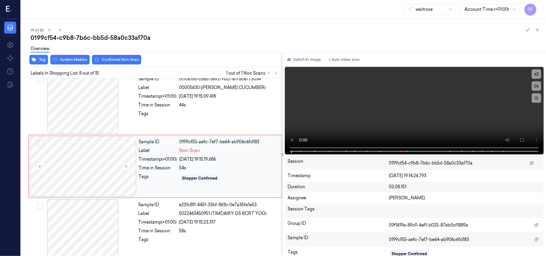
scroll to position [384, 0]
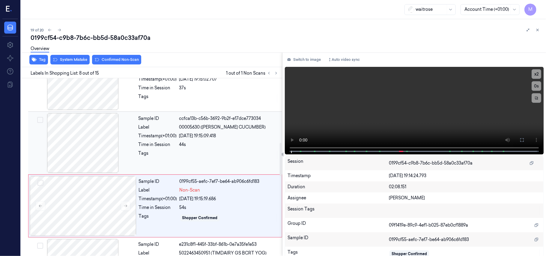
click at [227, 144] on div "44s" at bounding box center [228, 145] width 99 height 6
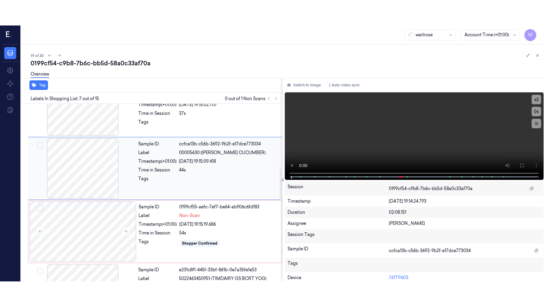
scroll to position [321, 0]
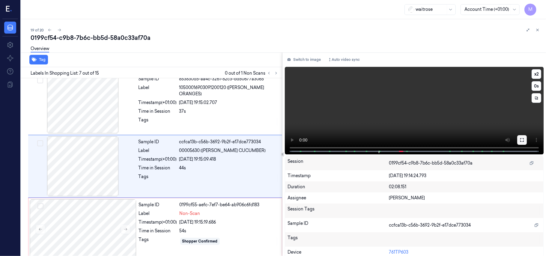
click at [522, 139] on icon at bounding box center [522, 140] width 5 height 5
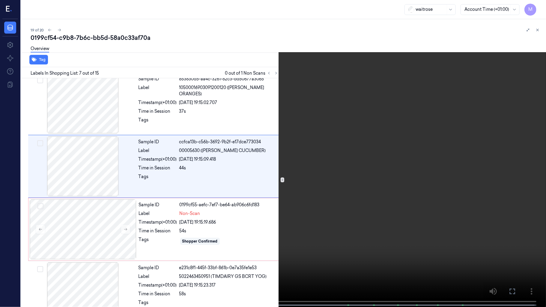
click at [421, 170] on video at bounding box center [273, 154] width 546 height 308
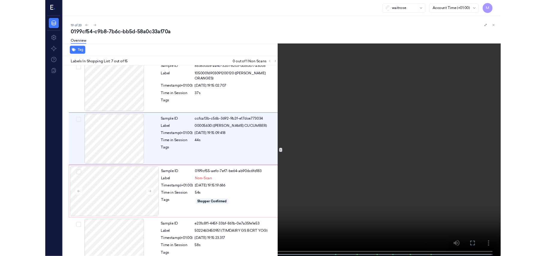
scroll to position [296, 0]
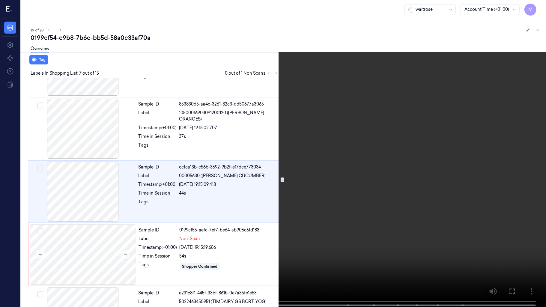
click at [383, 183] on video at bounding box center [273, 154] width 546 height 308
click at [0, 0] on icon at bounding box center [0, 0] width 0 height 0
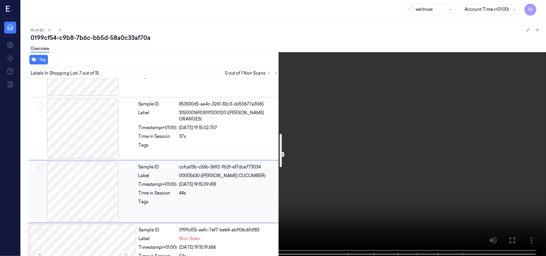
scroll to position [416, 0]
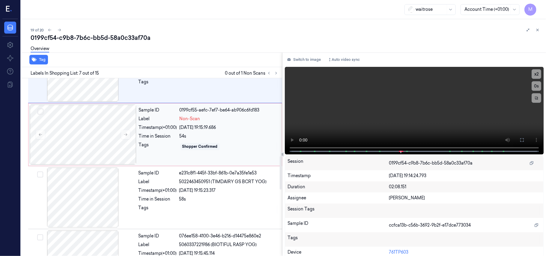
click at [221, 137] on div "54s" at bounding box center [229, 136] width 99 height 6
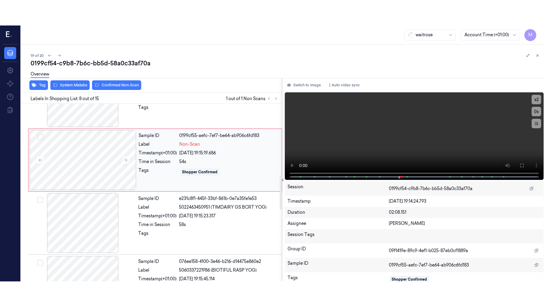
scroll to position [384, 0]
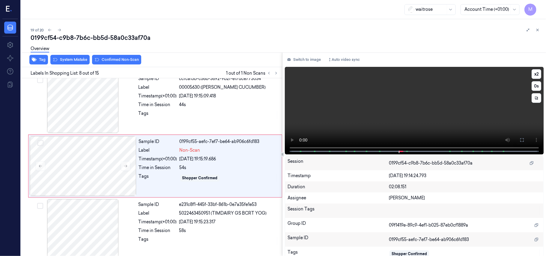
drag, startPoint x: 520, startPoint y: 139, endPoint x: 520, endPoint y: 174, distance: 34.8
click at [520, 139] on icon at bounding box center [522, 140] width 5 height 5
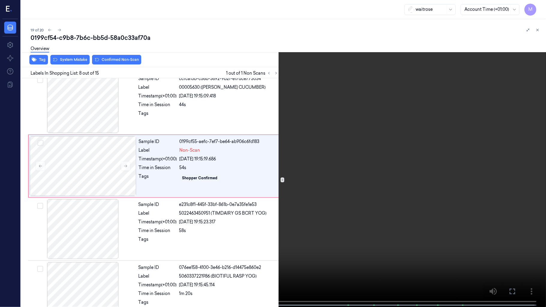
click at [380, 161] on video at bounding box center [273, 154] width 546 height 308
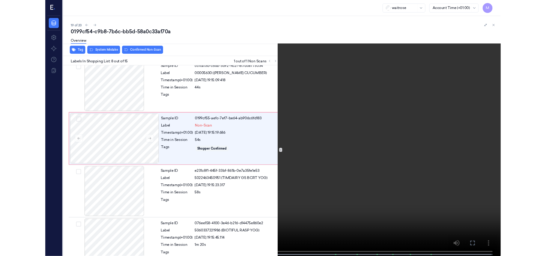
scroll to position [359, 0]
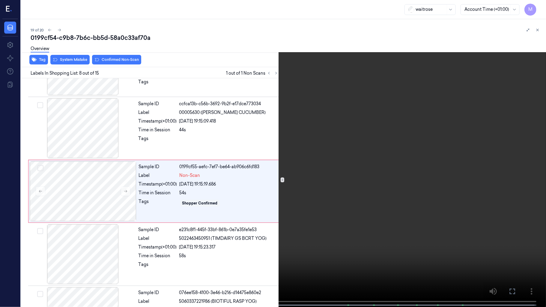
click at [380, 161] on video at bounding box center [273, 154] width 546 height 308
click at [399, 183] on video at bounding box center [273, 154] width 546 height 308
click at [0, 0] on icon at bounding box center [0, 0] width 0 height 0
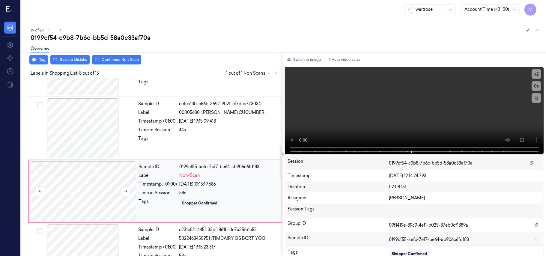
click at [127, 179] on div at bounding box center [83, 191] width 107 height 60
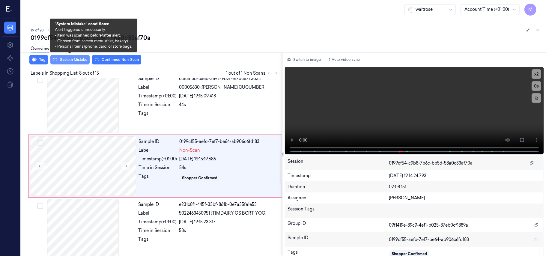
click at [75, 61] on button "System Mistake" at bounding box center [69, 60] width 39 height 10
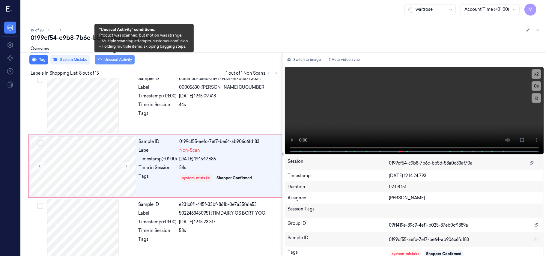
click at [114, 59] on button "Unusual Activity" at bounding box center [115, 60] width 40 height 10
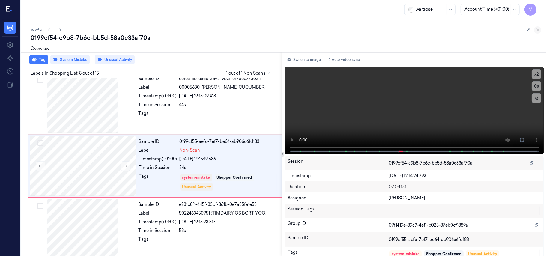
click at [539, 29] on icon at bounding box center [538, 30] width 4 height 4
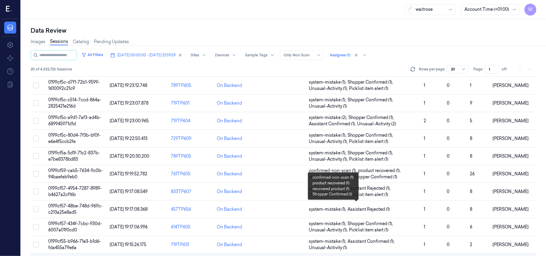
scroll to position [193, 0]
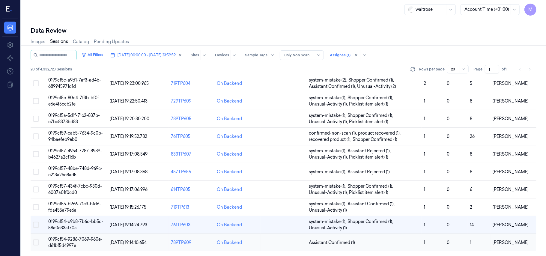
click at [72, 240] on span "0199cf54-9286-7069-960e-d61bf5d4997e" at bounding box center [75, 243] width 54 height 12
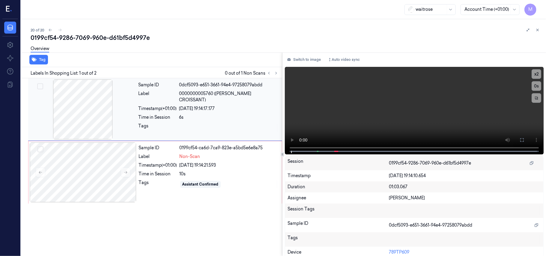
click at [227, 99] on div "Sample ID 0dcf5093-e651-3661-94e4-97258079abdd Label 0000000005760 ([PERSON_NAM…" at bounding box center [208, 109] width 145 height 60
click at [89, 168] on div at bounding box center [83, 172] width 107 height 60
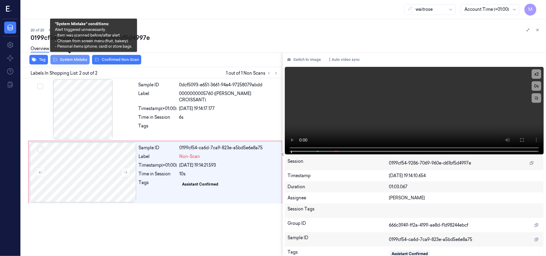
click at [76, 60] on button "System Mistake" at bounding box center [69, 60] width 39 height 10
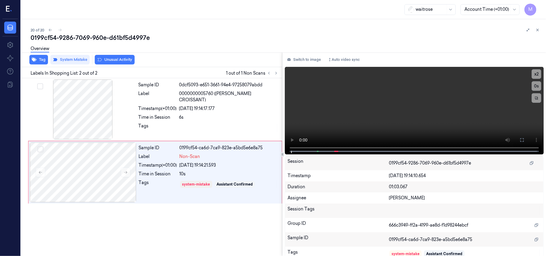
click at [115, 59] on button "Unusual Activity" at bounding box center [115, 60] width 40 height 10
click at [41, 60] on button "Tag" at bounding box center [38, 60] width 19 height 10
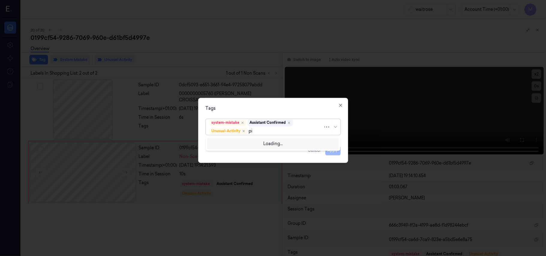
type input "pic"
click at [224, 143] on div "Picklist item alert" at bounding box center [227, 143] width 34 height 6
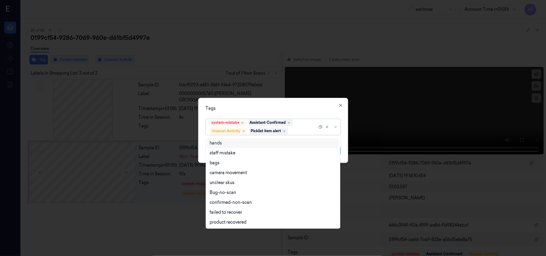
click at [240, 106] on div "Tags" at bounding box center [273, 109] width 135 height 6
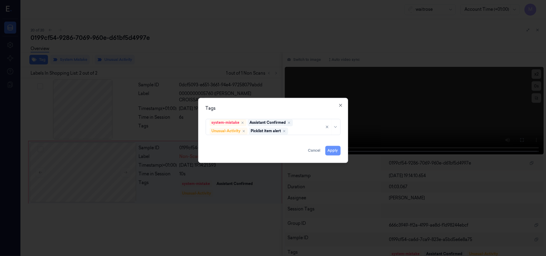
click at [332, 151] on button "Apply" at bounding box center [332, 151] width 15 height 10
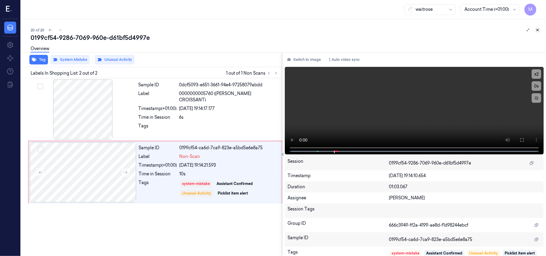
click at [537, 28] on icon at bounding box center [538, 30] width 4 height 4
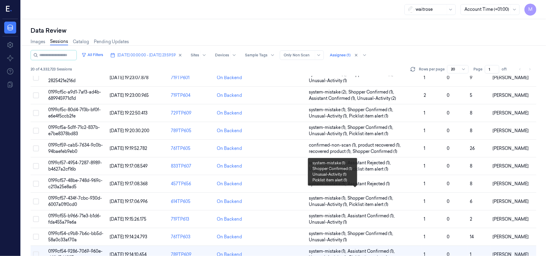
scroll to position [193, 0]
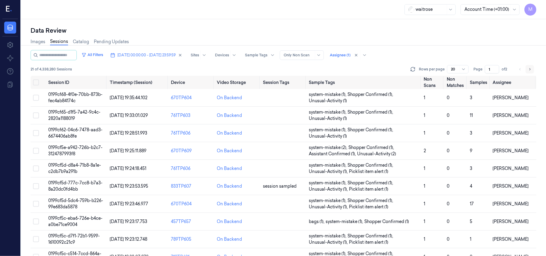
click at [530, 68] on icon "Go to next page" at bounding box center [530, 69] width 4 height 5
type input "2"
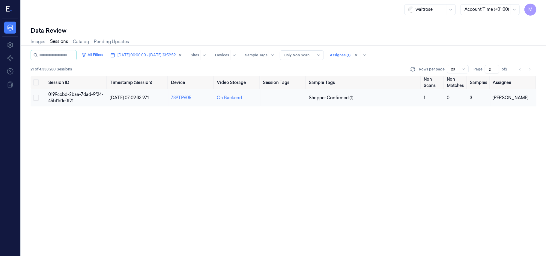
click at [65, 96] on span "0199ccbd-2baa-7dad-9f24-45bf1d1c0f21" at bounding box center [75, 98] width 55 height 12
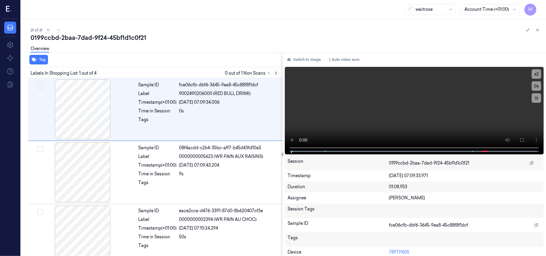
click at [276, 75] on button at bounding box center [276, 73] width 7 height 7
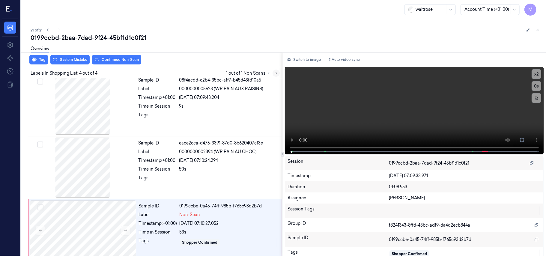
scroll to position [76, 0]
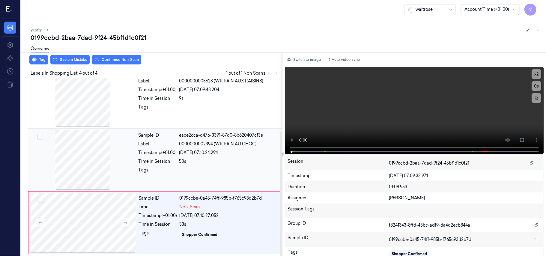
click at [185, 151] on div "10/10/2025 07:10:24.294" at bounding box center [228, 153] width 99 height 6
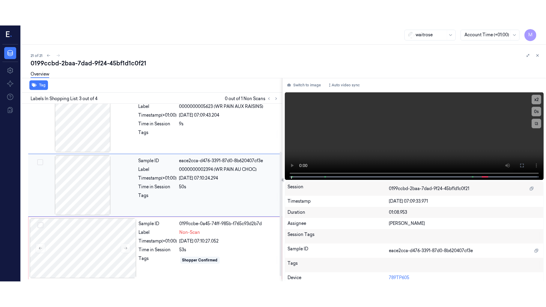
scroll to position [68, 0]
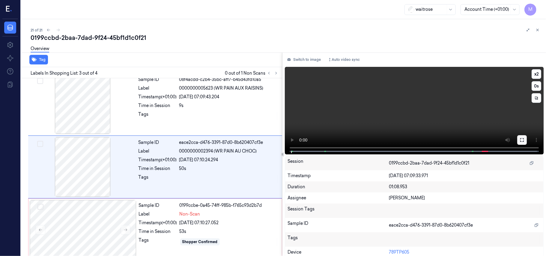
click at [521, 139] on icon at bounding box center [522, 140] width 5 height 5
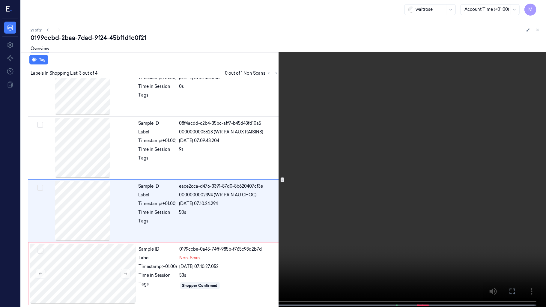
click at [401, 122] on video at bounding box center [273, 154] width 546 height 308
click at [389, 133] on video at bounding box center [273, 154] width 546 height 308
click at [411, 159] on video at bounding box center [273, 154] width 546 height 308
click at [0, 0] on icon at bounding box center [0, 0] width 0 height 0
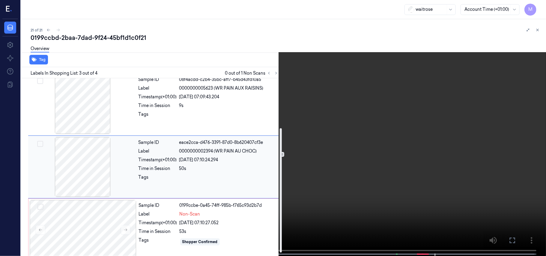
scroll to position [76, 0]
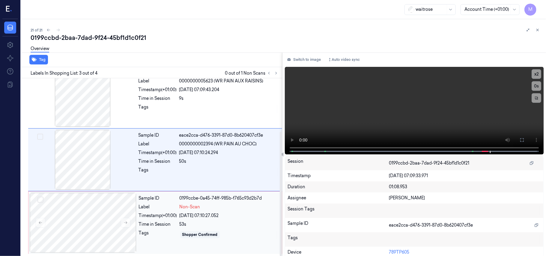
click at [195, 204] on span "Non-Scan" at bounding box center [190, 207] width 21 height 6
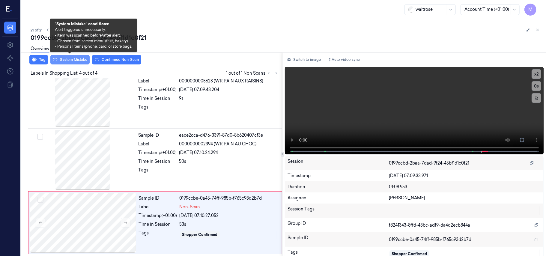
click at [77, 58] on button "System Mistake" at bounding box center [69, 60] width 39 height 10
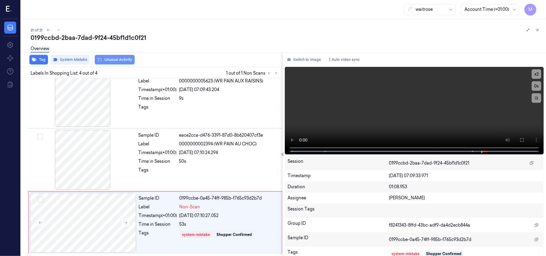
click at [114, 59] on button "Unusual Activity" at bounding box center [115, 60] width 40 height 10
click at [43, 67] on div "Labels In Shopping List: 4 out of 4 1 out of 1 Non Scans" at bounding box center [151, 72] width 264 height 11
click at [42, 60] on button "Tag" at bounding box center [38, 60] width 19 height 10
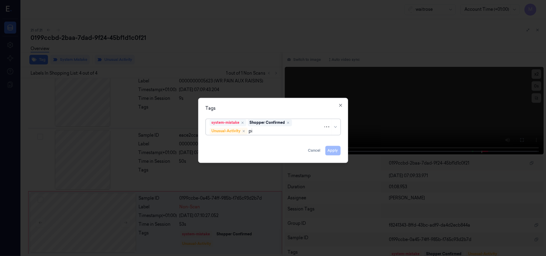
type input "pic"
click at [251, 145] on div "Picklist item alert" at bounding box center [273, 143] width 127 height 6
click at [283, 109] on div "Tags" at bounding box center [273, 109] width 135 height 6
click at [335, 149] on button "Apply" at bounding box center [332, 151] width 15 height 10
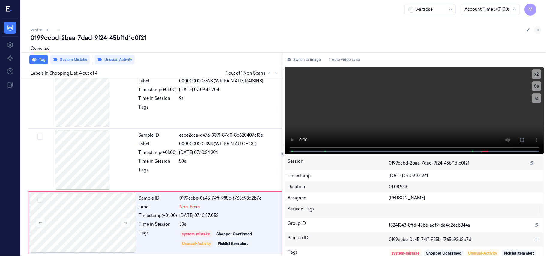
click at [536, 29] on icon at bounding box center [538, 30] width 4 height 4
